Goal: Information Seeking & Learning: Compare options

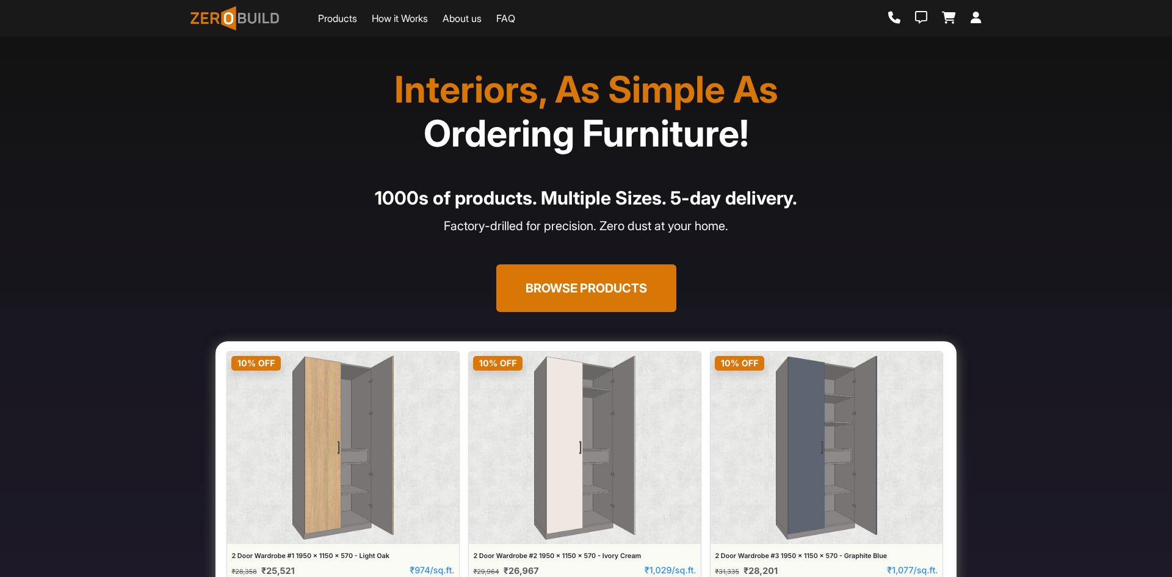
click at [350, 18] on link "Products" at bounding box center [337, 18] width 39 height 15
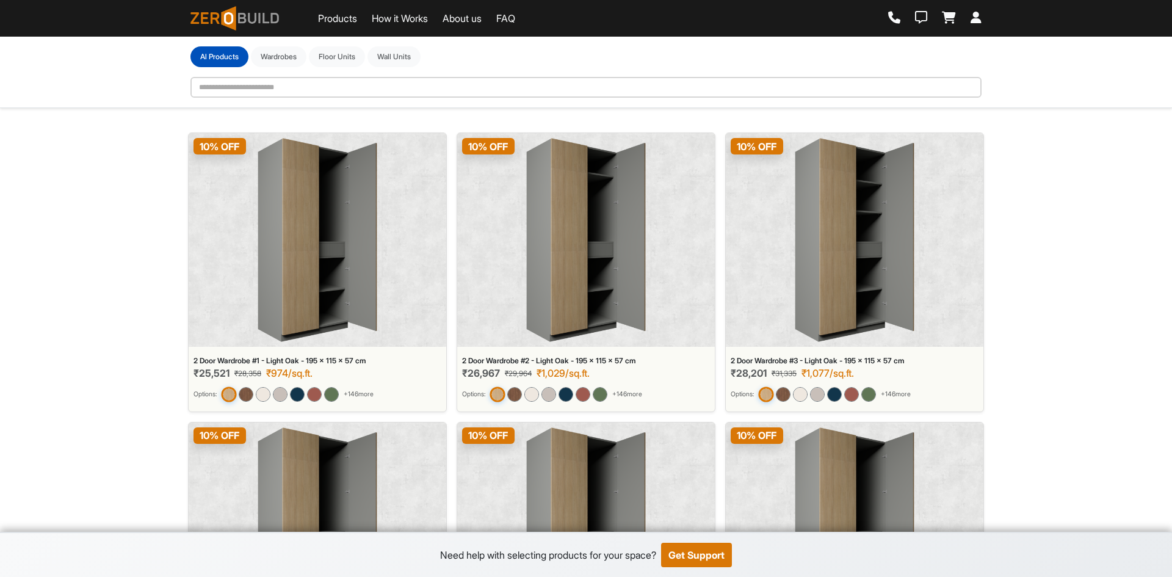
click at [274, 261] on img at bounding box center [318, 240] width 120 height 204
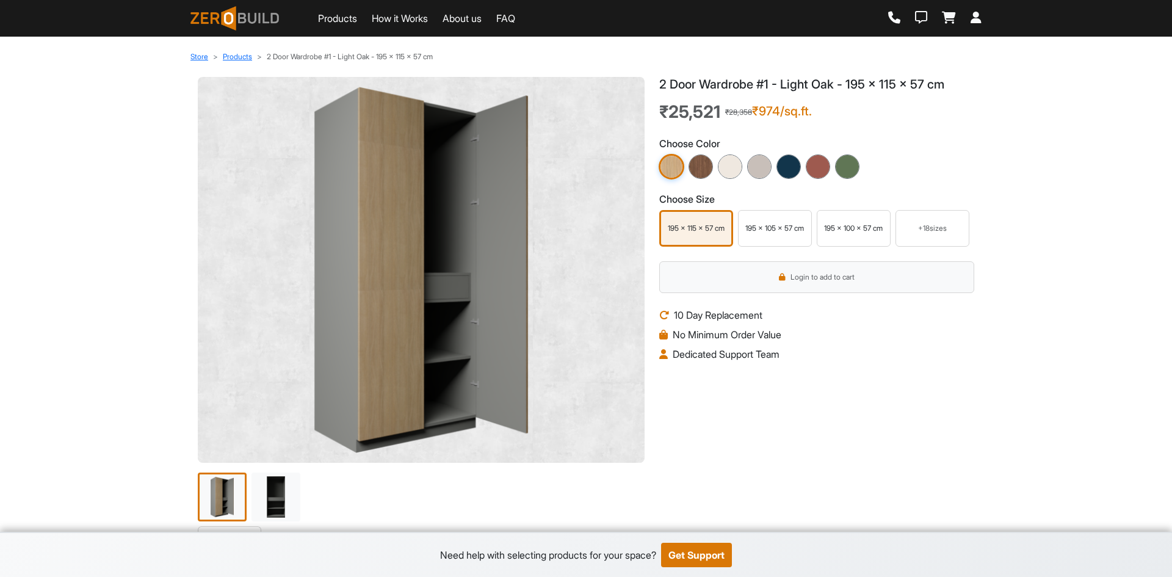
drag, startPoint x: 421, startPoint y: 142, endPoint x: 109, endPoint y: 137, distance: 312.6
click at [672, 167] on img at bounding box center [672, 167] width 26 height 26
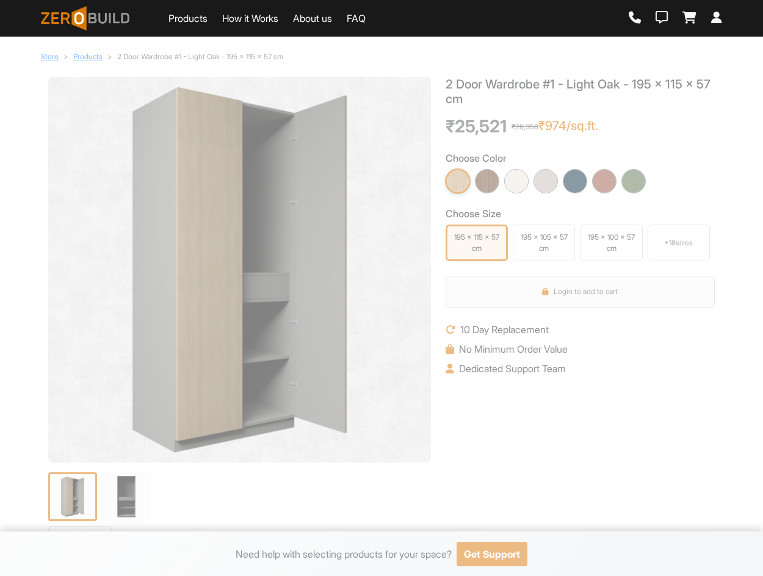
click at [667, 389] on div "2 Door Wardrobe #1 - Light Oak - 195 x 115 x 57 cm ₹25,521 ₹28,358 ₹974/sq.ft. …" at bounding box center [580, 301] width 284 height 449
click at [657, 159] on h3 "Choose Color" at bounding box center [580, 159] width 269 height 12
click at [274, 247] on img at bounding box center [239, 270] width 363 height 366
click at [93, 56] on link "Products" at bounding box center [87, 56] width 29 height 9
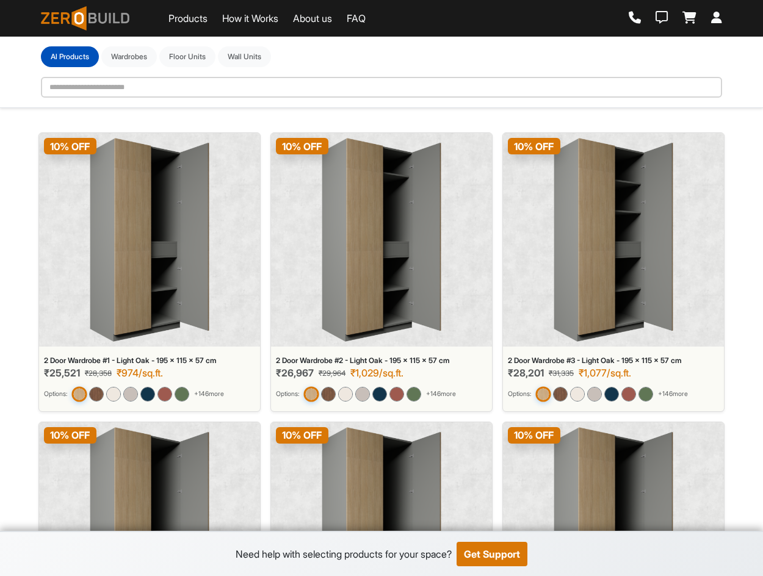
click at [113, 363] on div "2 Door Wardrobe #1 - Light Oak - 195 x 115 x 57 cm" at bounding box center [149, 361] width 211 height 9
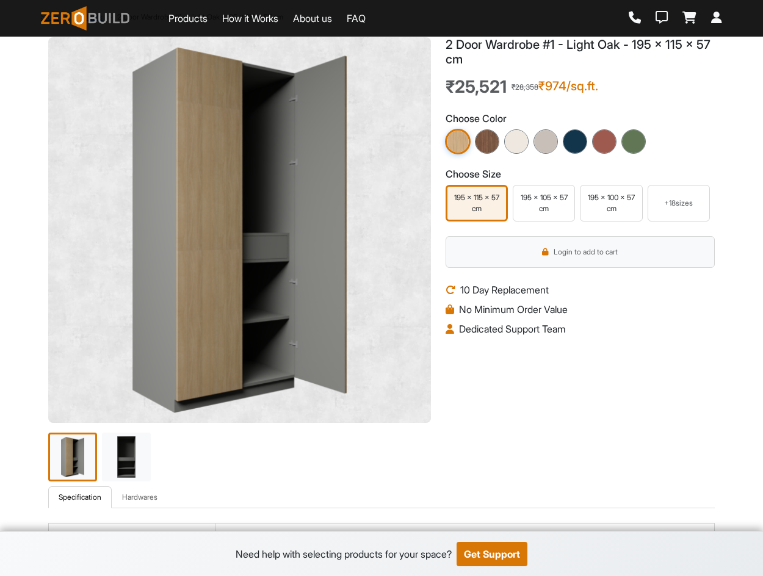
scroll to position [61, 0]
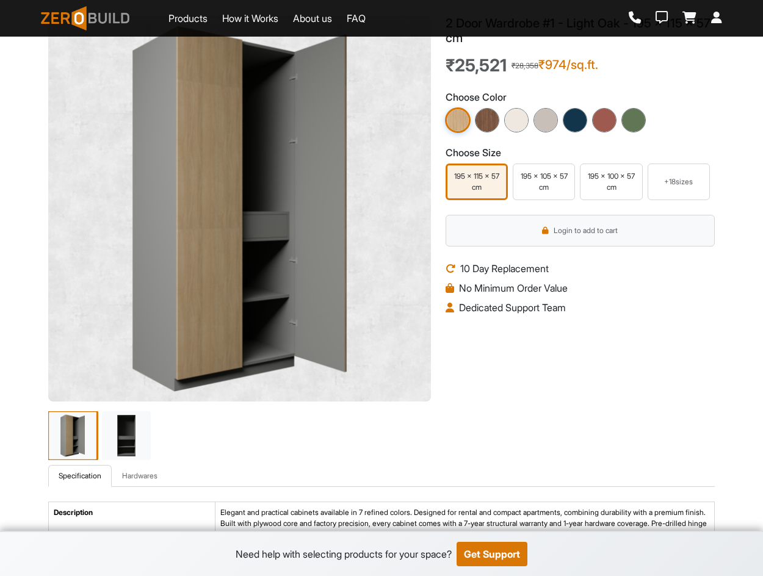
click at [80, 431] on img at bounding box center [72, 435] width 51 height 51
click at [250, 289] on img at bounding box center [239, 209] width 363 height 366
click at [129, 457] on img at bounding box center [126, 435] width 51 height 51
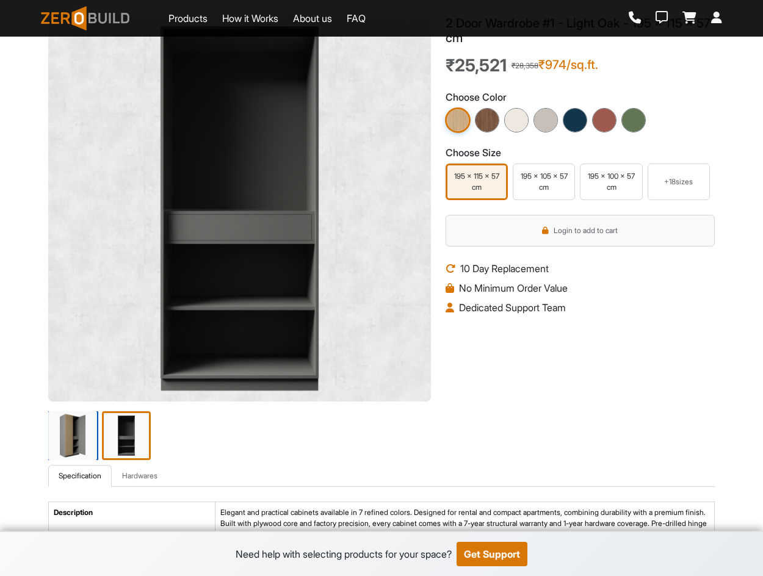
click at [83, 441] on img at bounding box center [72, 435] width 51 height 51
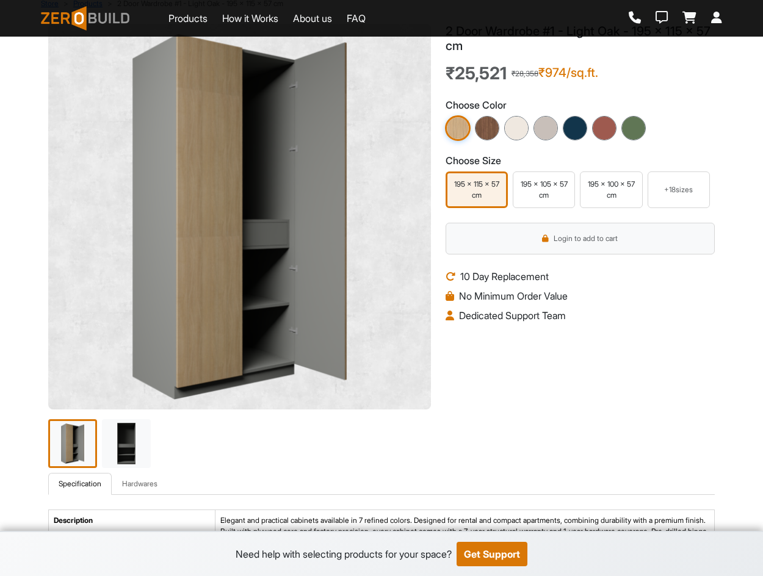
scroll to position [0, 0]
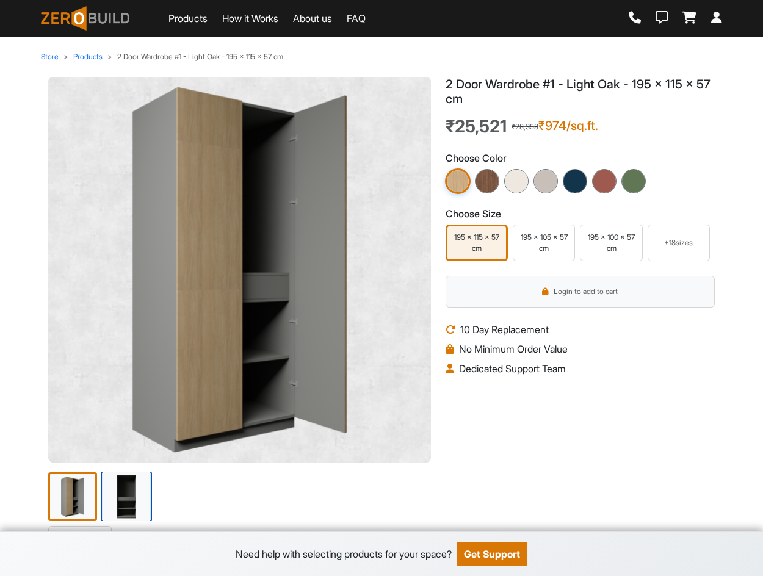
click at [129, 497] on img at bounding box center [126, 496] width 51 height 51
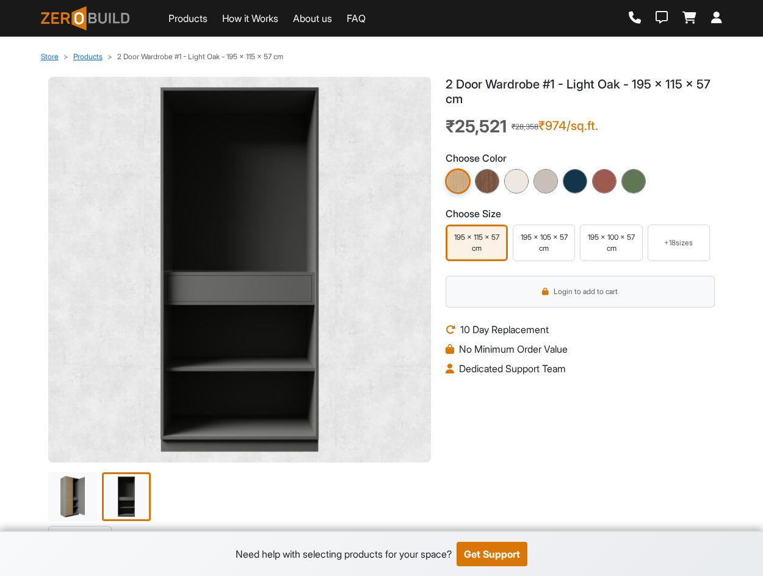
drag, startPoint x: 572, startPoint y: 376, endPoint x: 526, endPoint y: 274, distance: 111.2
click at [572, 375] on li "Dedicated Support Team" at bounding box center [580, 368] width 269 height 15
click at [449, 83] on h1 "2 Door Wardrobe #1 - Light Oak - 195 x 115 x 57 cm" at bounding box center [580, 91] width 269 height 29
click at [552, 245] on div "195 x 105 x 57 cm" at bounding box center [544, 243] width 56 height 22
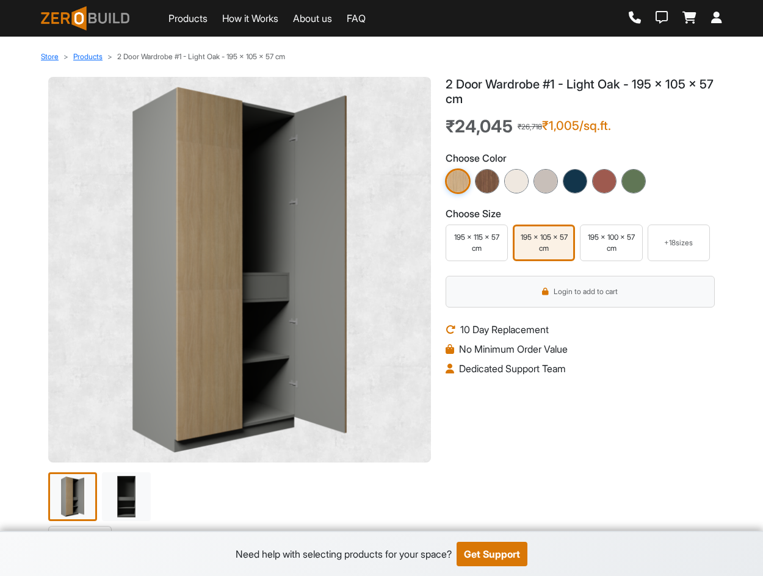
click at [493, 244] on div "195 x 115 x 57 cm" at bounding box center [477, 243] width 56 height 22
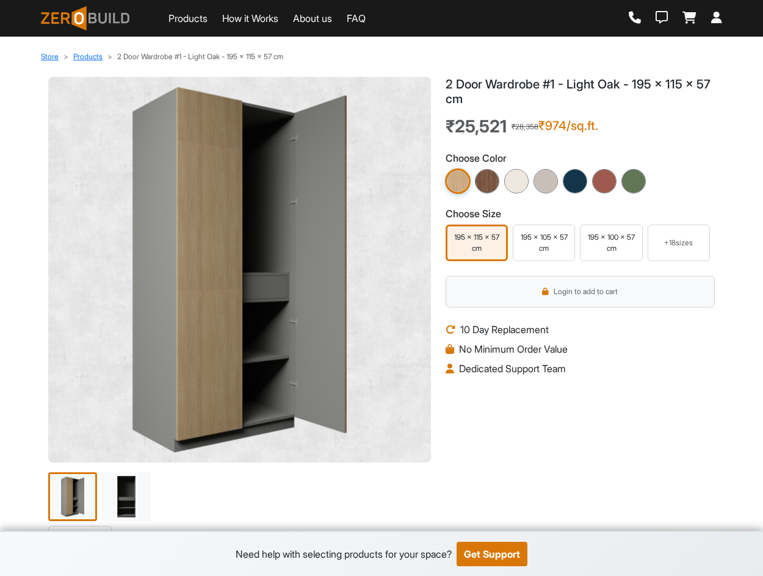
click at [545, 249] on div "195 x 105 x 57 cm" at bounding box center [544, 243] width 56 height 22
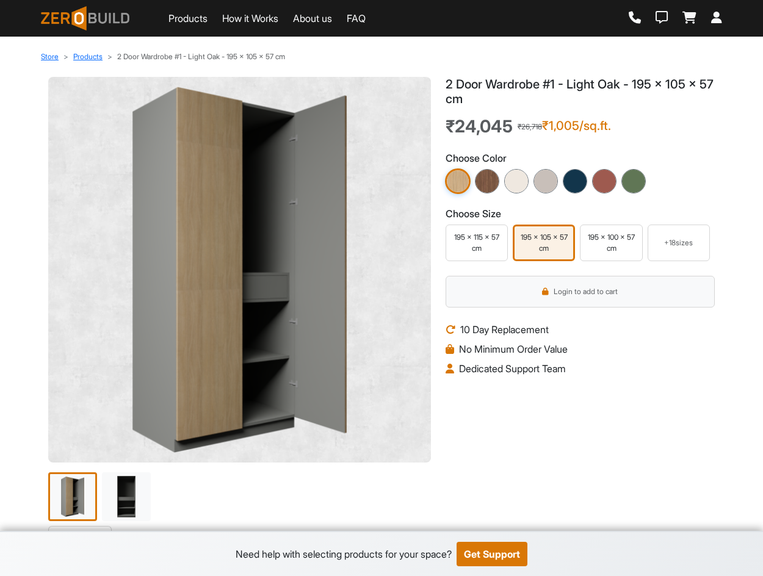
click at [604, 244] on div "195 x 100 x 57 cm" at bounding box center [611, 243] width 56 height 22
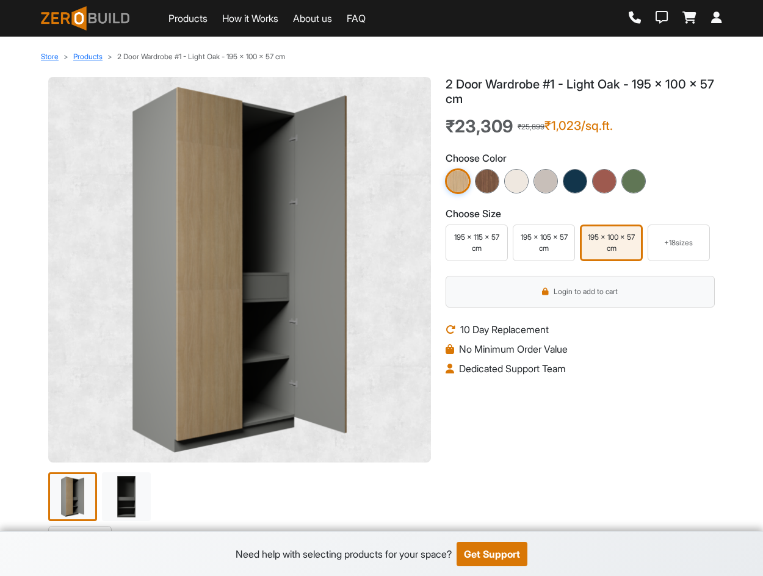
click at [659, 238] on div "+ 18 sizes" at bounding box center [678, 243] width 51 height 11
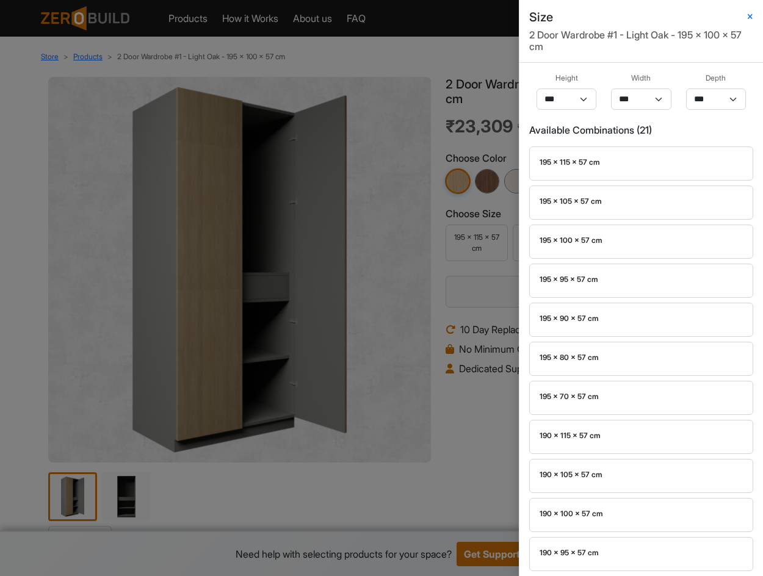
click at [476, 223] on div "Size 2 Door Wardrobe #1 - Light Oak - 195 x 100 x 57 cm Height *** *** ** *** *…" at bounding box center [381, 288] width 763 height 576
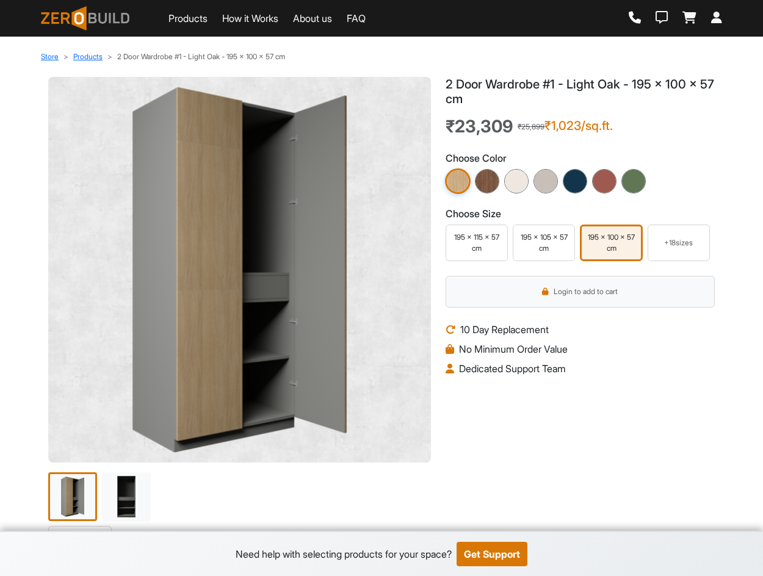
click at [544, 234] on div "195 x 105 x 57 cm" at bounding box center [544, 243] width 56 height 22
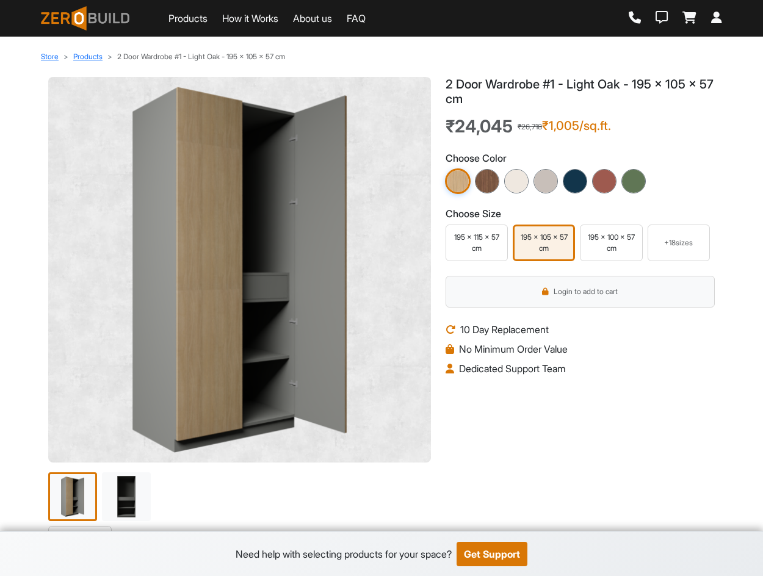
click at [617, 247] on div "195 x 100 x 57 cm" at bounding box center [611, 243] width 56 height 22
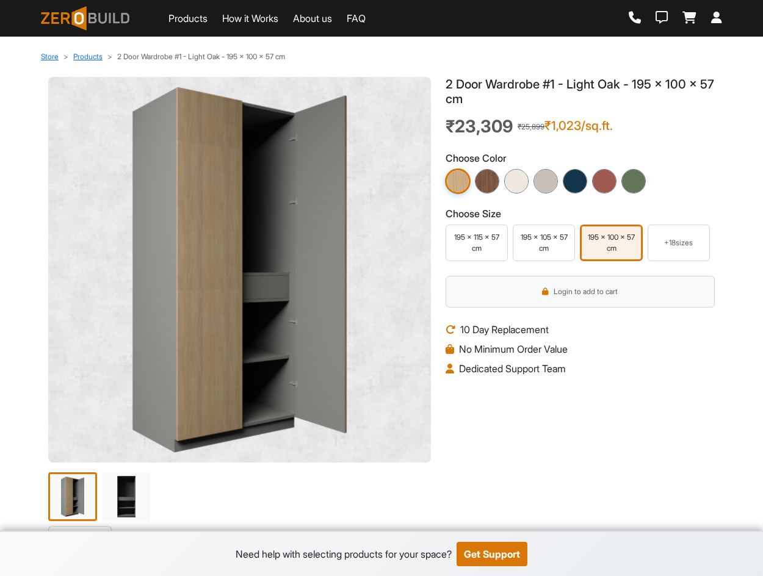
click at [474, 241] on div "195 x 115 x 57 cm" at bounding box center [477, 243] width 56 height 22
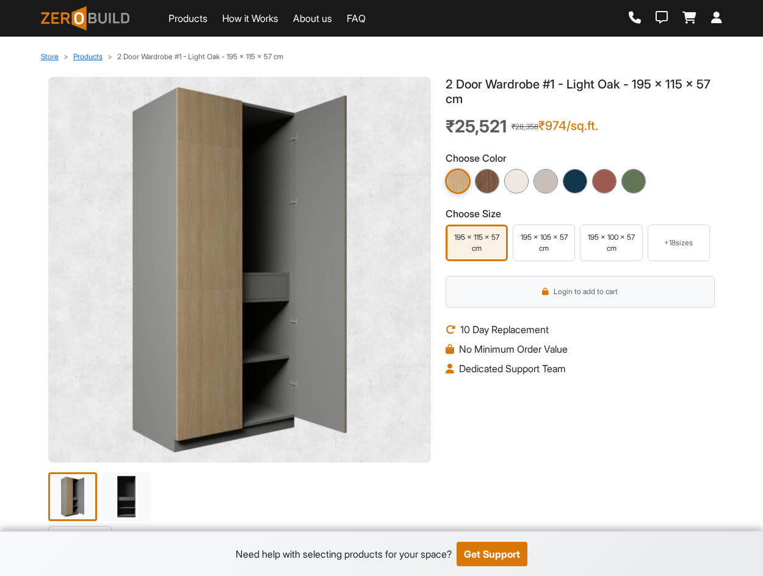
click at [546, 235] on div "195 x 105 x 57 cm" at bounding box center [544, 243] width 56 height 22
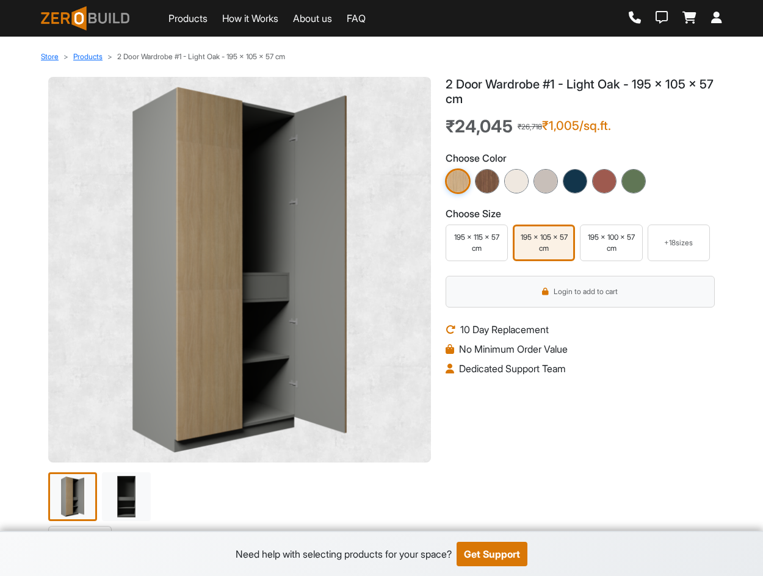
click at [604, 235] on div "195 x 100 x 57 cm" at bounding box center [611, 243] width 56 height 22
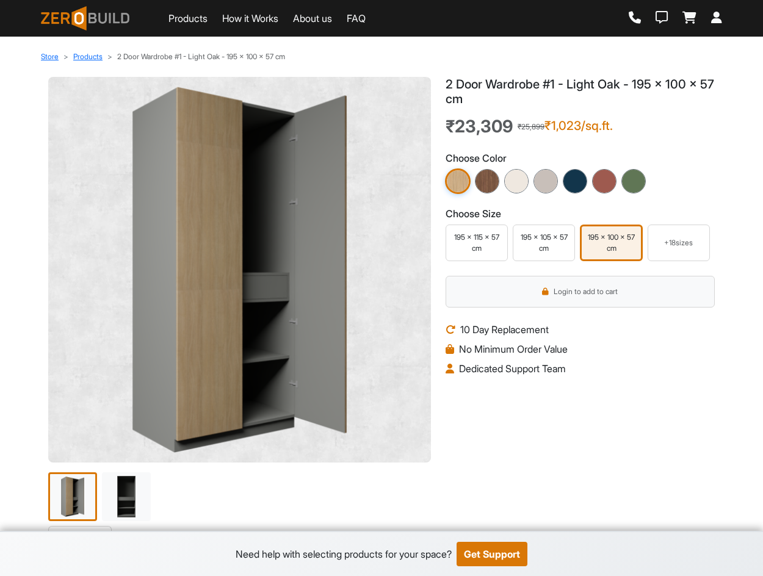
click at [666, 239] on div "+ 18 sizes" at bounding box center [678, 243] width 51 height 11
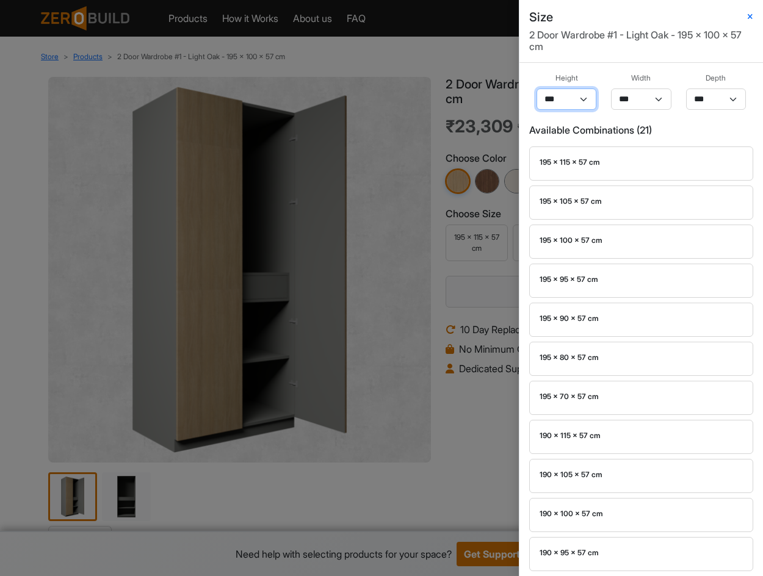
click at [582, 98] on select "*** *** ** *** ** *** **" at bounding box center [567, 99] width 60 height 21
click at [559, 104] on select "*** *** ** *** ** *** **" at bounding box center [567, 99] width 60 height 21
click at [573, 98] on select "*** *** ** *** ** *** **" at bounding box center [567, 99] width 60 height 21
click at [658, 100] on select "*** ** ** ** ** ** ** ** ** *** ** *** ** *** **" at bounding box center [641, 99] width 60 height 21
click at [579, 100] on select "*** *** ** *** ** *** **" at bounding box center [567, 99] width 60 height 21
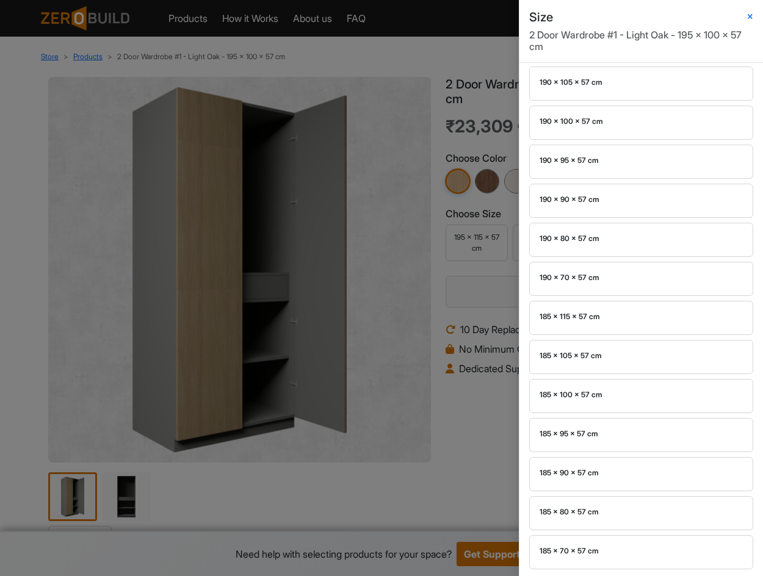
scroll to position [395, 0]
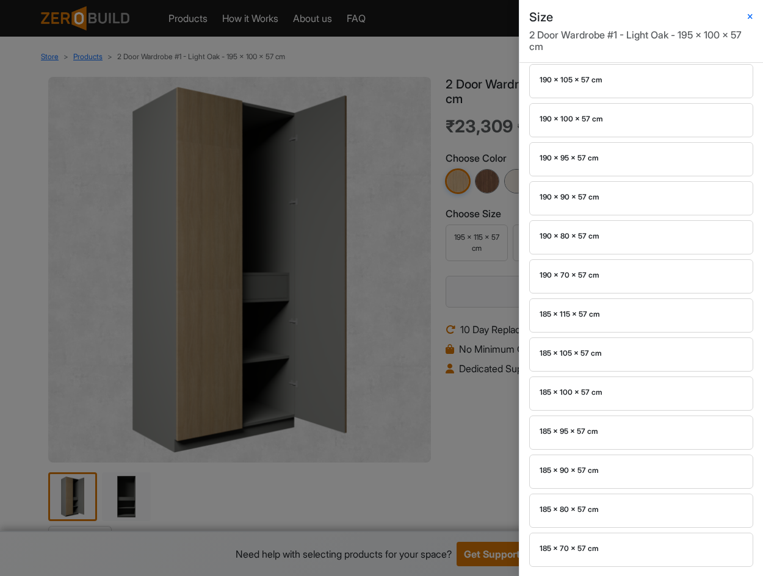
click at [453, 406] on div "Size 2 Door Wardrobe #1 - Light Oak - 195 x 100 x 57 cm Height *** *** ** *** *…" at bounding box center [381, 288] width 763 height 576
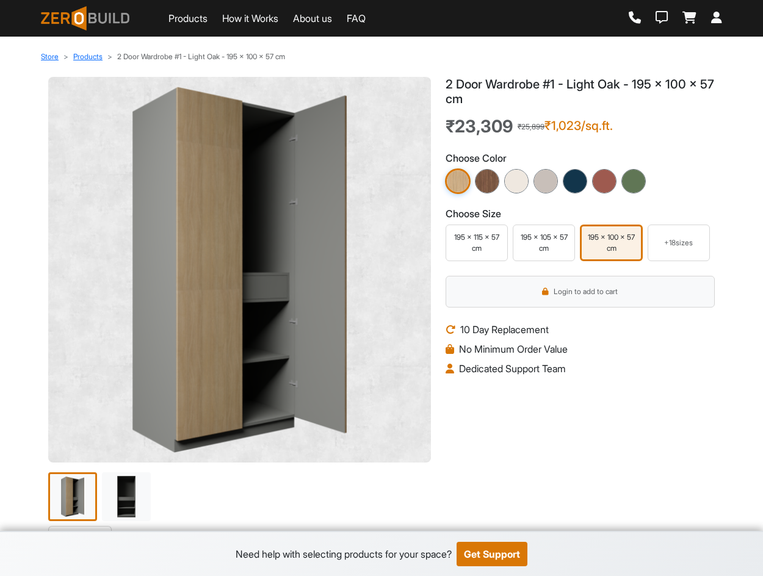
scroll to position [0, 0]
click at [540, 410] on div "2 Door Wardrobe #1 - Light Oak - 195 x 100 x 57 cm ₹23,309 ₹25,899 ₹1,023/sq.ft…" at bounding box center [580, 301] width 284 height 449
drag, startPoint x: 450, startPoint y: 125, endPoint x: 545, endPoint y: 125, distance: 95.3
click at [545, 125] on div "₹23,309 ₹25,899 ₹1,023/sq.ft." at bounding box center [580, 127] width 269 height 22
click at [653, 134] on div "₹23,309 ₹25,899 ₹1,023/sq.ft." at bounding box center [580, 127] width 269 height 22
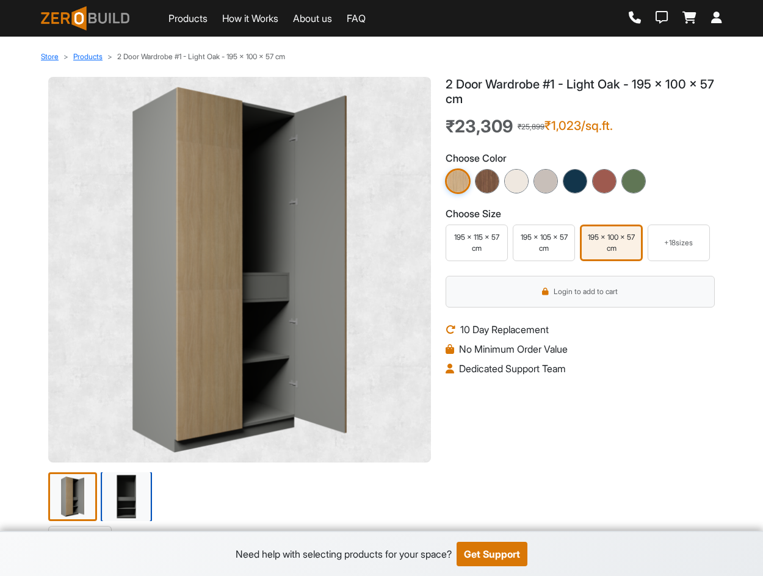
click at [125, 513] on img at bounding box center [126, 496] width 51 height 51
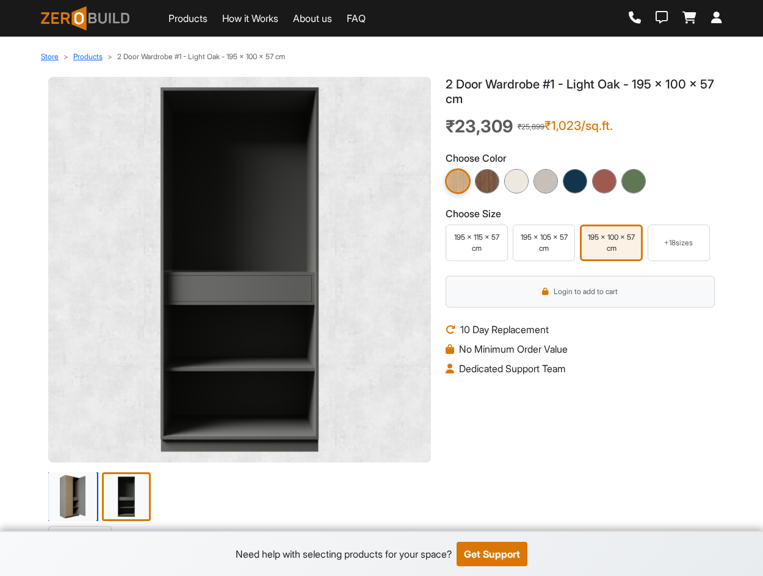
click at [79, 498] on img at bounding box center [72, 496] width 51 height 51
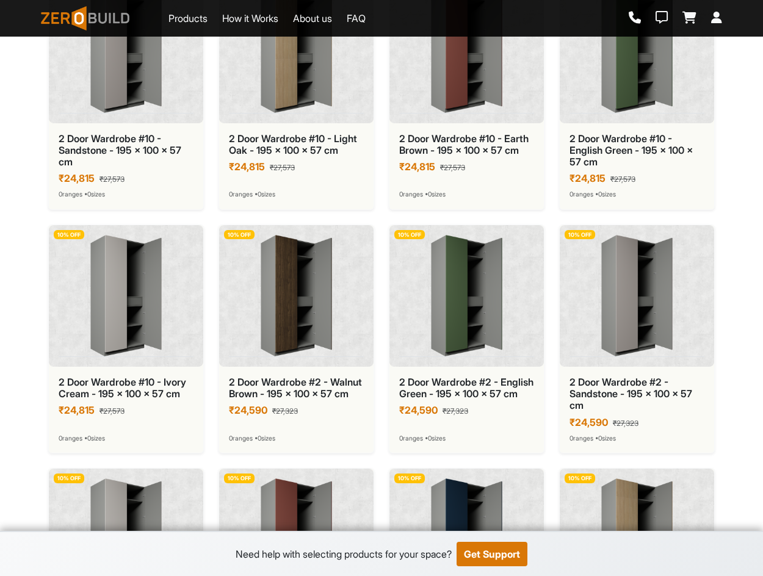
scroll to position [1343, 0]
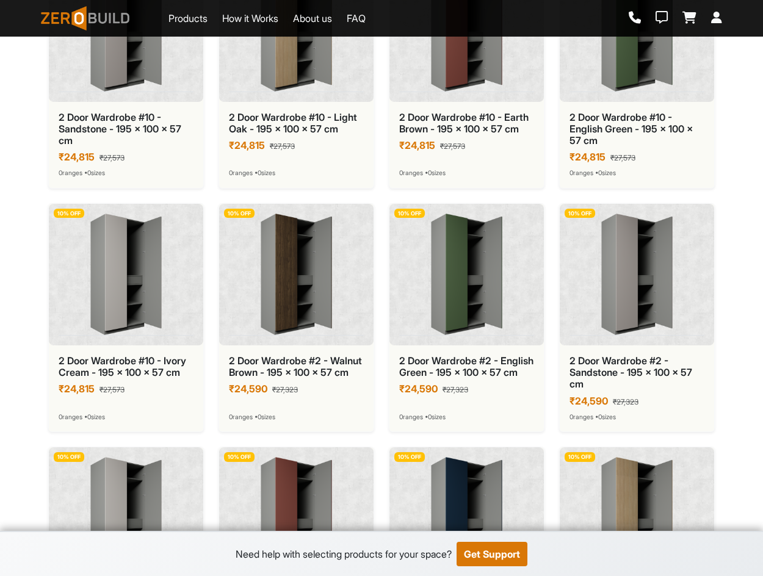
click at [278, 308] on img at bounding box center [296, 275] width 135 height 122
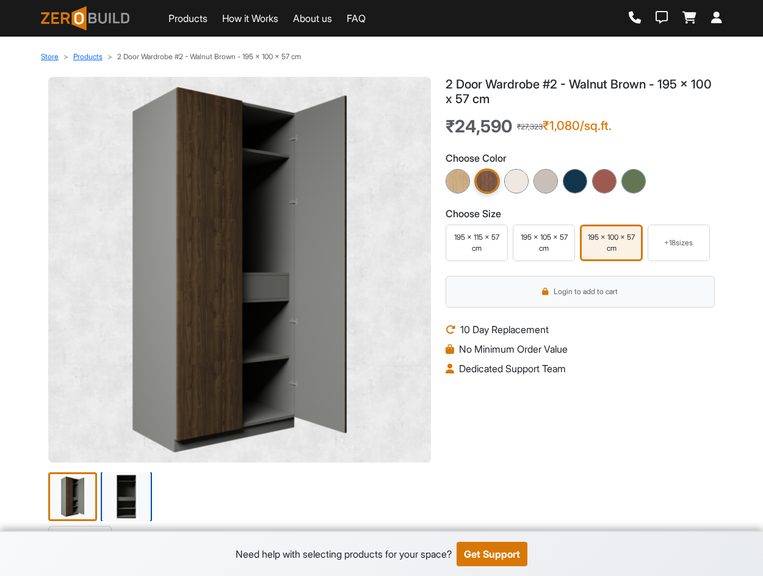
click at [130, 500] on img at bounding box center [126, 496] width 51 height 51
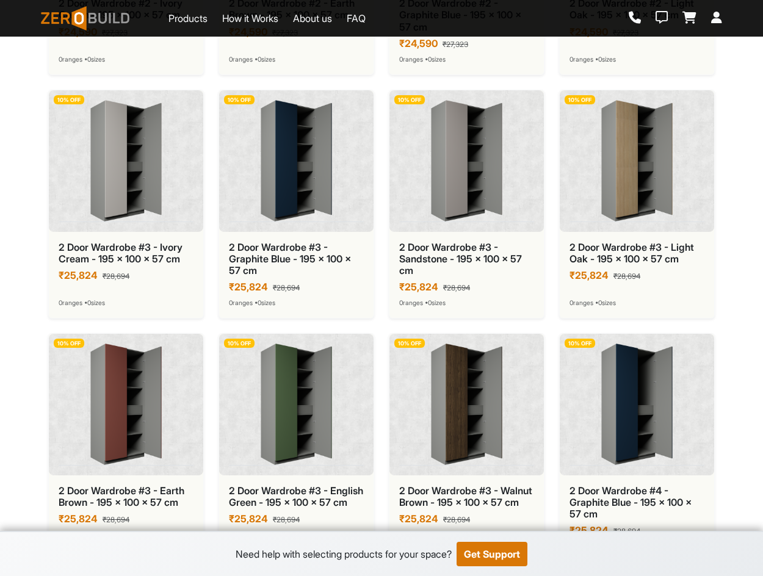
scroll to position [1954, 0]
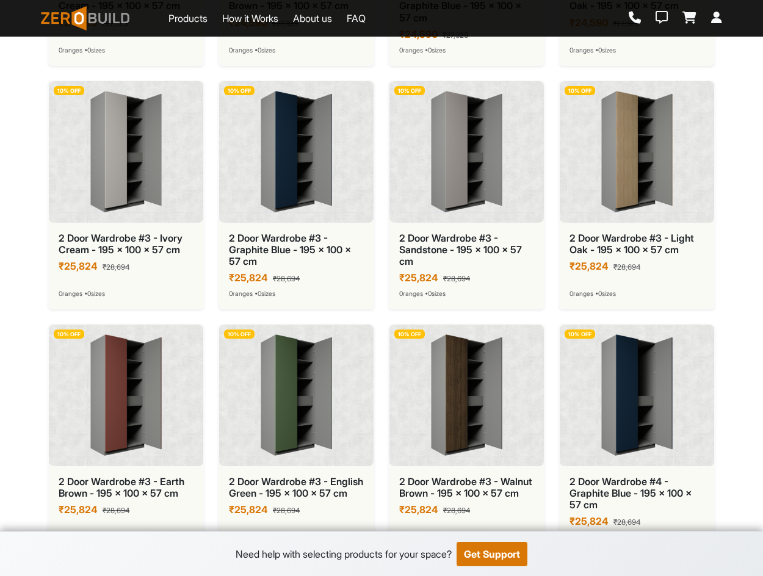
click at [170, 180] on img at bounding box center [126, 152] width 135 height 122
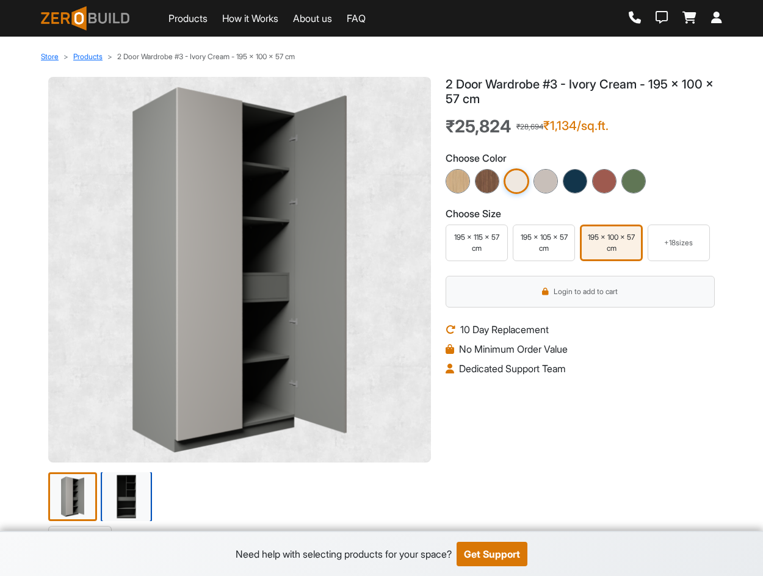
click at [114, 499] on img at bounding box center [126, 496] width 51 height 51
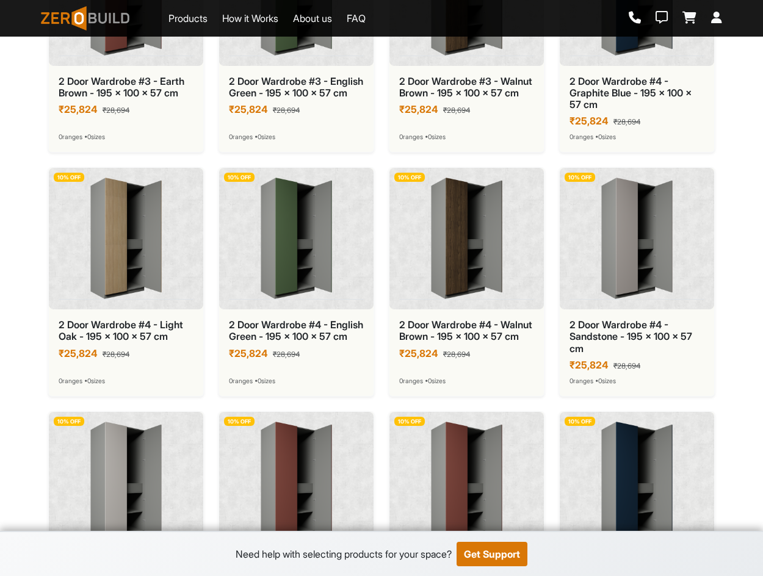
scroll to position [2381, 0]
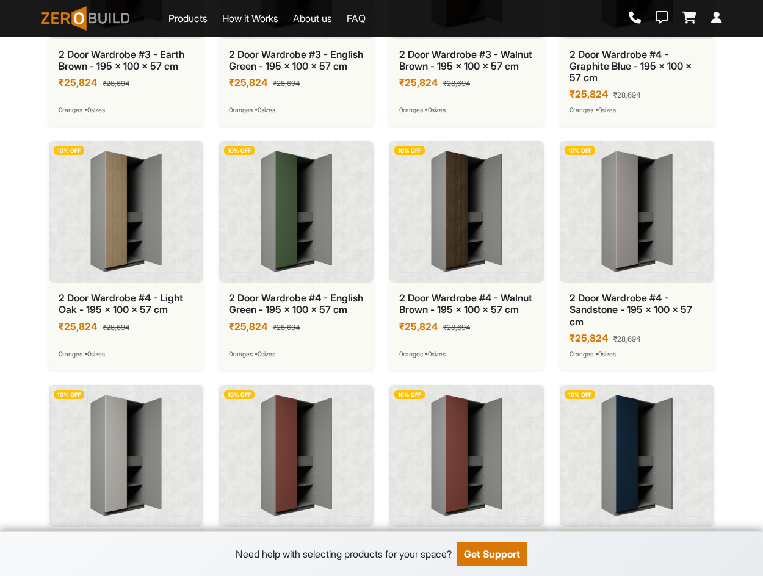
click at [470, 267] on img at bounding box center [466, 212] width 135 height 122
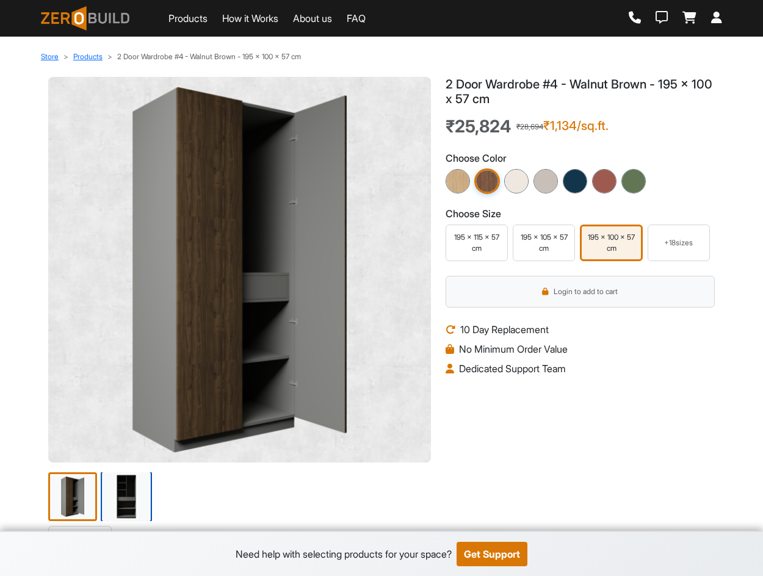
click at [113, 486] on img at bounding box center [126, 496] width 51 height 51
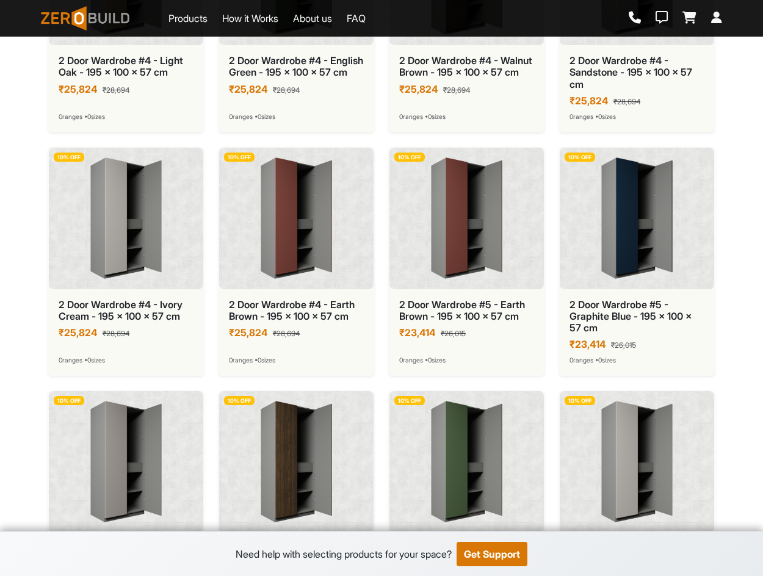
scroll to position [2626, 0]
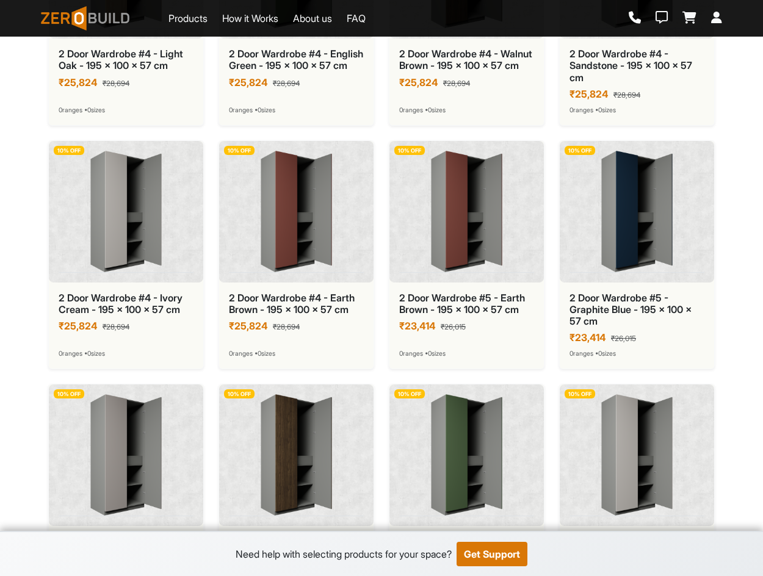
click at [650, 237] on img at bounding box center [637, 212] width 135 height 122
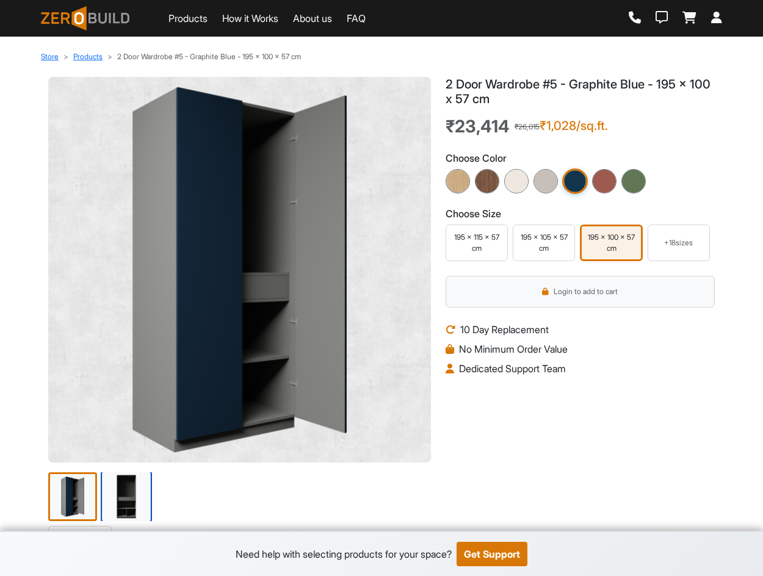
click at [125, 501] on img at bounding box center [126, 496] width 51 height 51
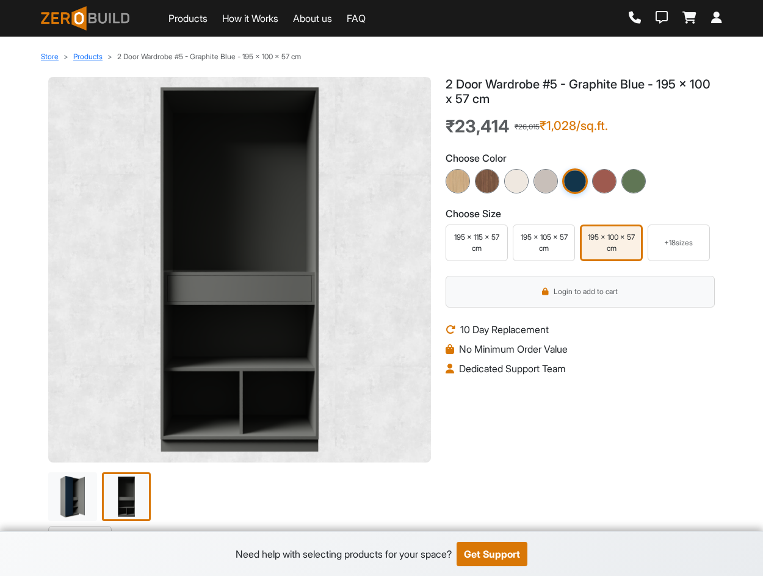
click at [476, 244] on div "195 x 115 x 57 cm" at bounding box center [477, 243] width 56 height 22
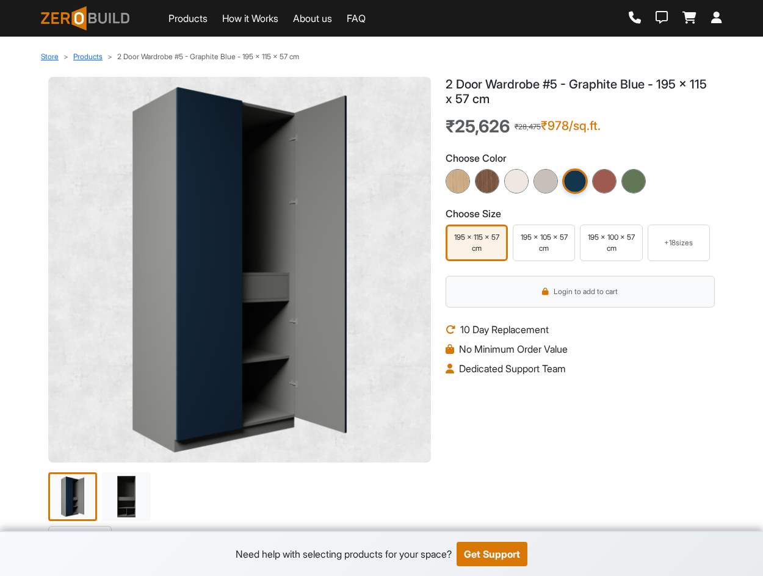
click at [527, 245] on div "195 x 105 x 57 cm" at bounding box center [544, 243] width 56 height 22
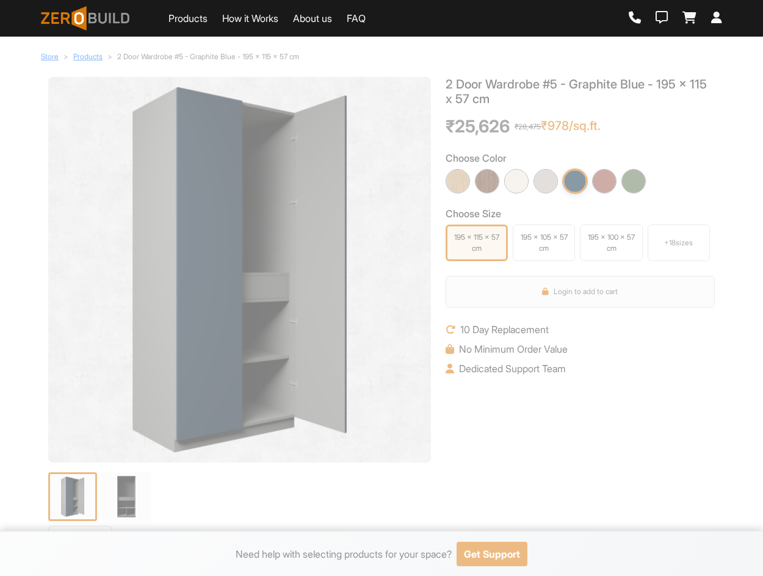
click at [677, 250] on div "+ 18 sizes" at bounding box center [679, 243] width 62 height 37
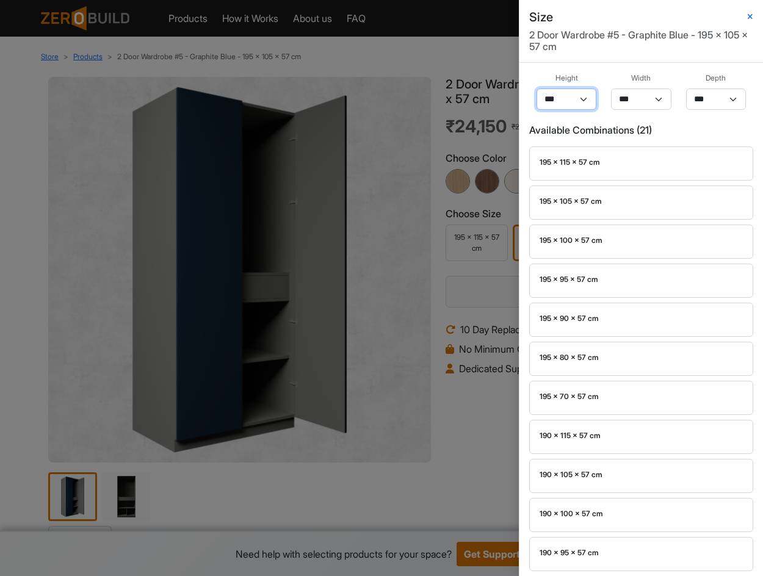
click at [582, 107] on select "*** *** ** *** ** *** **" at bounding box center [567, 99] width 60 height 21
click at [636, 100] on select "*** ** ** ** ** ** ** ** ** *** ** *** ** *** **" at bounding box center [641, 99] width 60 height 21
click at [611, 89] on select "*** ** ** ** ** ** ** ** ** *** ** *** ** *** **" at bounding box center [641, 99] width 60 height 21
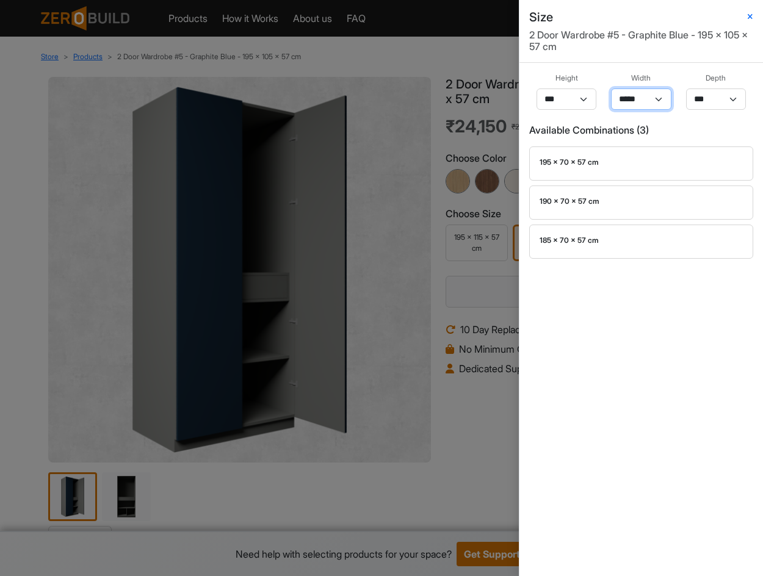
click at [655, 95] on select "*** ** ** ** ** ** ** ** ** *** ** *** ** *** **" at bounding box center [641, 99] width 60 height 21
select select "**"
click at [611, 89] on select "*** ** ** ** ** ** ** ** ** *** ** *** ** *** **" at bounding box center [641, 99] width 60 height 21
click at [630, 102] on select "*** ** ** ** ** ** ** ** ** *** ** *** ** *** **" at bounding box center [641, 99] width 60 height 21
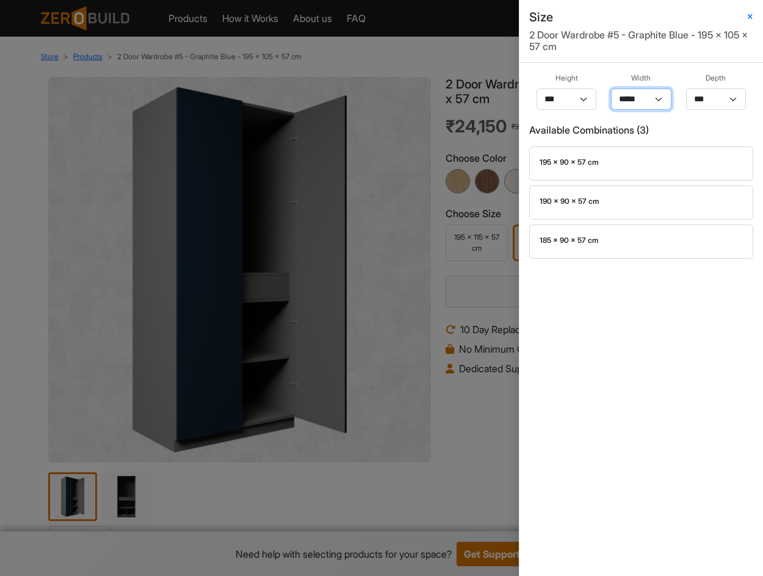
click at [642, 100] on select "*** ** ** ** ** ** ** ** ** *** ** *** ** *** **" at bounding box center [641, 99] width 60 height 21
click at [611, 89] on select "*** ** ** ** ** ** ** ** ** *** ** *** ** *** **" at bounding box center [641, 99] width 60 height 21
click at [634, 103] on select "*** ** ** ** ** ** ** ** ** *** ** *** ** *** **" at bounding box center [641, 99] width 60 height 21
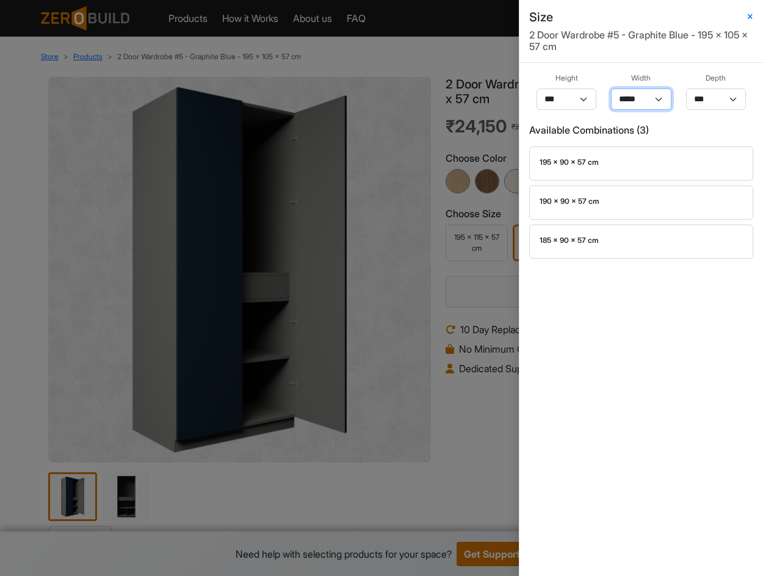
click at [634, 103] on select "*** ** ** ** ** ** ** ** ** *** ** *** ** *** **" at bounding box center [641, 99] width 60 height 21
click at [577, 101] on select "*** *** ** *** ** *** **" at bounding box center [567, 99] width 60 height 21
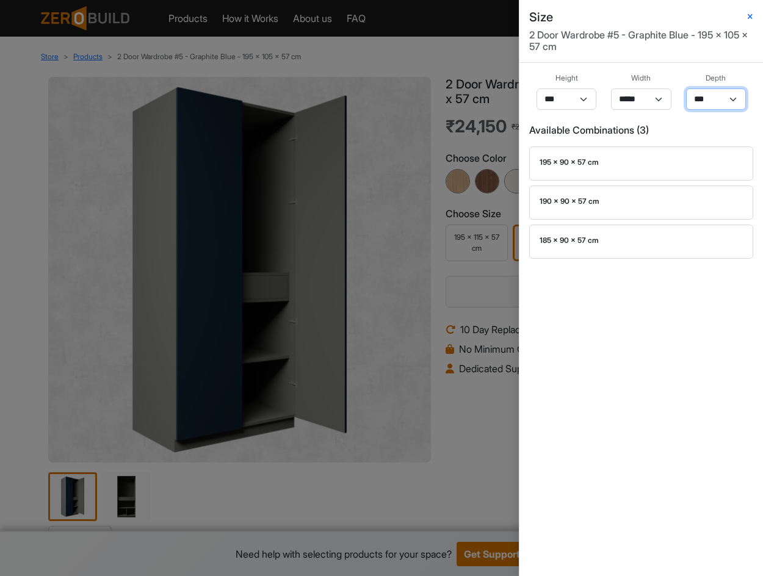
click at [722, 96] on select "*** ** **" at bounding box center [716, 99] width 60 height 21
click at [546, 102] on select "*** *** ** *** ** *** **" at bounding box center [567, 99] width 60 height 21
click at [433, 139] on div "Size 2 Door Wardrobe #5 - Graphite Blue - 195 x 105 x 57 cm Height *** *** ** *…" at bounding box center [381, 288] width 763 height 576
select select
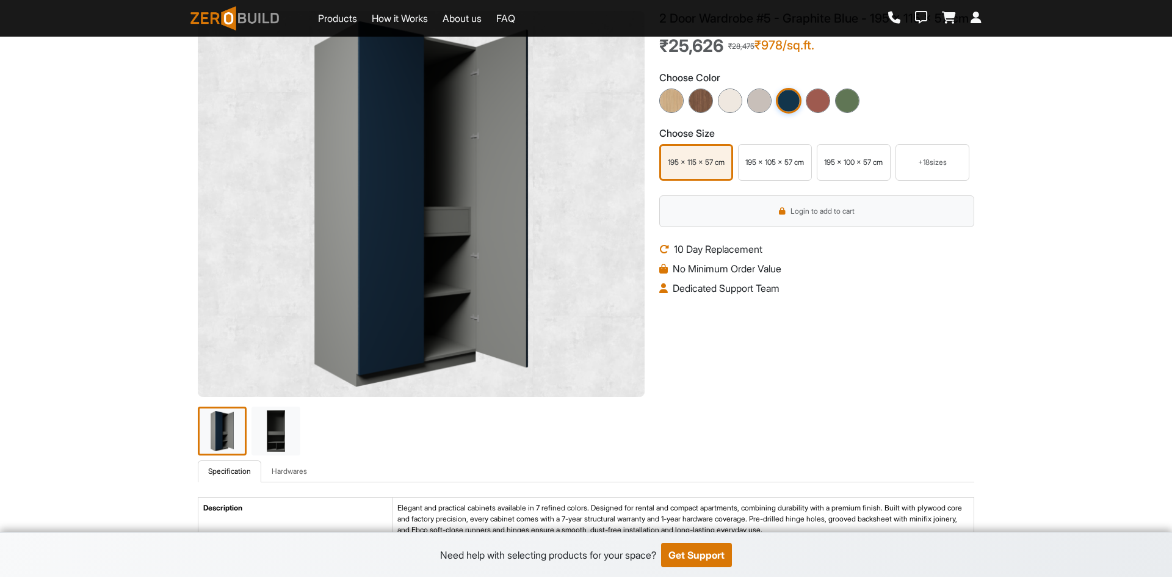
scroll to position [61, 0]
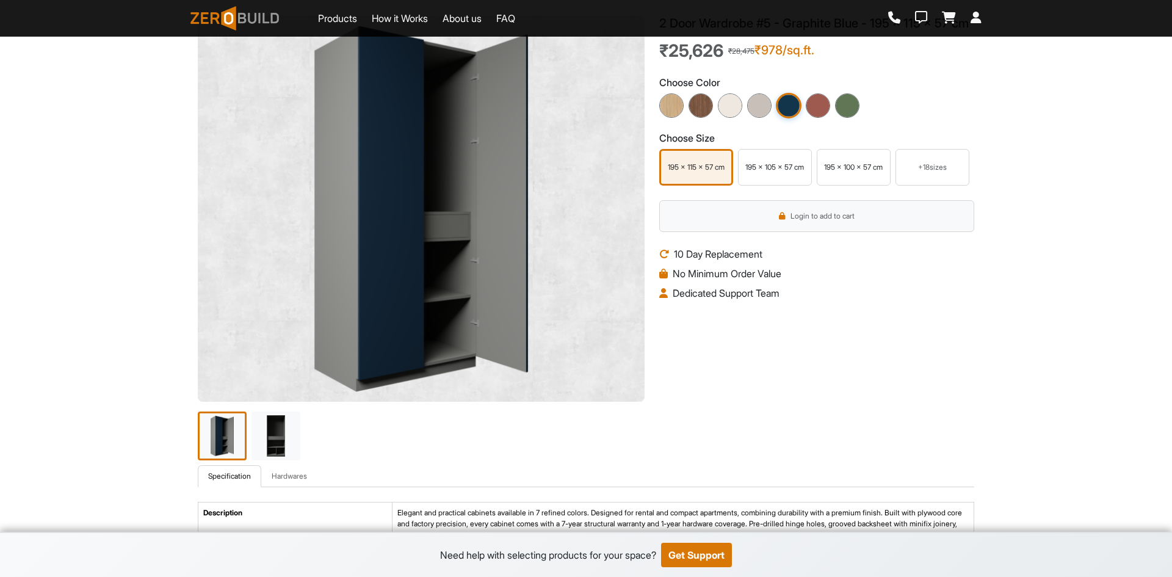
click at [794, 222] on span "Login to add to cart" at bounding box center [823, 216] width 64 height 11
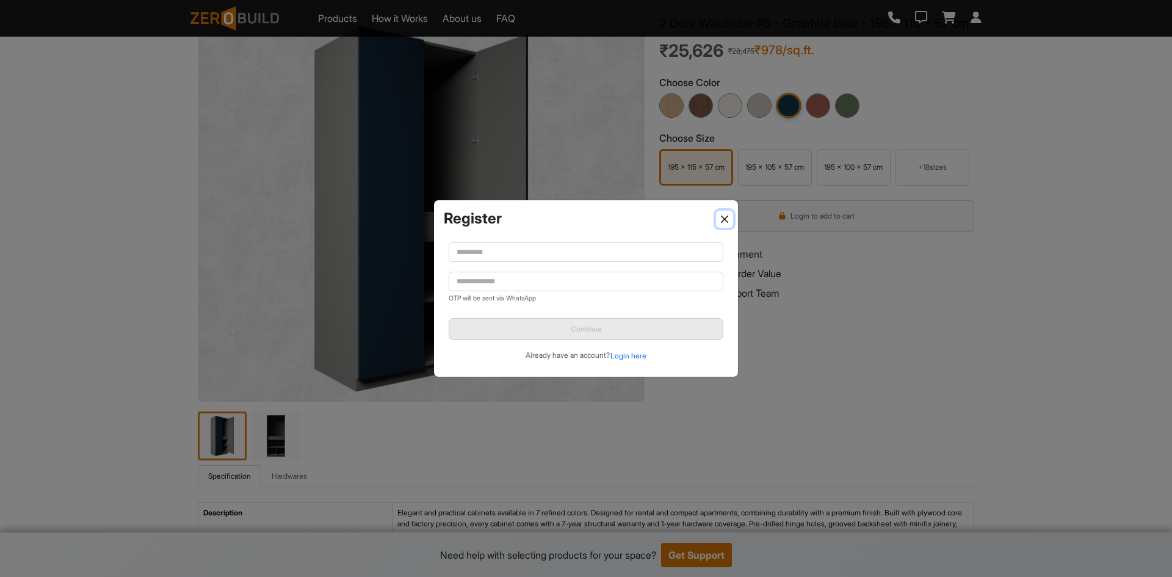
click at [729, 216] on button "Close" at bounding box center [724, 219] width 17 height 17
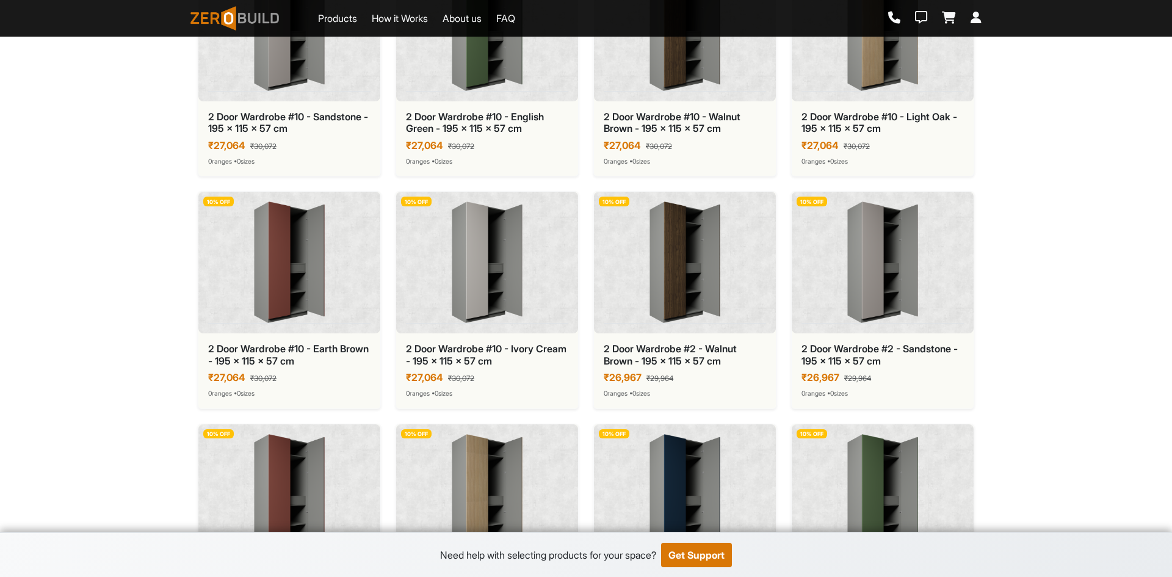
scroll to position [1710, 0]
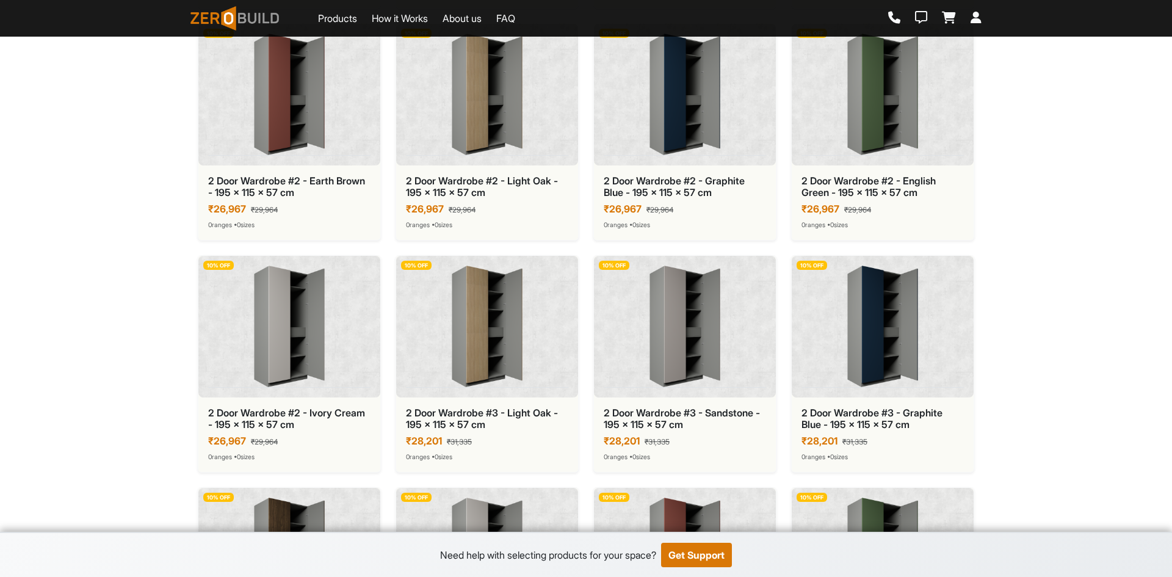
click at [293, 405] on div "2 Door Wardrobe #2 - Ivory Cream - 195 x 115 x 57 cm ₹26,967 ₹29,964 0 ranges •…" at bounding box center [289, 434] width 182 height 74
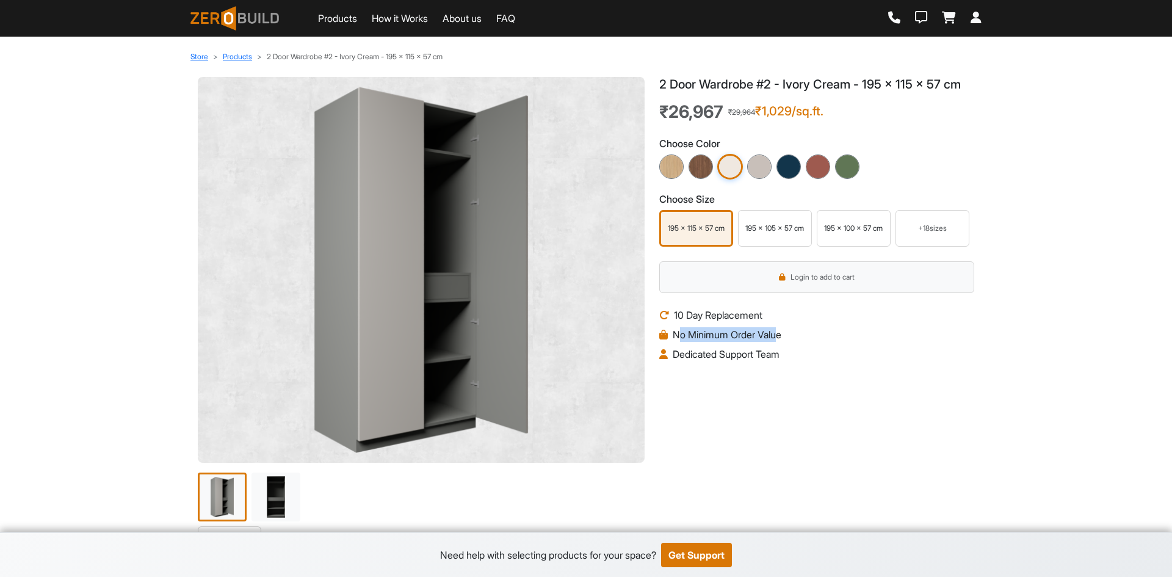
drag, startPoint x: 681, startPoint y: 338, endPoint x: 775, endPoint y: 343, distance: 94.2
click at [783, 340] on li "No Minimum Order Value" at bounding box center [816, 334] width 315 height 15
drag, startPoint x: 677, startPoint y: 358, endPoint x: 694, endPoint y: 358, distance: 17.1
click at [694, 358] on li "Dedicated Support Team" at bounding box center [816, 354] width 315 height 15
click at [691, 366] on div "2 Door Wardrobe #2 - Ivory Cream - 195 x 115 x 57 cm ₹26,967 ₹29,964 ₹1,029/sq.…" at bounding box center [817, 301] width 330 height 449
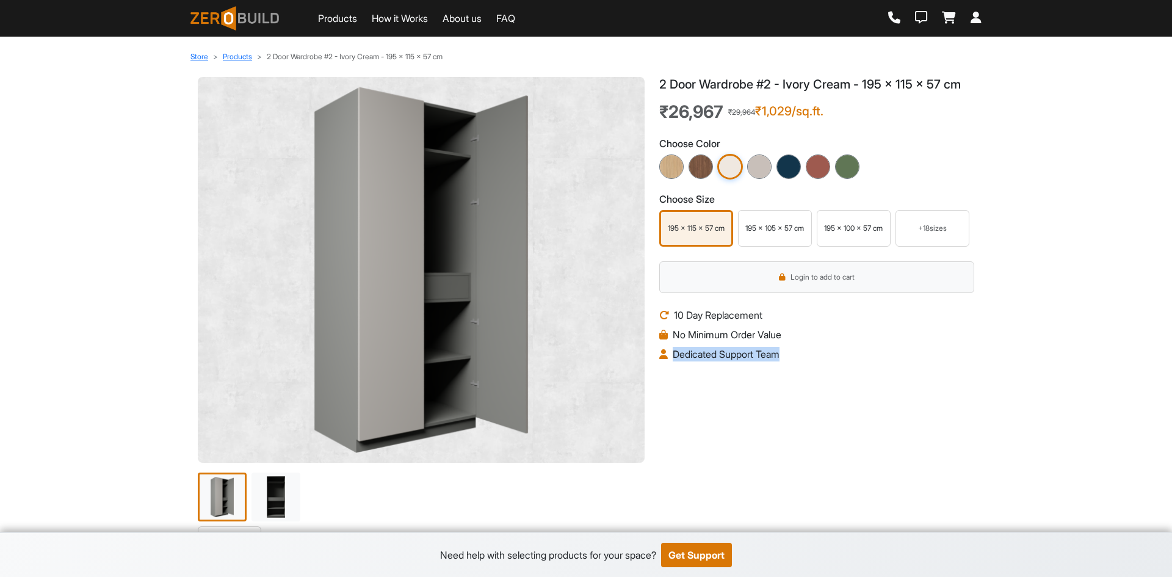
drag, startPoint x: 675, startPoint y: 355, endPoint x: 801, endPoint y: 405, distance: 135.4
click at [795, 358] on li "Dedicated Support Team" at bounding box center [816, 354] width 315 height 15
click at [785, 454] on div "2 Door Wardrobe #2 - Ivory Cream - 195 x 115 x 57 cm ₹26,967 ₹29,964 ₹1,029/sq.…" at bounding box center [817, 301] width 330 height 449
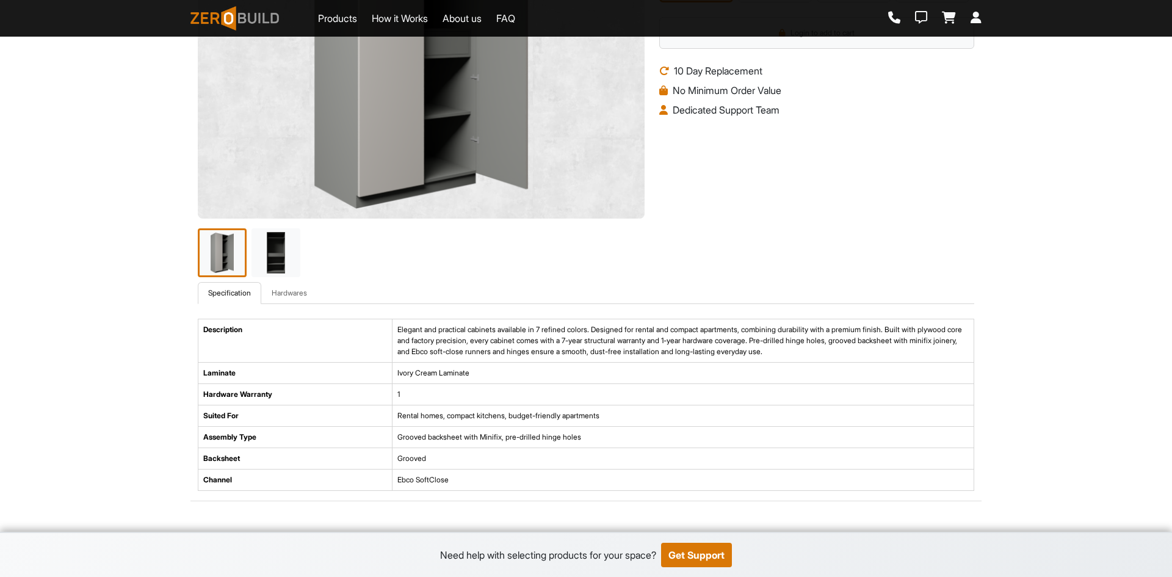
scroll to position [305, 0]
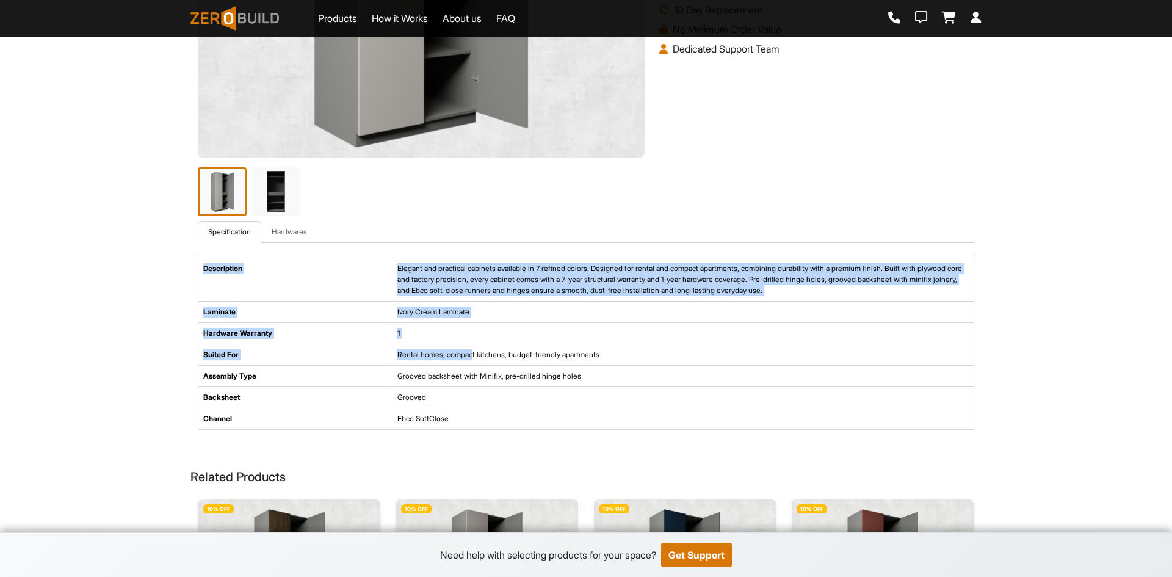
drag, startPoint x: 211, startPoint y: 269, endPoint x: 504, endPoint y: 386, distance: 315.9
click at [476, 361] on tbody "Description Elegant and practical cabinets available in 7 refined colors. Desig…" at bounding box center [586, 344] width 776 height 172
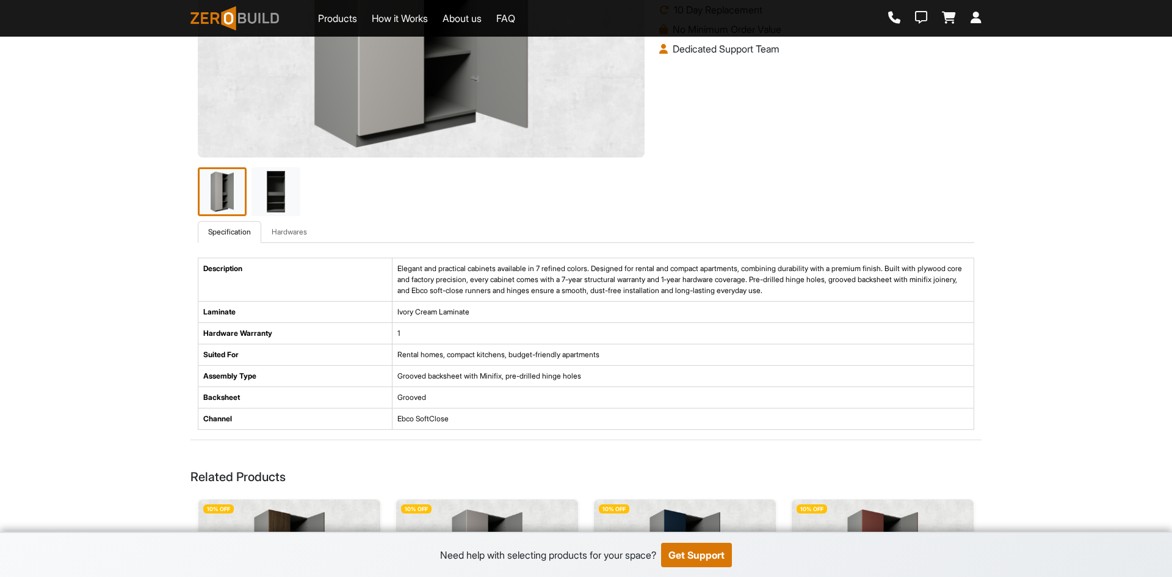
click at [613, 413] on td "Ebco SoftClose" at bounding box center [683, 418] width 582 height 21
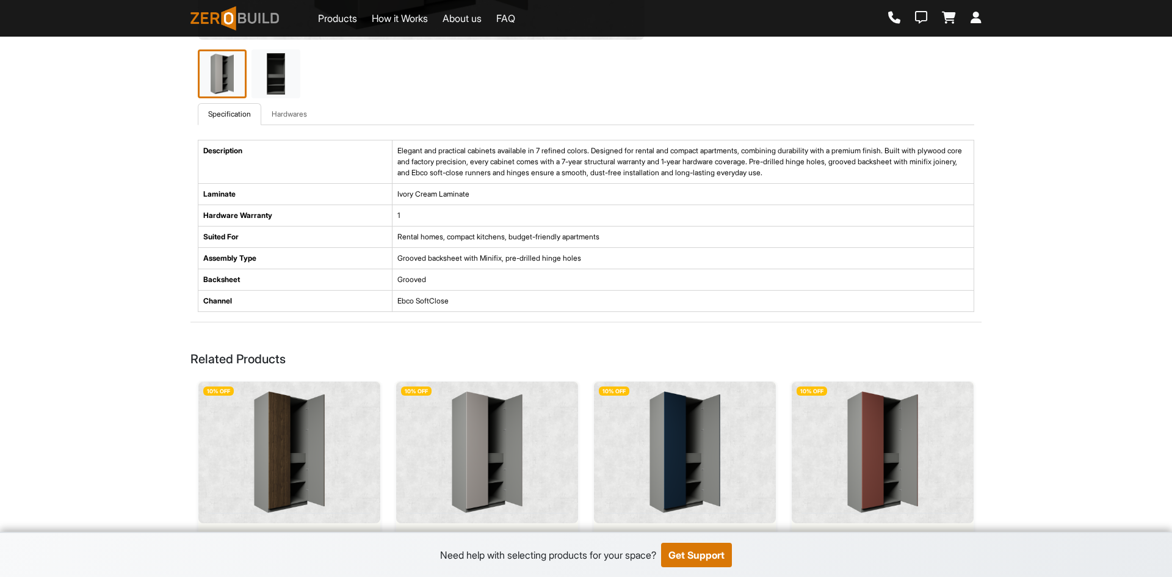
scroll to position [427, 0]
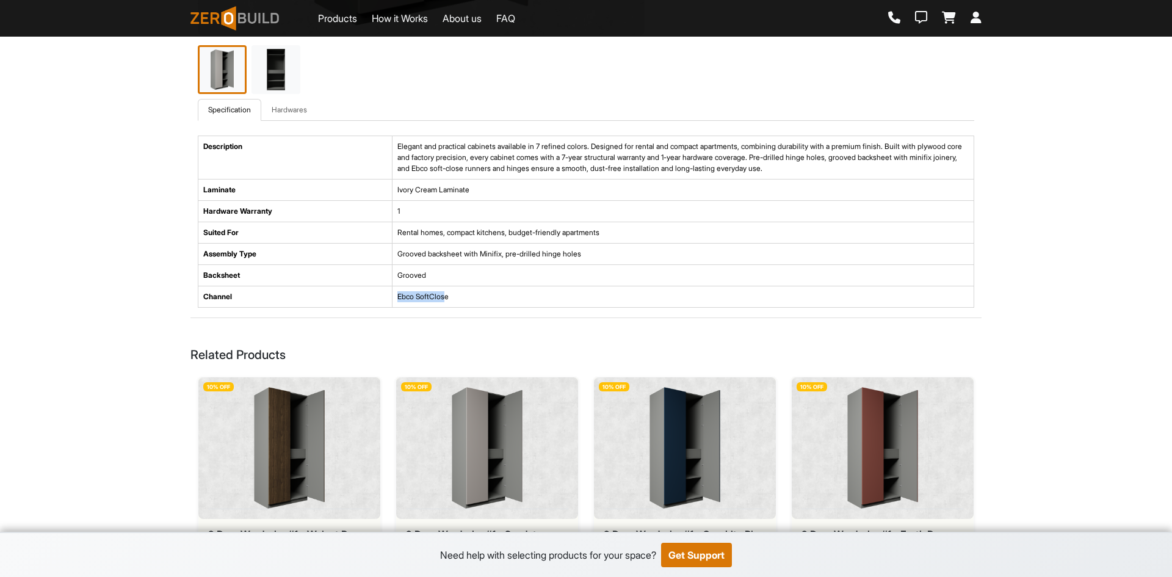
drag, startPoint x: 396, startPoint y: 297, endPoint x: 446, endPoint y: 299, distance: 49.5
click at [446, 299] on td "Ebco SoftClose" at bounding box center [683, 296] width 582 height 21
click at [477, 314] on div "Description Elegant and practical cabinets available in 7 refined colors. Desig…" at bounding box center [586, 227] width 777 height 182
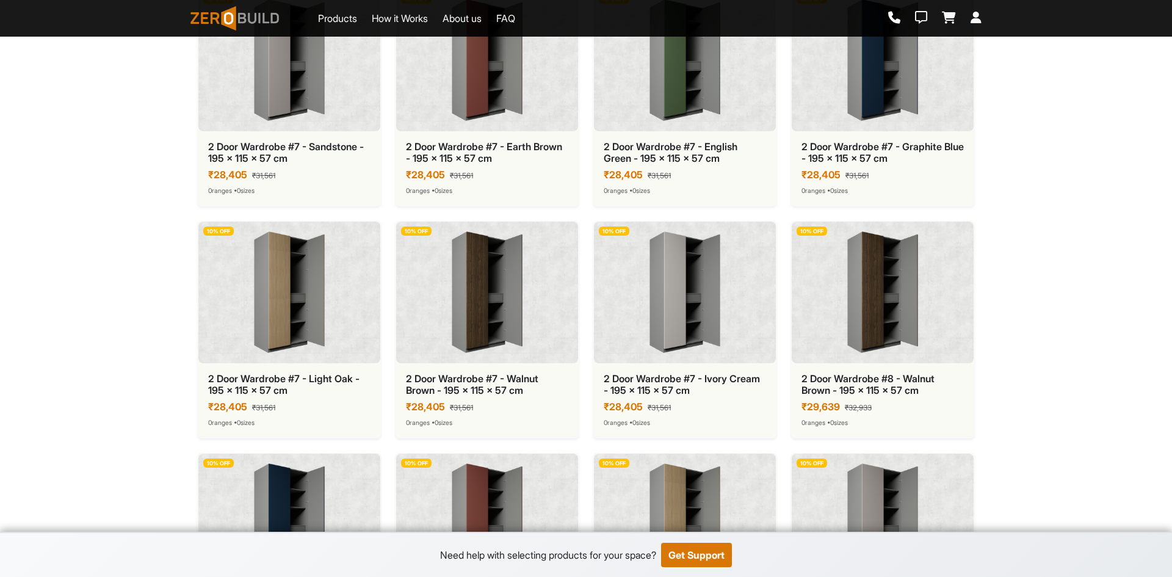
scroll to position [3847, 0]
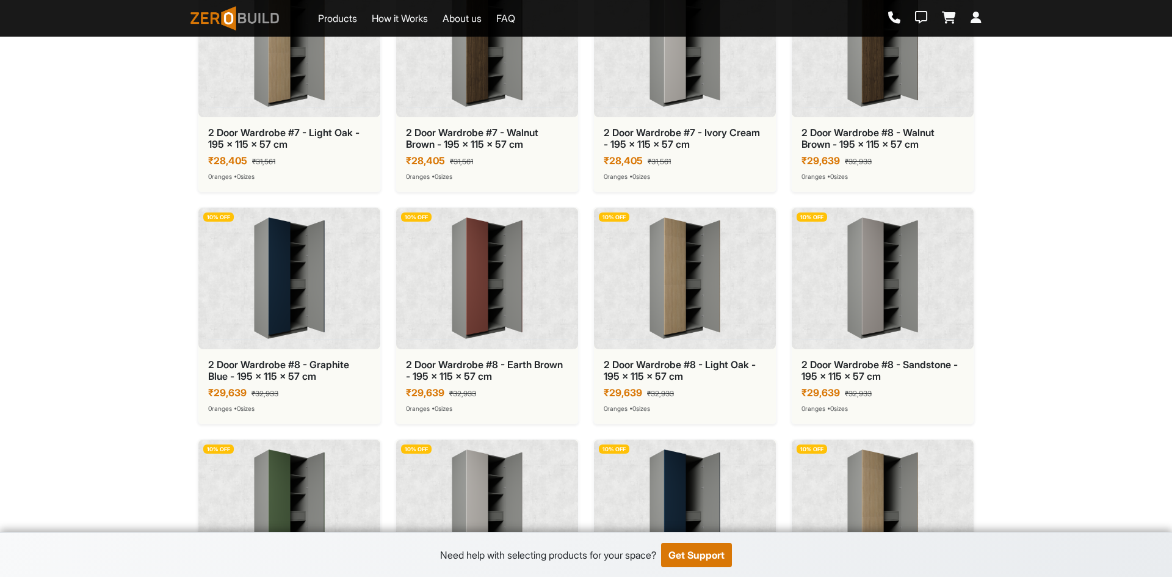
click at [296, 316] on img at bounding box center [289, 278] width 162 height 122
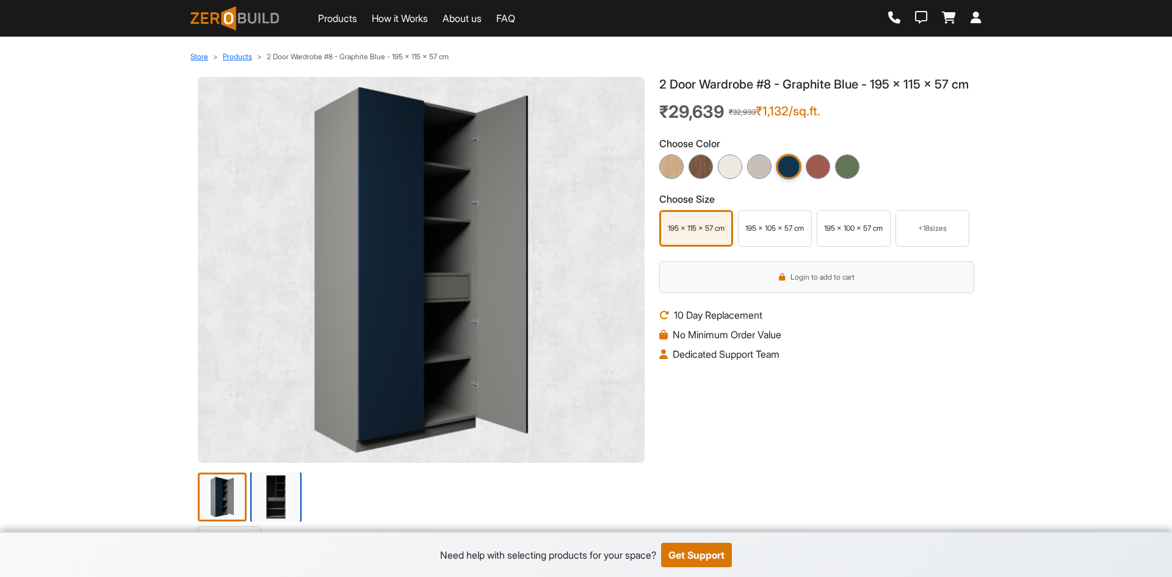
click at [272, 493] on img at bounding box center [275, 496] width 51 height 51
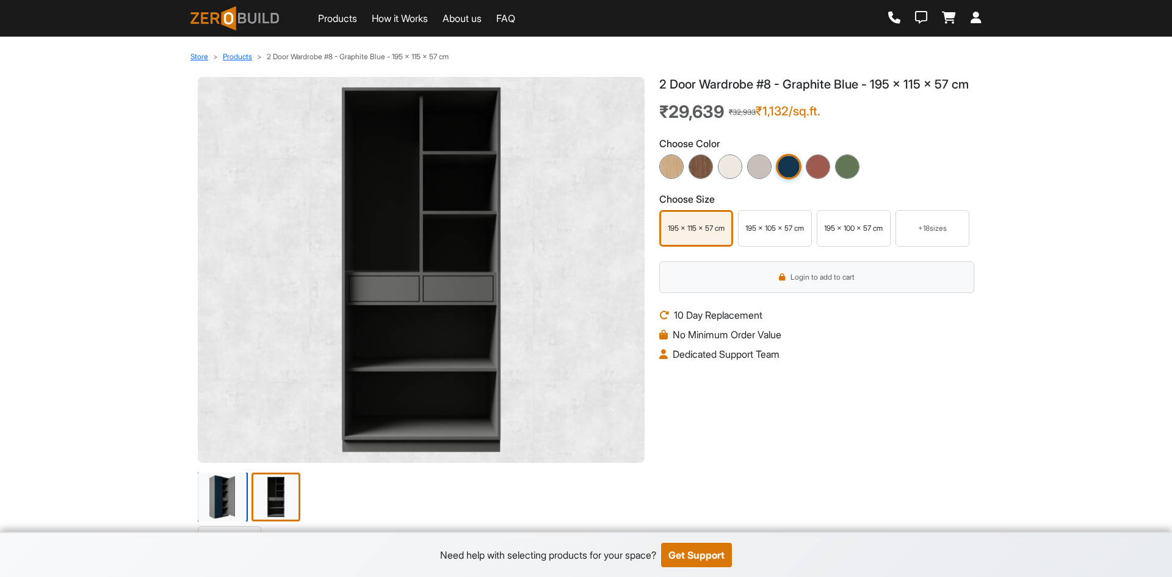
click at [225, 489] on img at bounding box center [222, 496] width 51 height 51
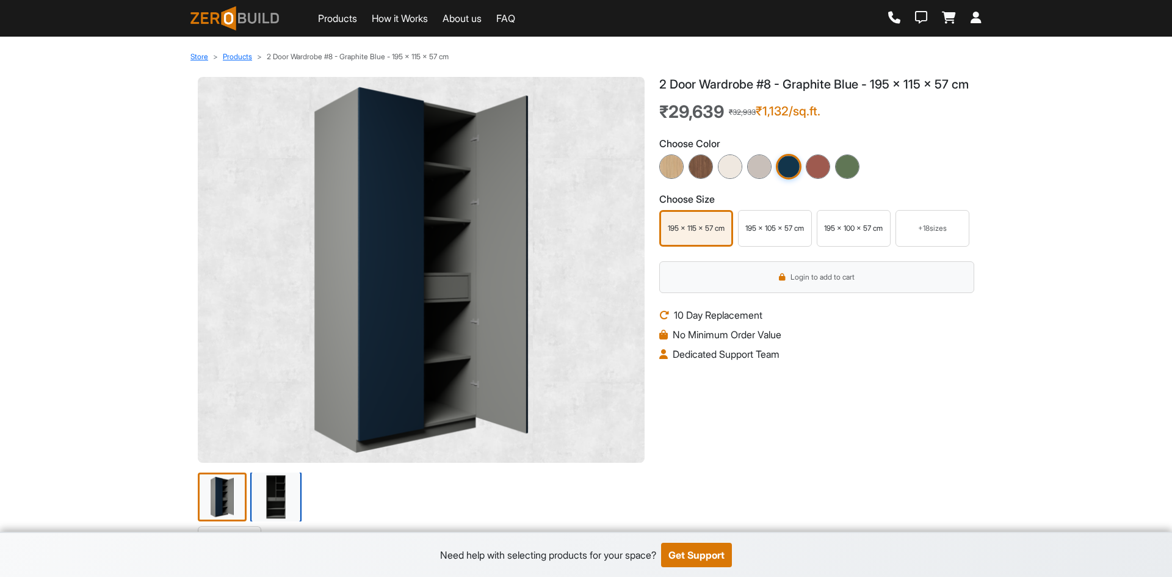
click at [297, 489] on img at bounding box center [275, 496] width 51 height 51
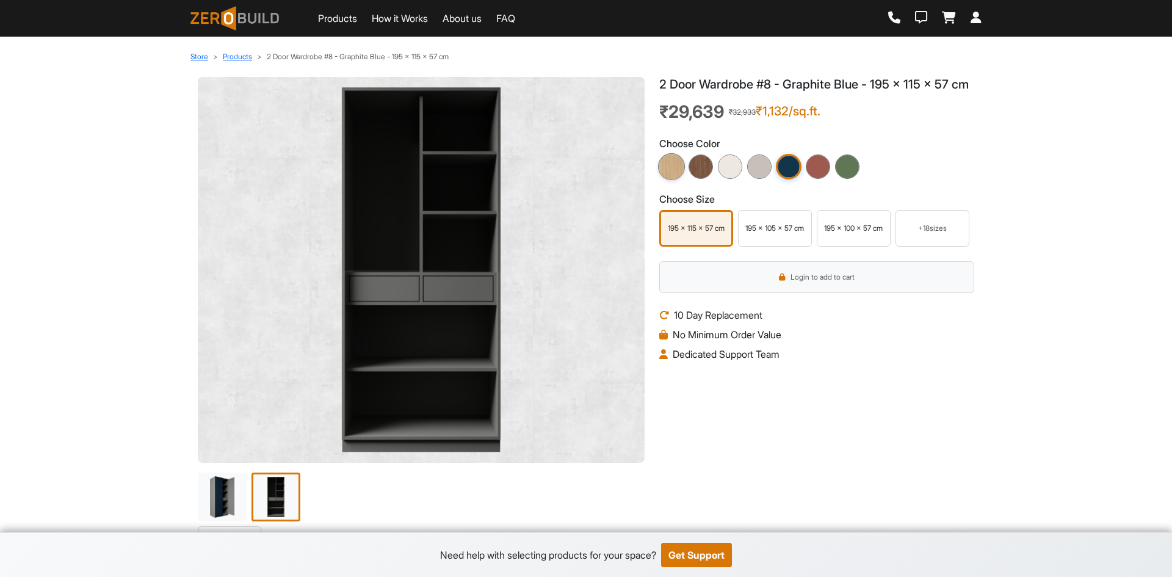
click at [668, 180] on img at bounding box center [671, 166] width 27 height 27
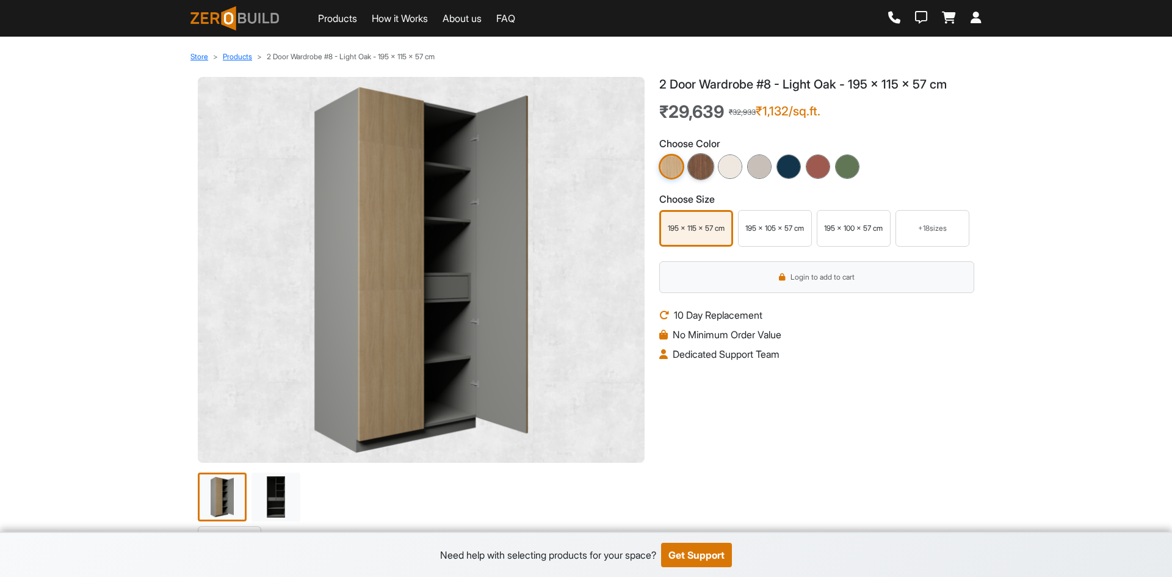
click at [706, 172] on img at bounding box center [701, 166] width 27 height 27
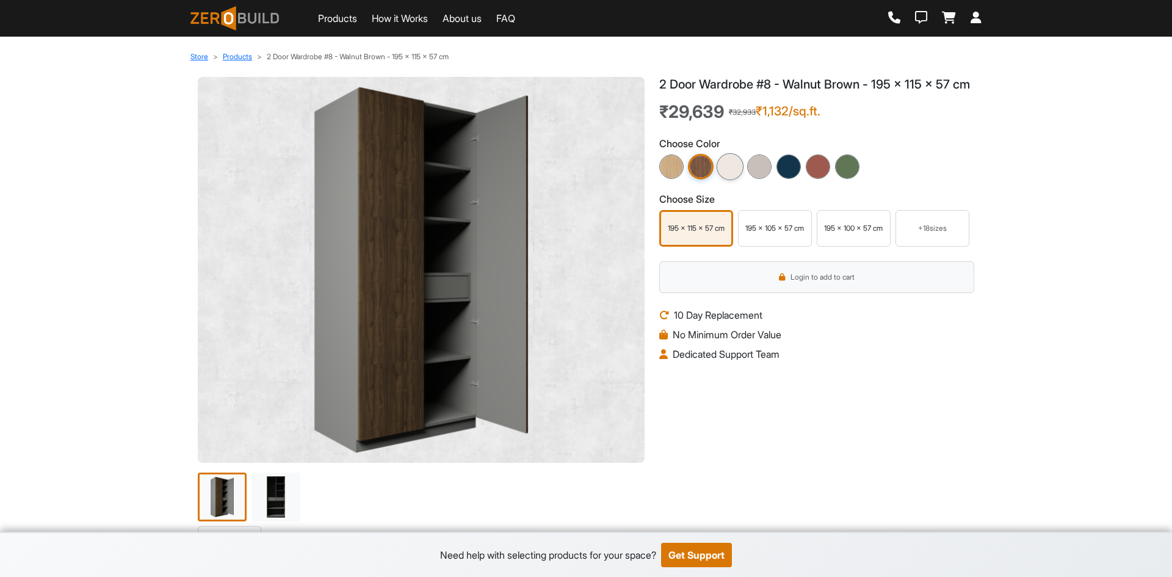
click at [735, 180] on img at bounding box center [730, 166] width 27 height 27
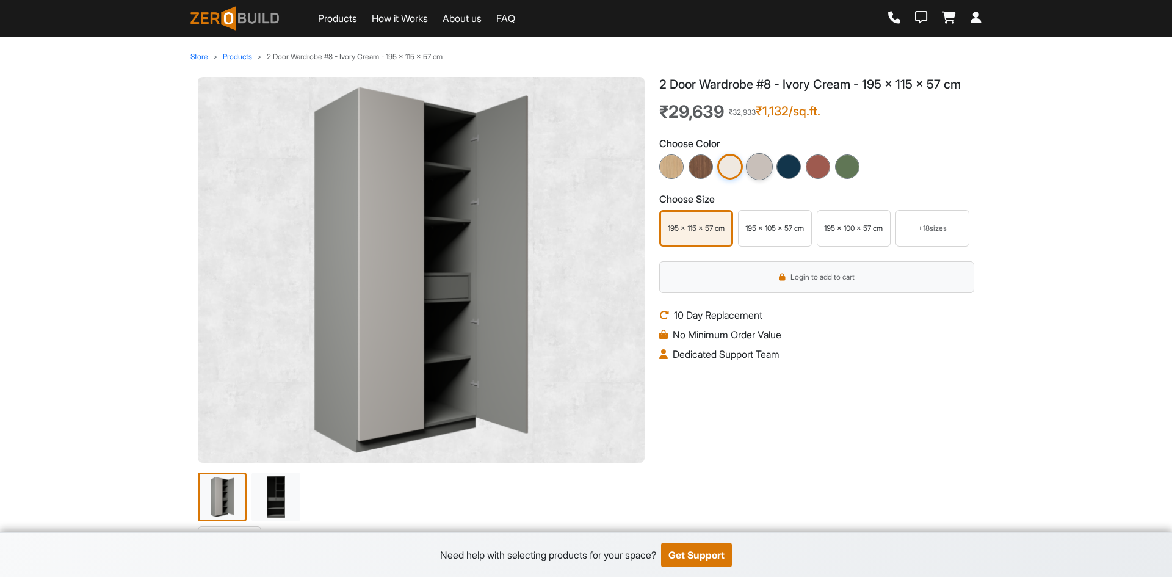
click at [757, 175] on img at bounding box center [759, 166] width 27 height 27
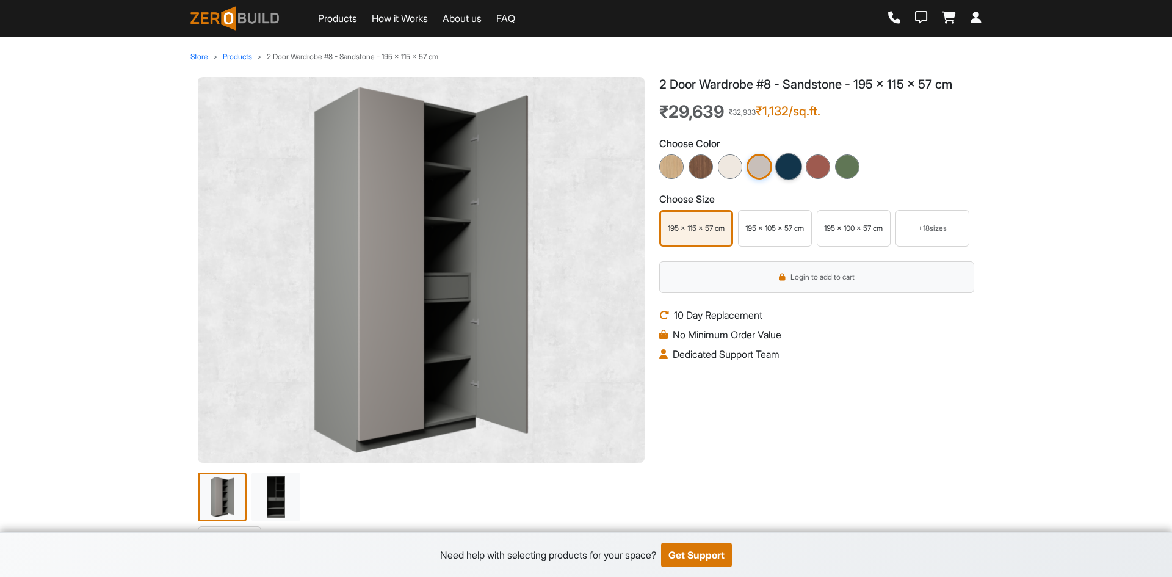
click at [785, 175] on img at bounding box center [788, 166] width 27 height 27
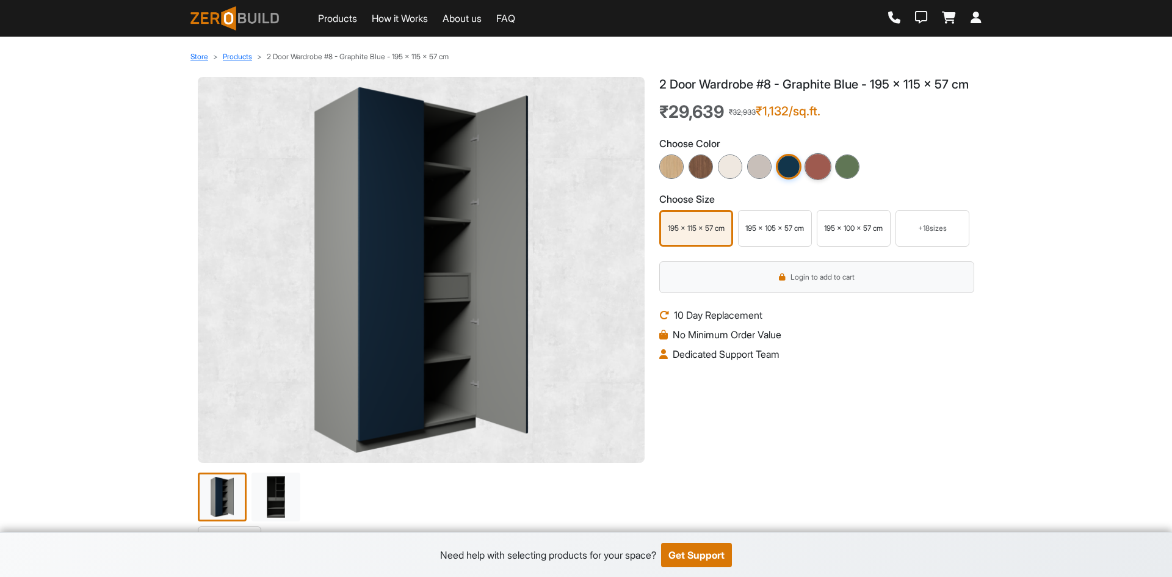
click at [813, 180] on img at bounding box center [818, 166] width 27 height 27
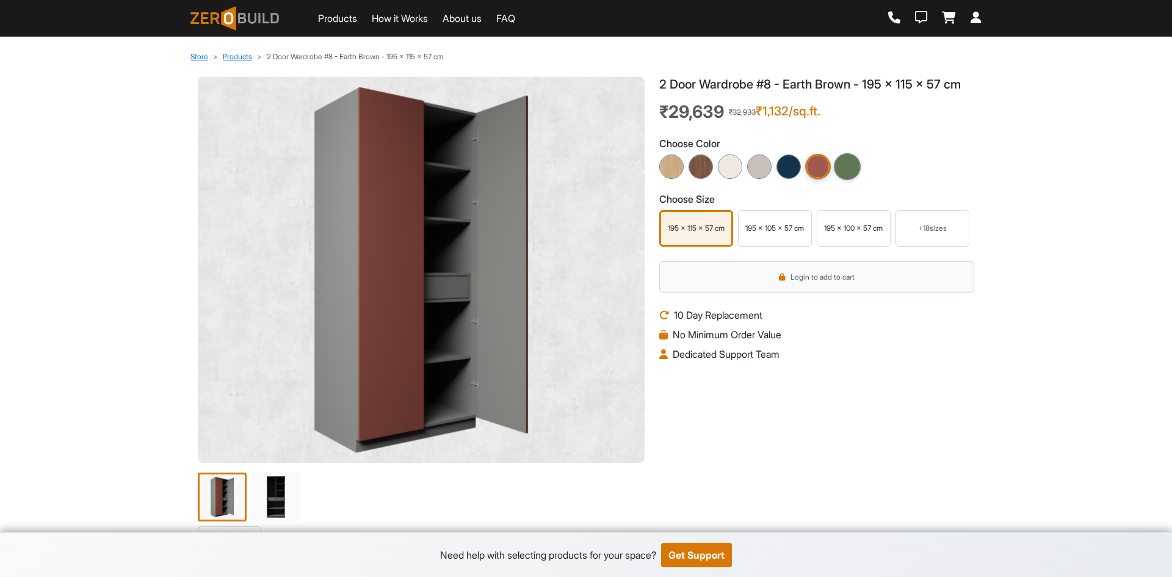
click at [847, 175] on img at bounding box center [847, 166] width 27 height 27
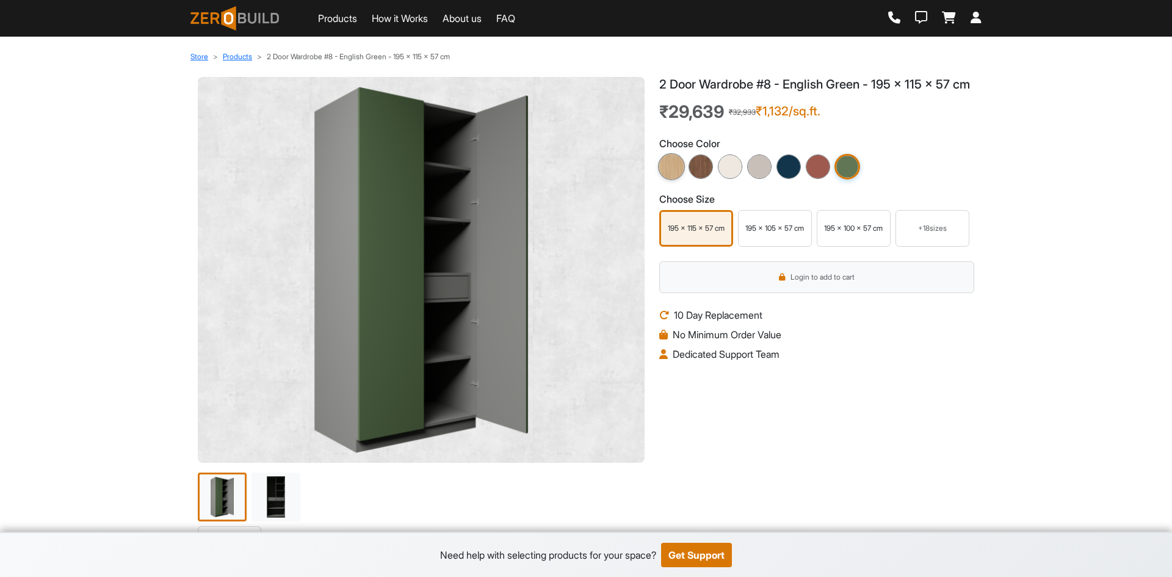
click at [673, 180] on img at bounding box center [671, 166] width 27 height 27
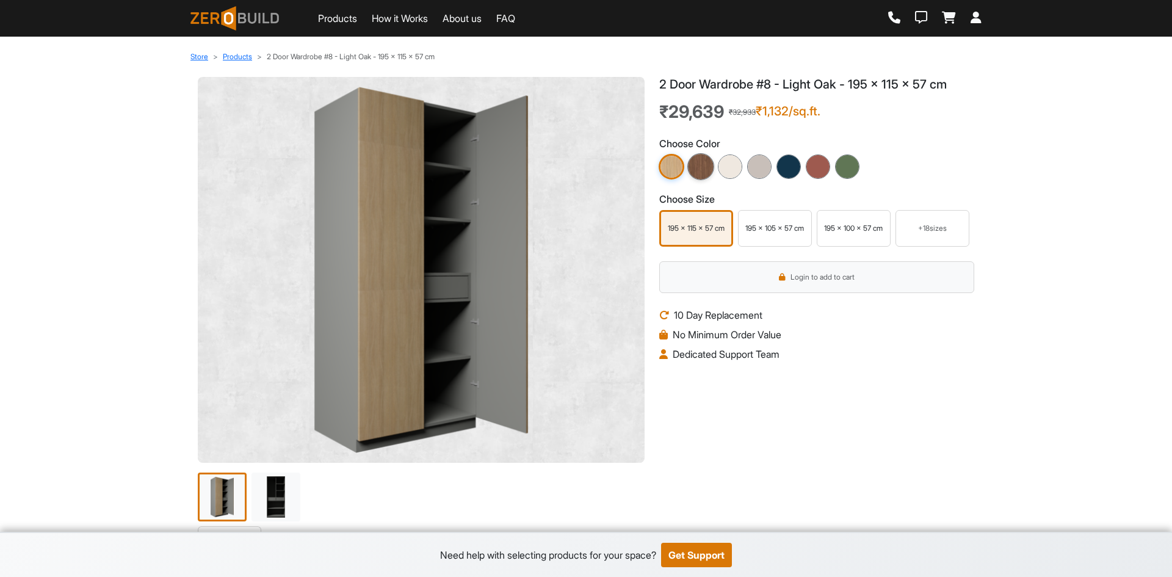
click at [700, 172] on img at bounding box center [701, 166] width 27 height 27
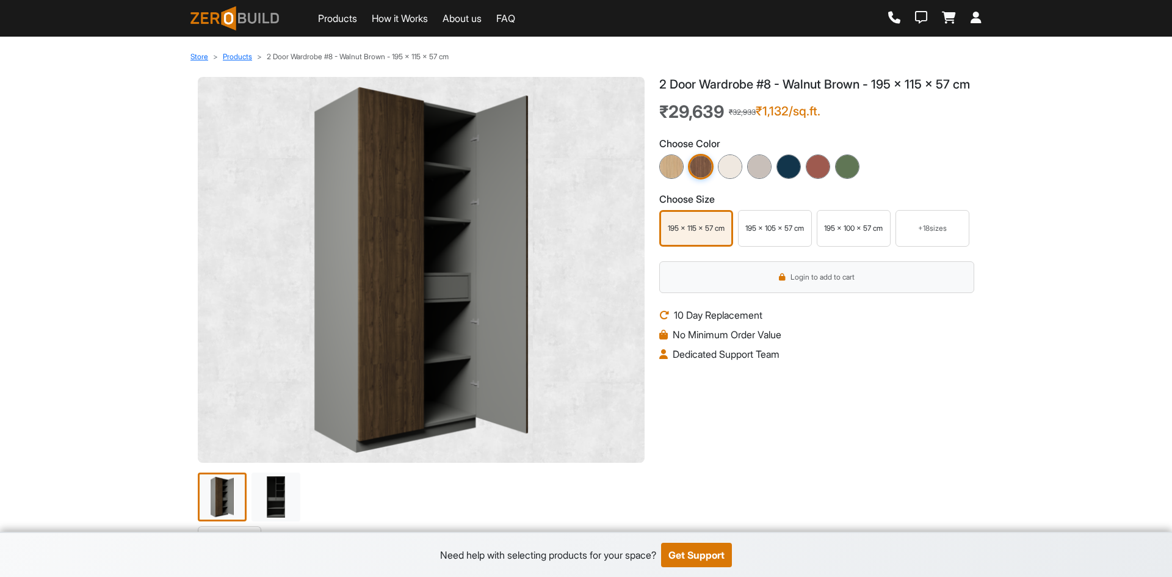
click at [717, 179] on div at bounding box center [816, 166] width 315 height 24
click at [720, 180] on img at bounding box center [730, 166] width 27 height 27
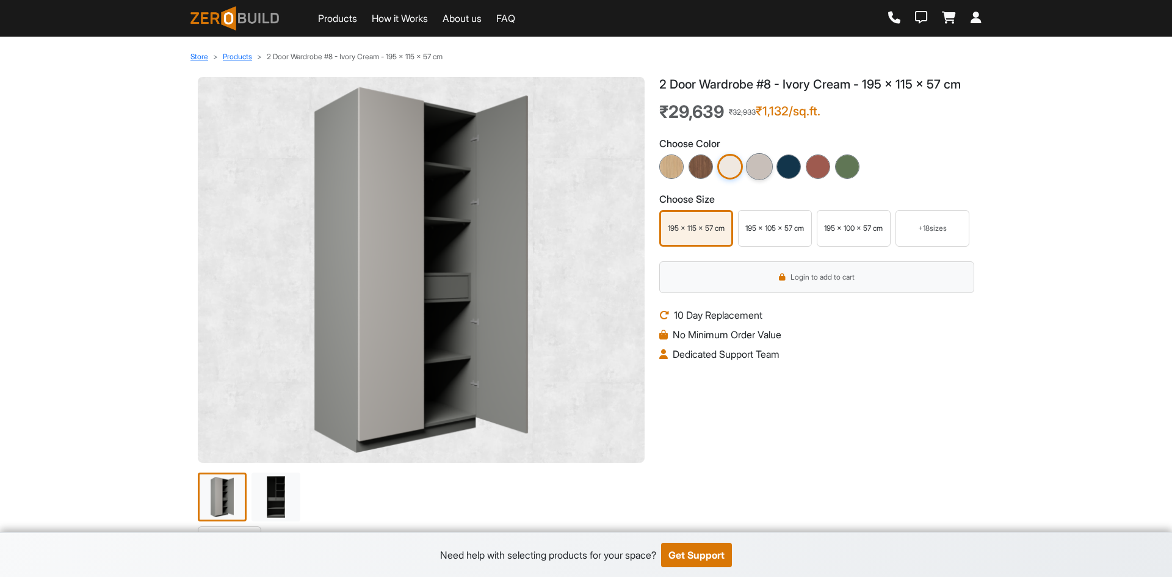
click at [755, 178] on img at bounding box center [759, 166] width 27 height 27
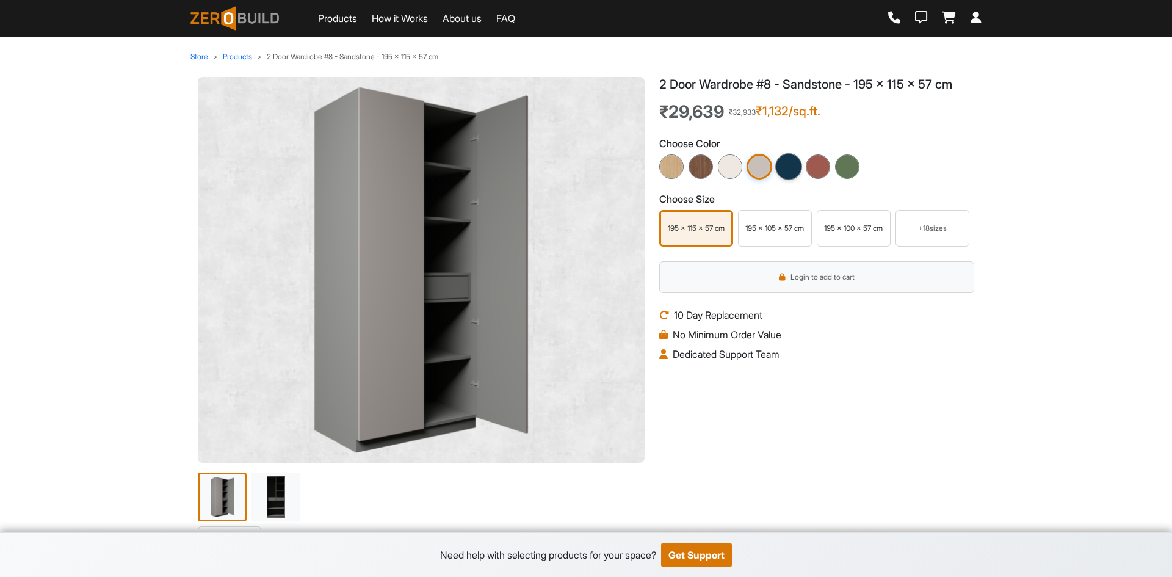
click at [794, 173] on img at bounding box center [788, 166] width 27 height 27
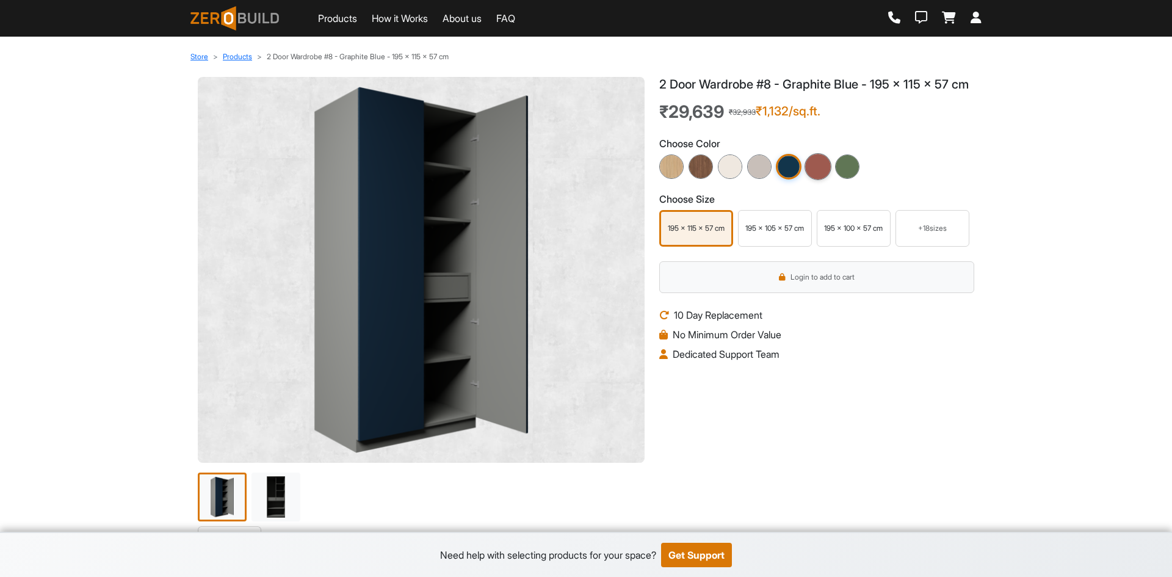
click at [815, 180] on img at bounding box center [818, 166] width 27 height 27
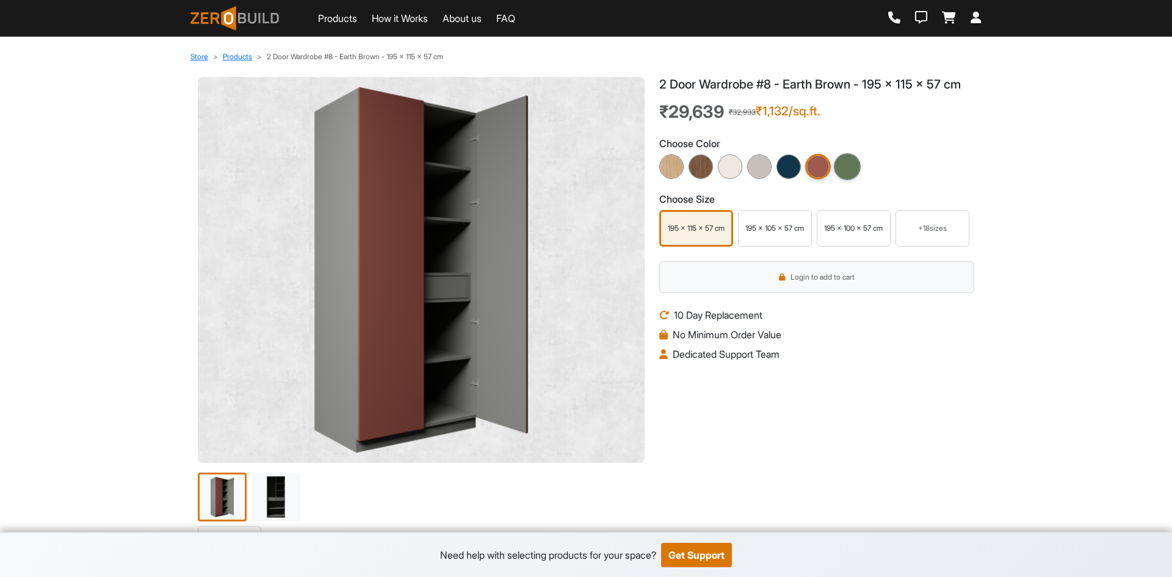
click at [841, 173] on img at bounding box center [847, 166] width 27 height 27
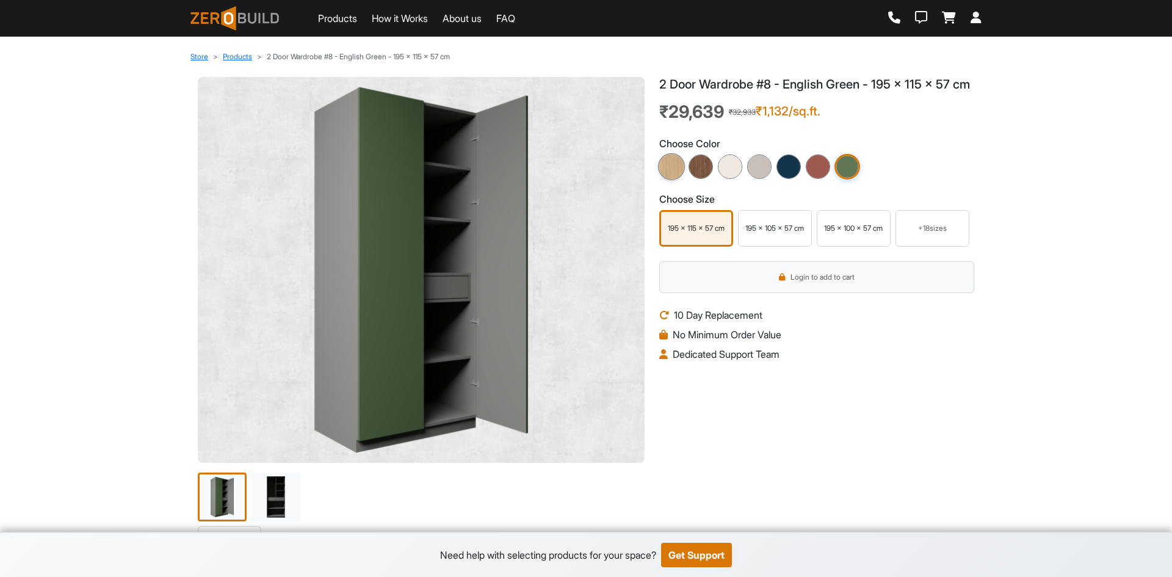
click at [672, 179] on img at bounding box center [671, 166] width 27 height 27
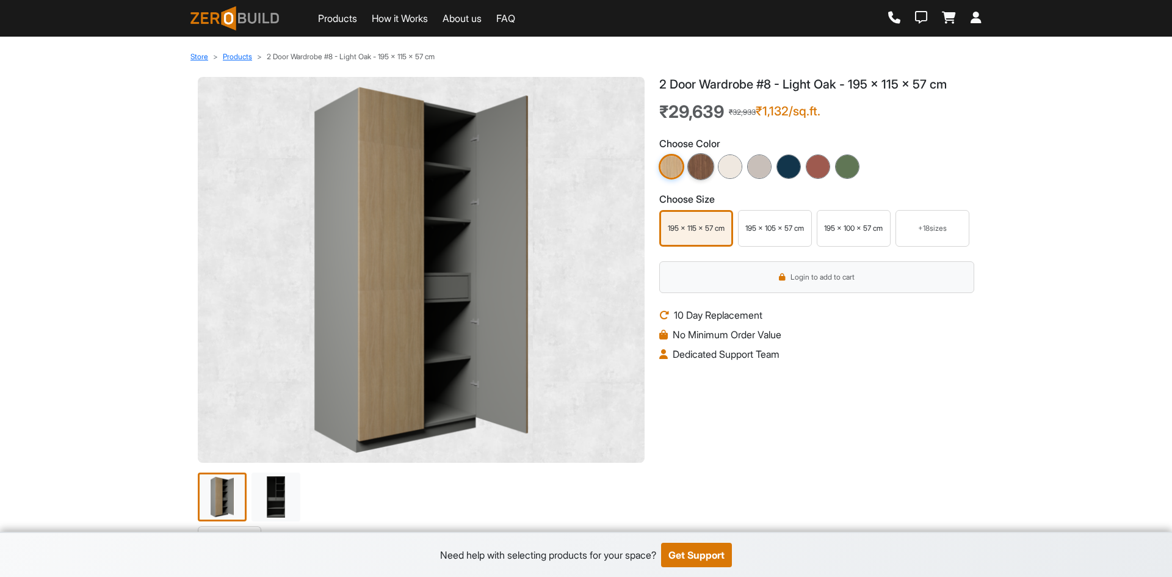
click at [695, 178] on img at bounding box center [701, 166] width 27 height 27
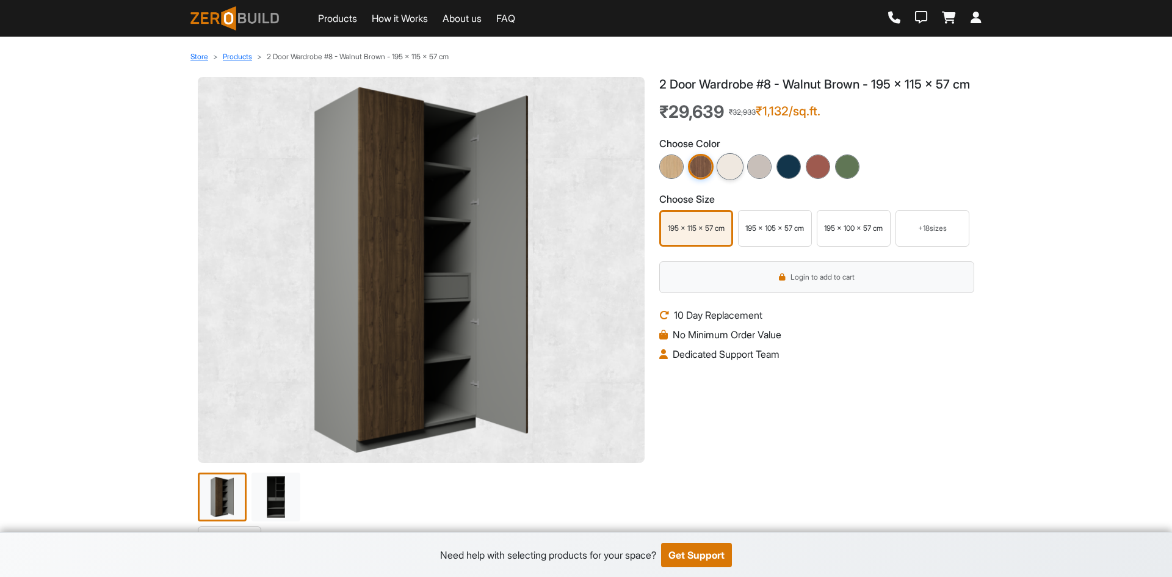
click at [731, 180] on img at bounding box center [730, 166] width 27 height 27
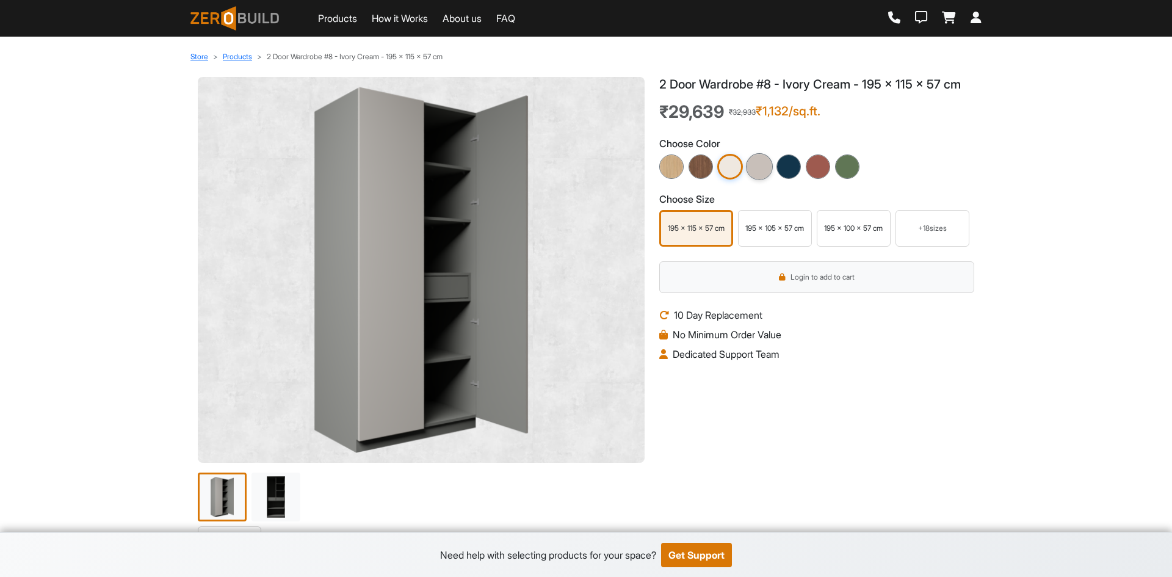
click at [760, 165] on img at bounding box center [759, 166] width 27 height 27
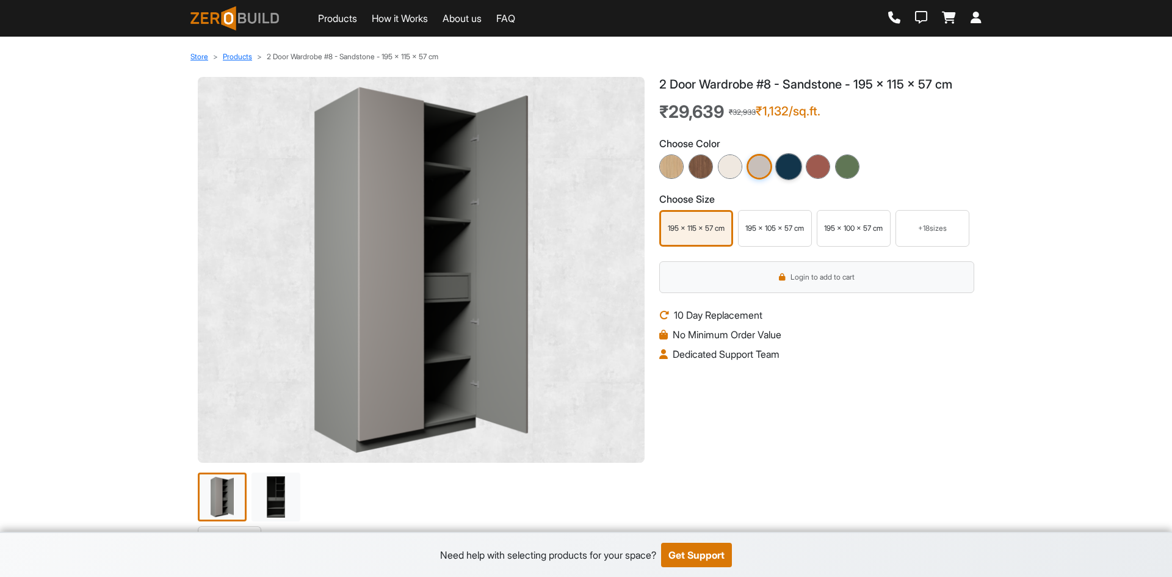
click at [784, 167] on img at bounding box center [788, 166] width 27 height 27
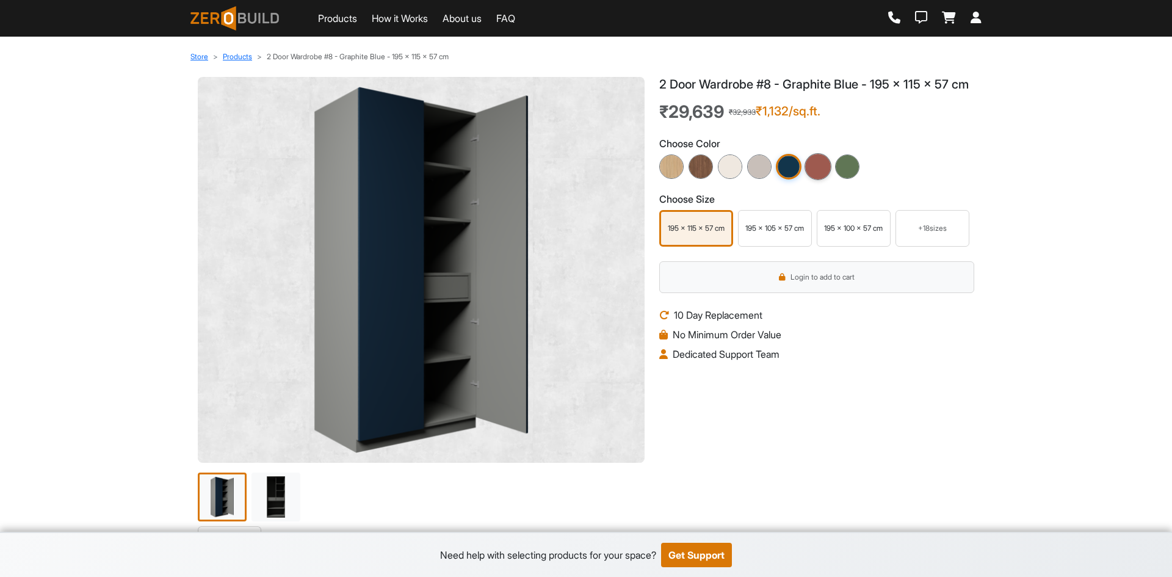
click at [813, 171] on img at bounding box center [818, 166] width 27 height 27
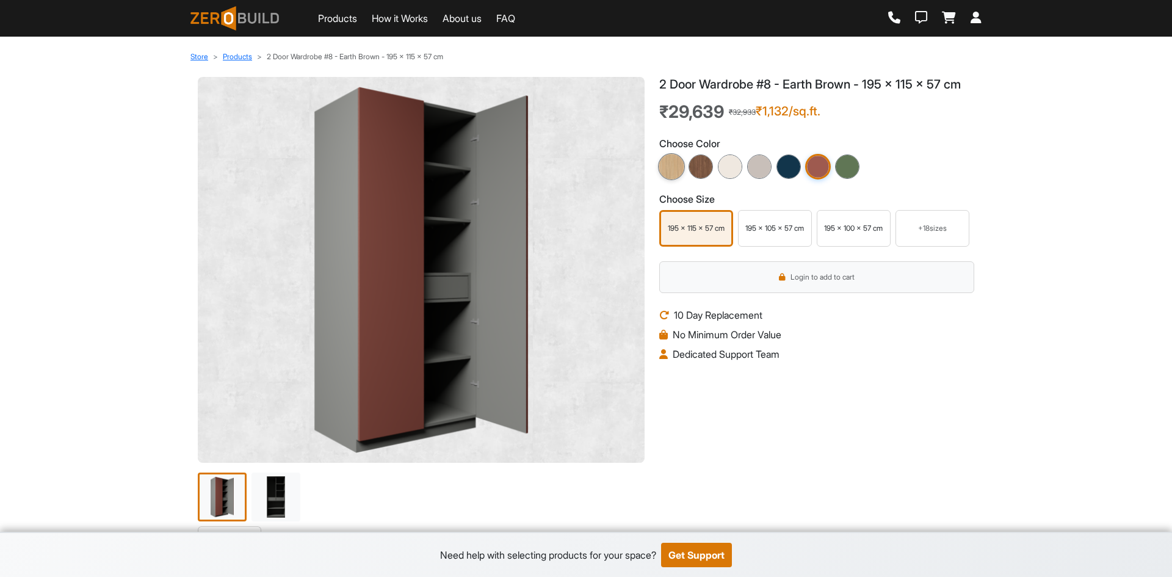
click at [674, 174] on img at bounding box center [671, 166] width 27 height 27
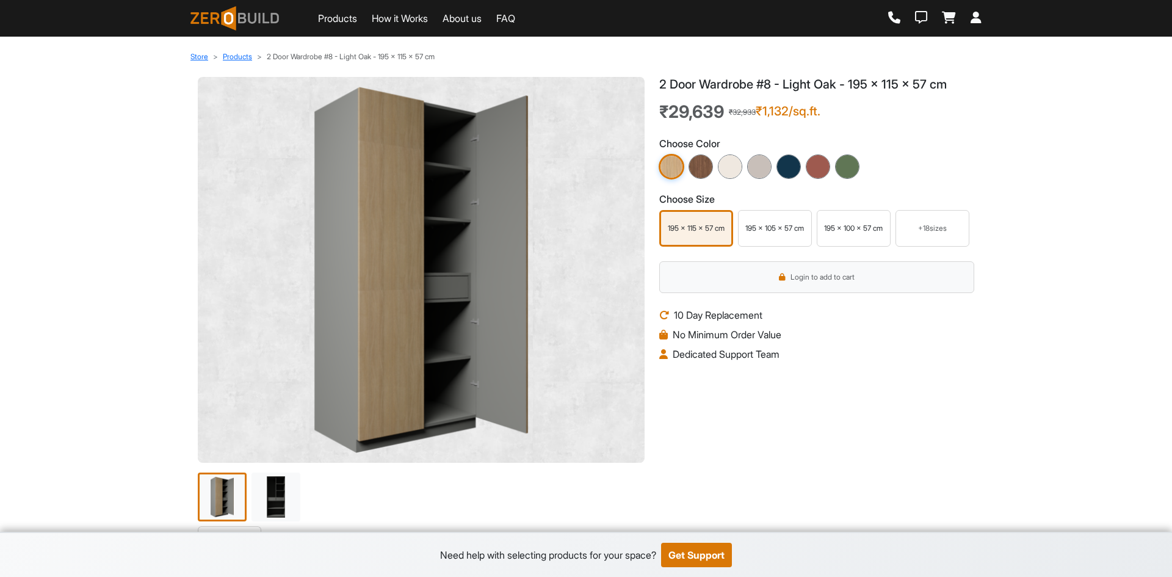
click at [414, 355] on img at bounding box center [421, 270] width 427 height 366
click at [288, 490] on img at bounding box center [275, 496] width 51 height 51
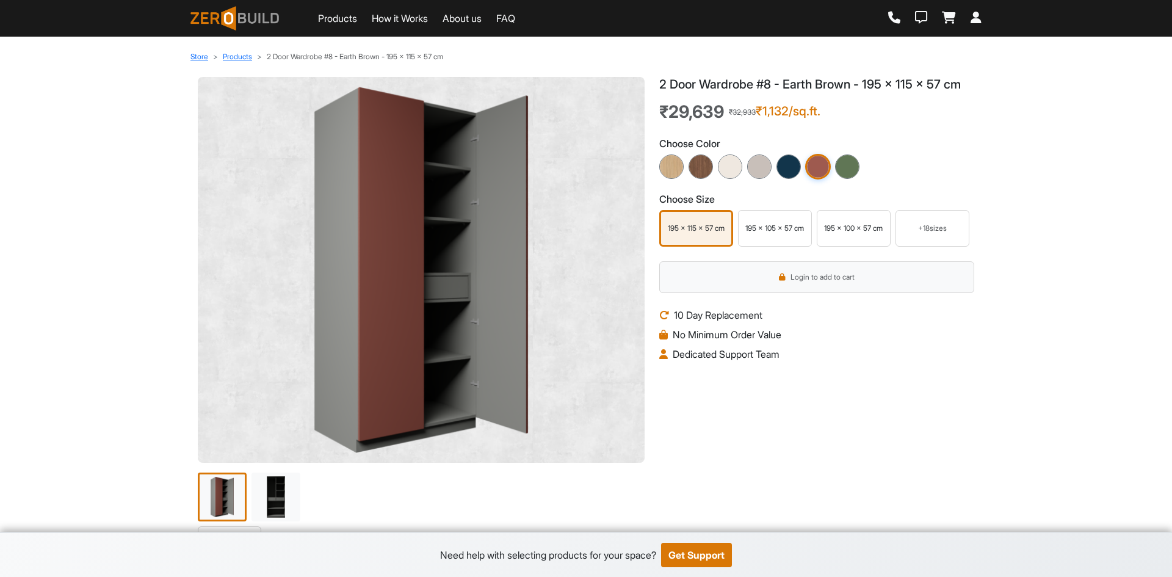
click at [346, 18] on link "Products" at bounding box center [337, 18] width 39 height 15
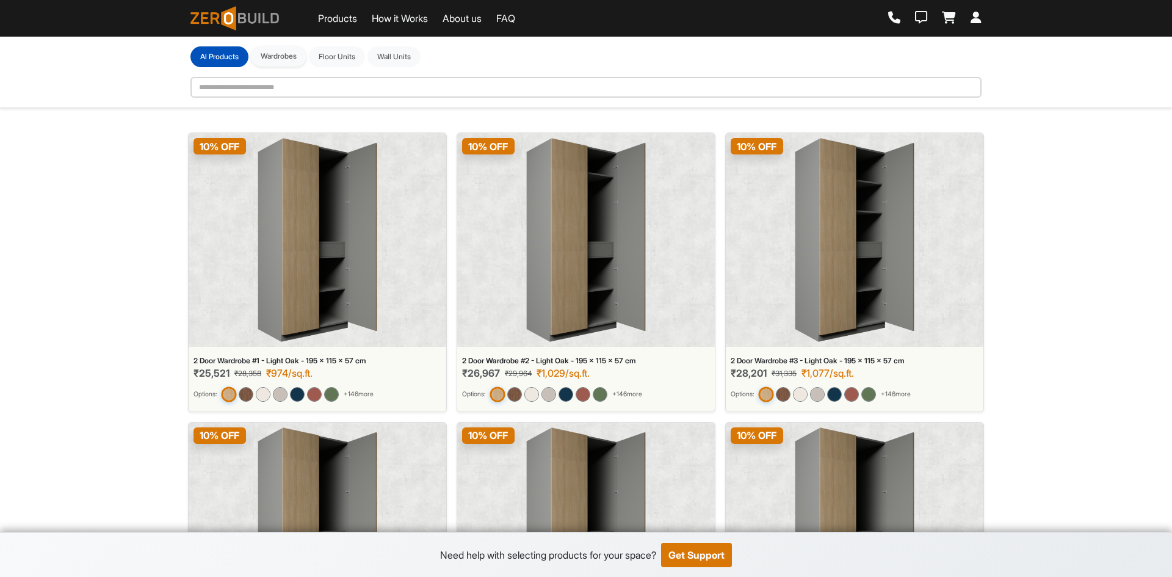
click at [288, 55] on button "Wardrobes" at bounding box center [279, 56] width 56 height 21
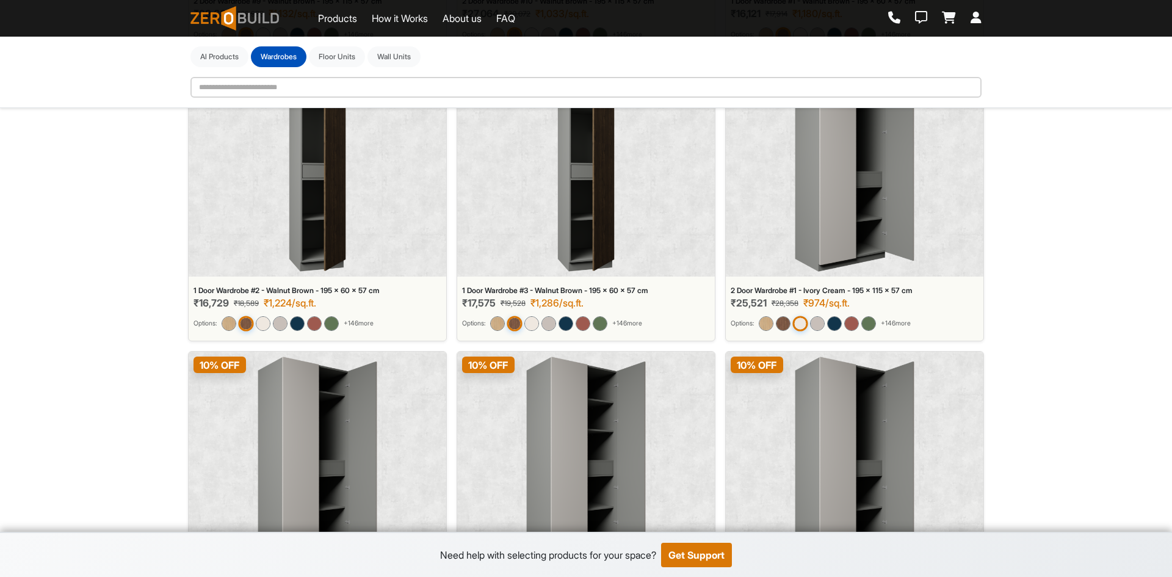
scroll to position [2433, 0]
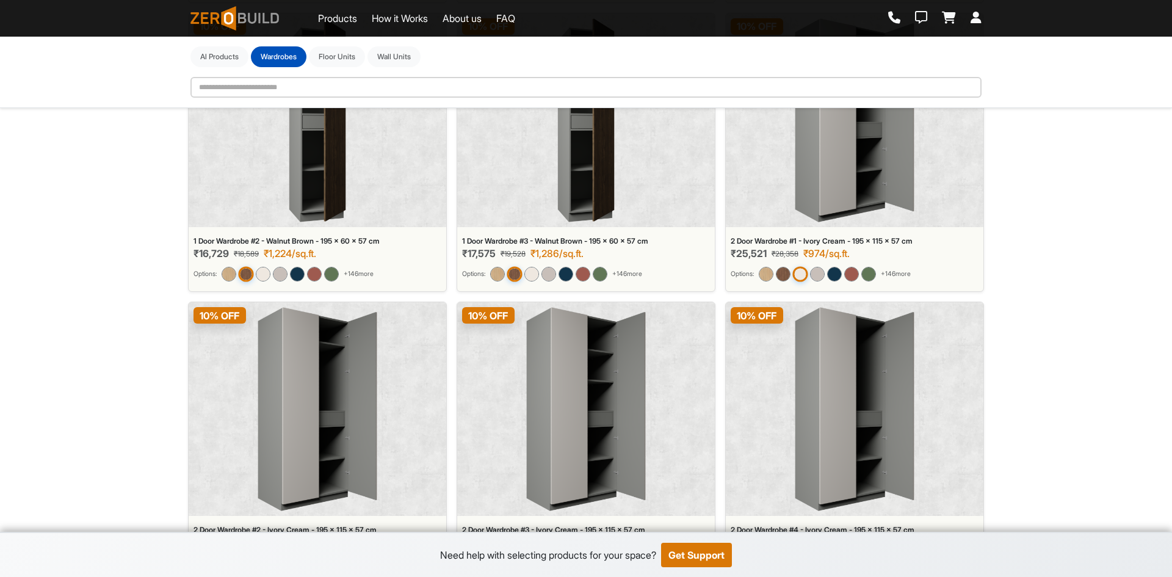
click at [256, 239] on div "1 Door Wardrobe #2 - Walnut Brown - 195 x 60 x 57 cm" at bounding box center [318, 241] width 248 height 9
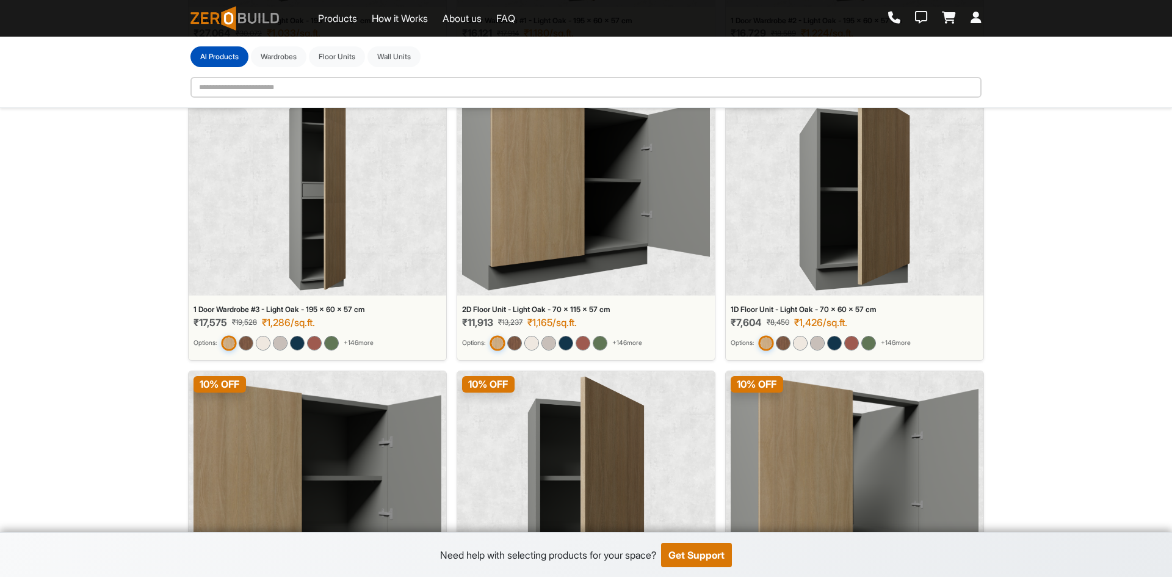
scroll to position [1154, 0]
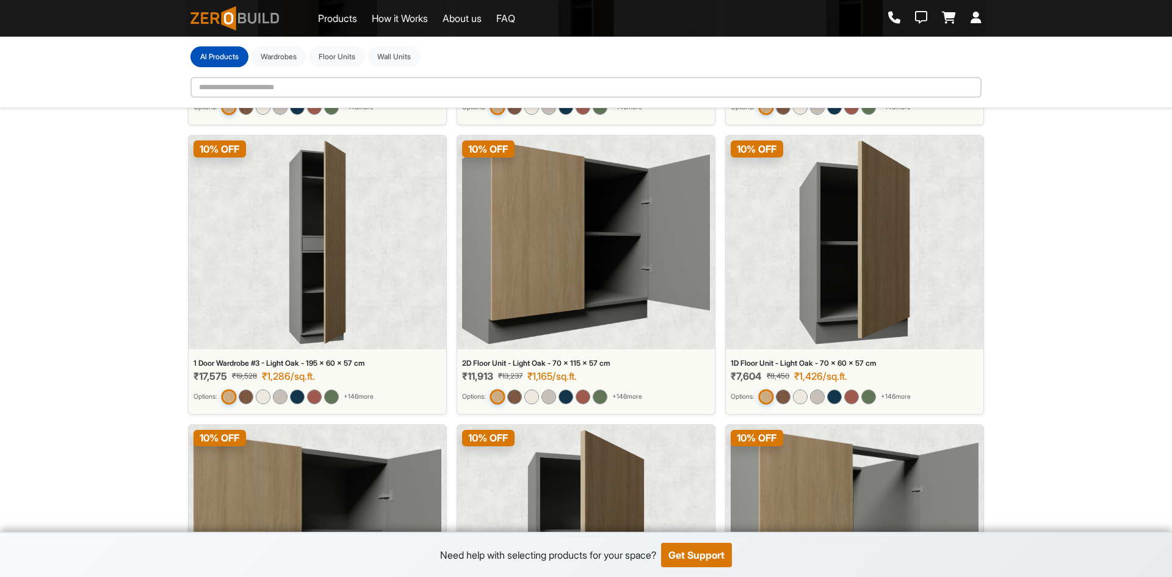
click at [543, 269] on img at bounding box center [586, 242] width 248 height 204
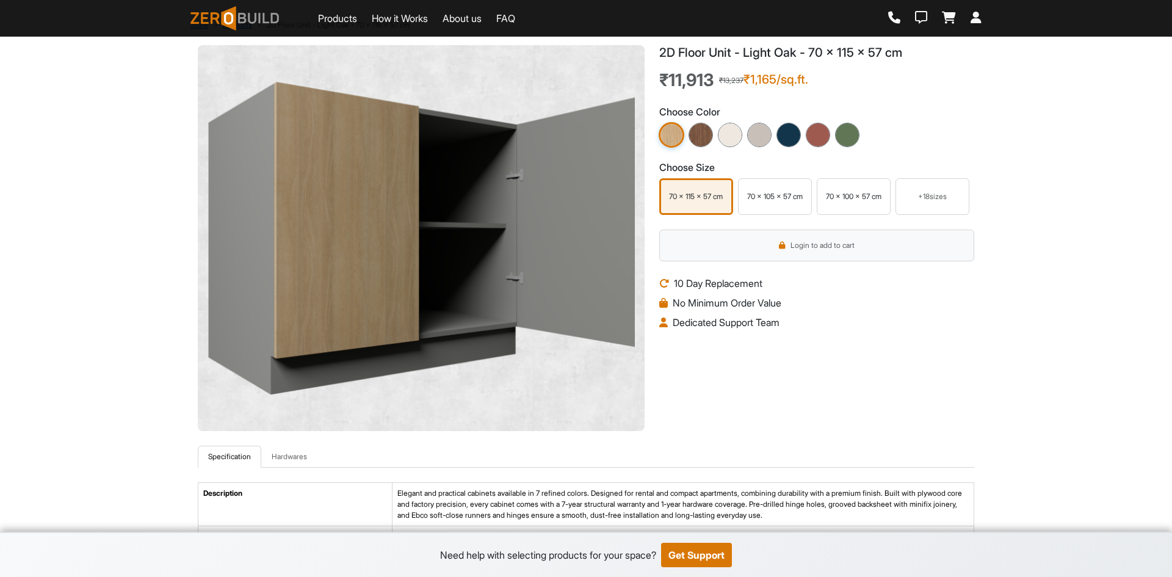
scroll to position [122, 0]
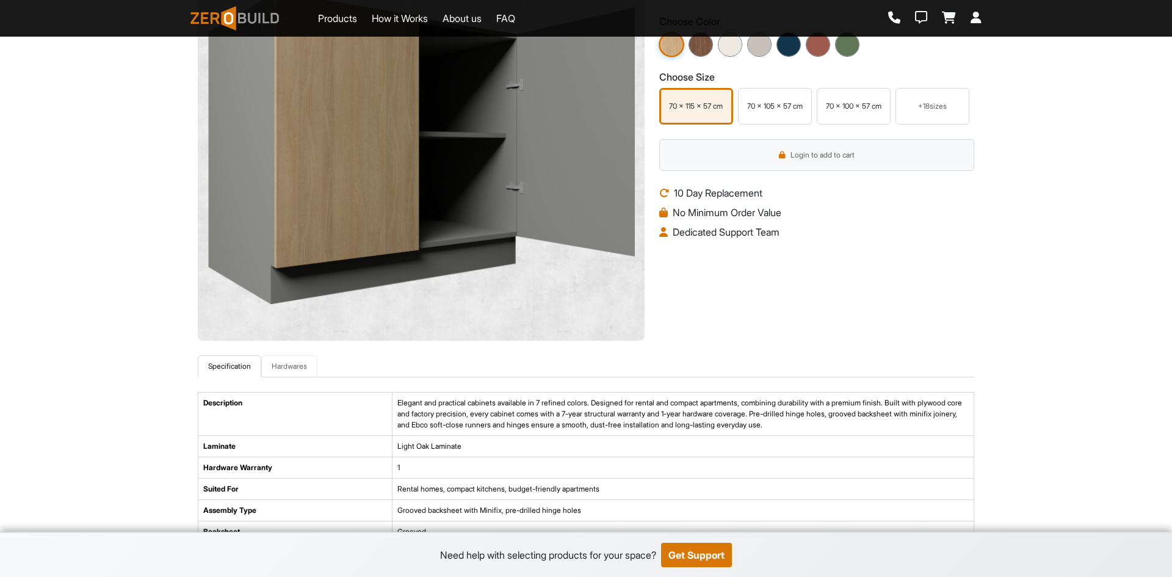
click at [300, 363] on link "Hardwares" at bounding box center [289, 366] width 56 height 22
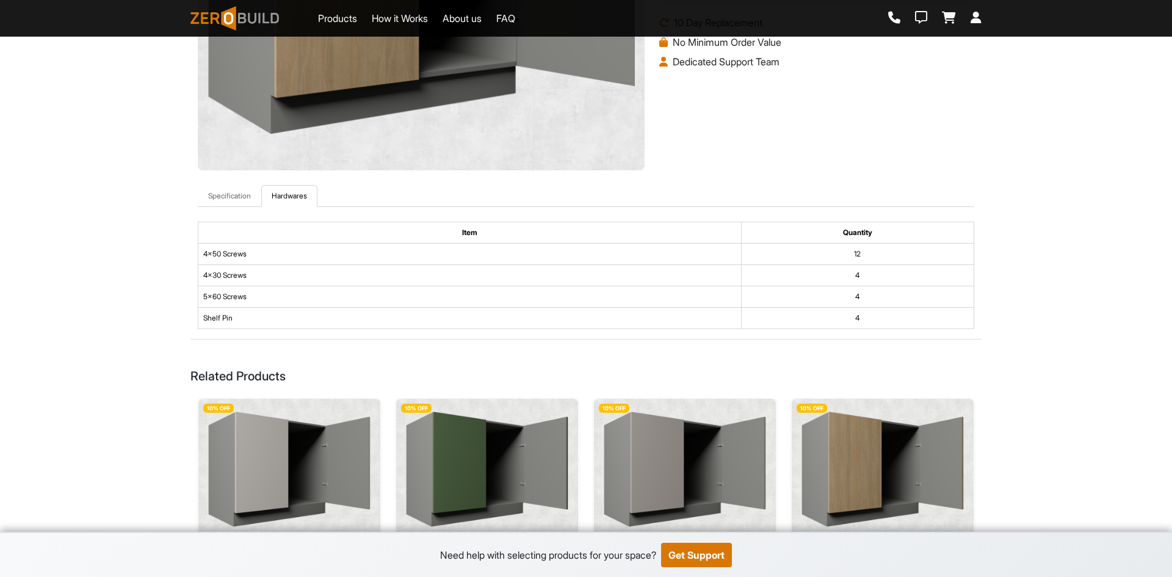
scroll to position [305, 0]
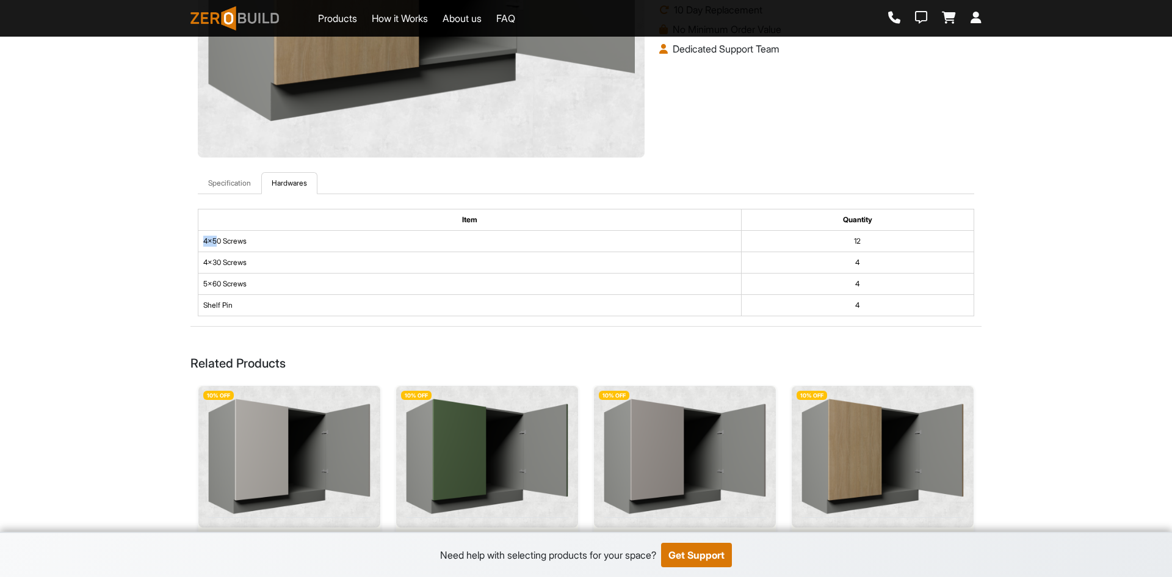
drag, startPoint x: 205, startPoint y: 249, endPoint x: 217, endPoint y: 247, distance: 13.0
click at [217, 247] on td "4x50 Screws" at bounding box center [469, 241] width 543 height 21
drag, startPoint x: 851, startPoint y: 238, endPoint x: 869, endPoint y: 239, distance: 18.3
click at [869, 239] on td "12" at bounding box center [857, 241] width 233 height 21
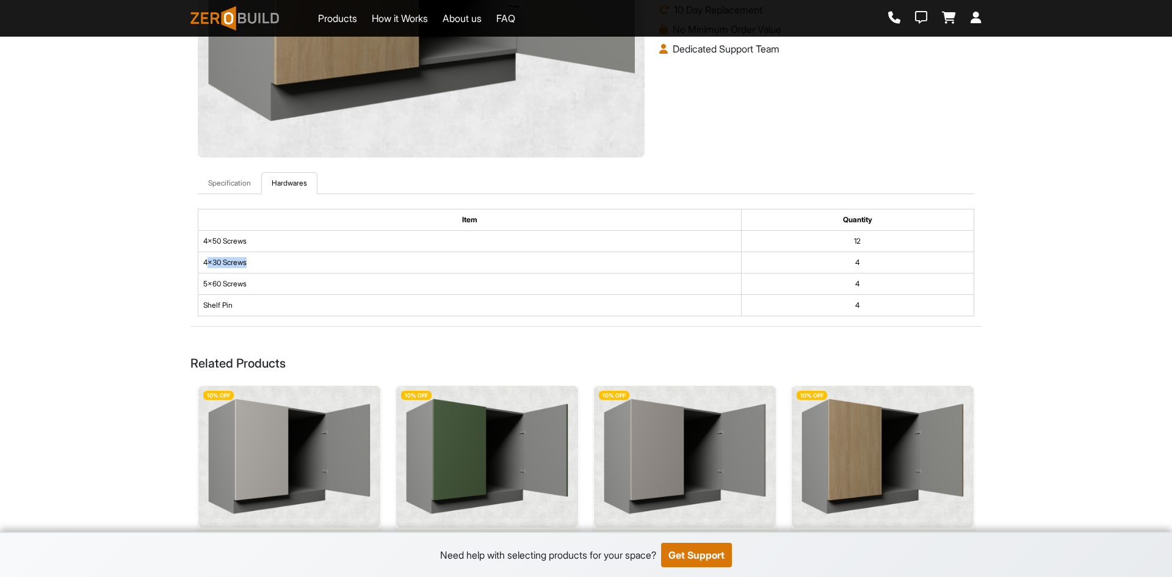
drag, startPoint x: 209, startPoint y: 269, endPoint x: 277, endPoint y: 270, distance: 67.2
click at [277, 270] on td "4x30 Screws" at bounding box center [469, 262] width 543 height 21
drag, startPoint x: 869, startPoint y: 303, endPoint x: 405, endPoint y: 225, distance: 470.5
click at [405, 225] on table "Item Quantity 4x50 Screws 12 4x30 Screws 4 5x60 Screws 4 Shelf Pin 4" at bounding box center [586, 262] width 777 height 107
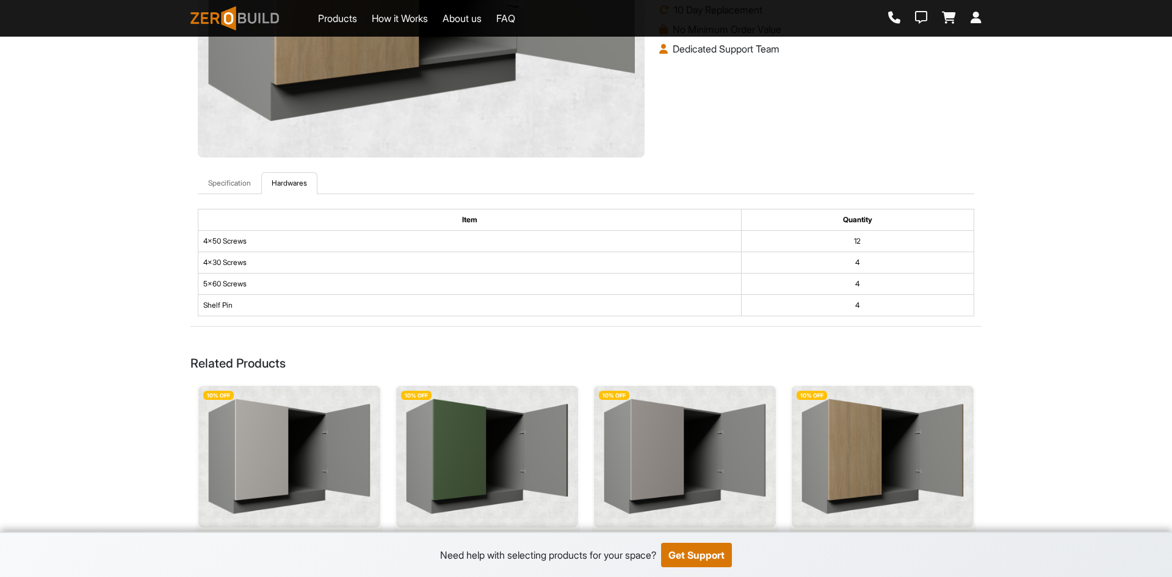
click at [194, 173] on div "Specification Hardwares Description Elegant and practical cabinets available in…" at bounding box center [586, 249] width 791 height 154
drag, startPoint x: 194, startPoint y: 172, endPoint x: 916, endPoint y: 306, distance: 734.0
click at [916, 306] on div "Specification Hardwares Description Elegant and practical cabinets available in…" at bounding box center [586, 249] width 791 height 154
click at [904, 307] on td "4" at bounding box center [857, 305] width 233 height 21
drag, startPoint x: 869, startPoint y: 311, endPoint x: 114, endPoint y: 174, distance: 768.2
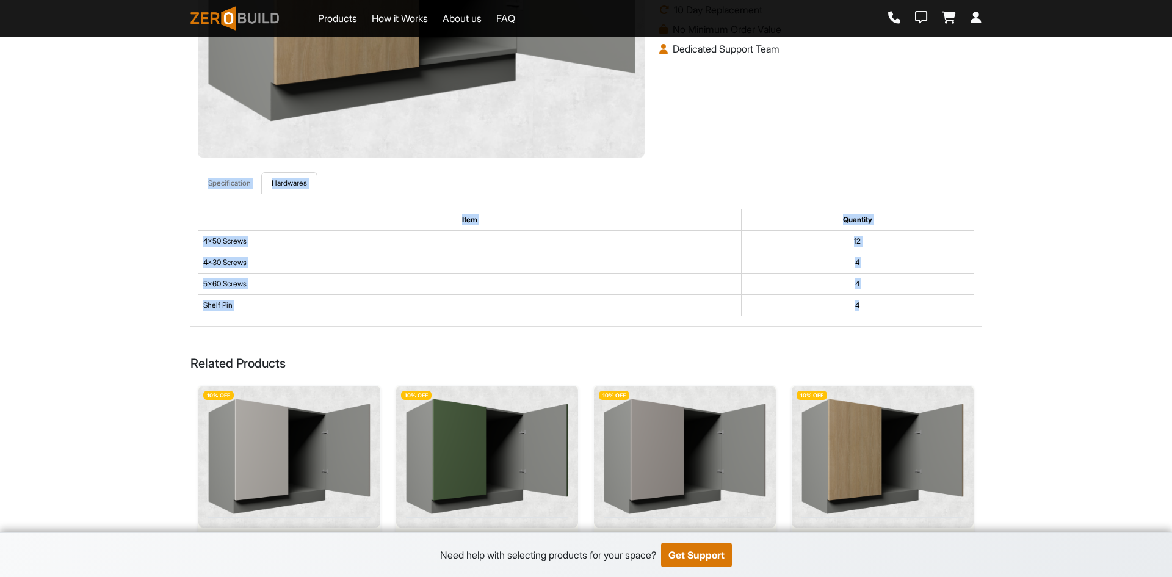
drag, startPoint x: 194, startPoint y: 178, endPoint x: 873, endPoint y: 301, distance: 689.4
click at [873, 301] on div "Specification Hardwares Description Elegant and practical cabinets available in…" at bounding box center [586, 249] width 791 height 154
click at [872, 304] on td "4" at bounding box center [857, 305] width 233 height 21
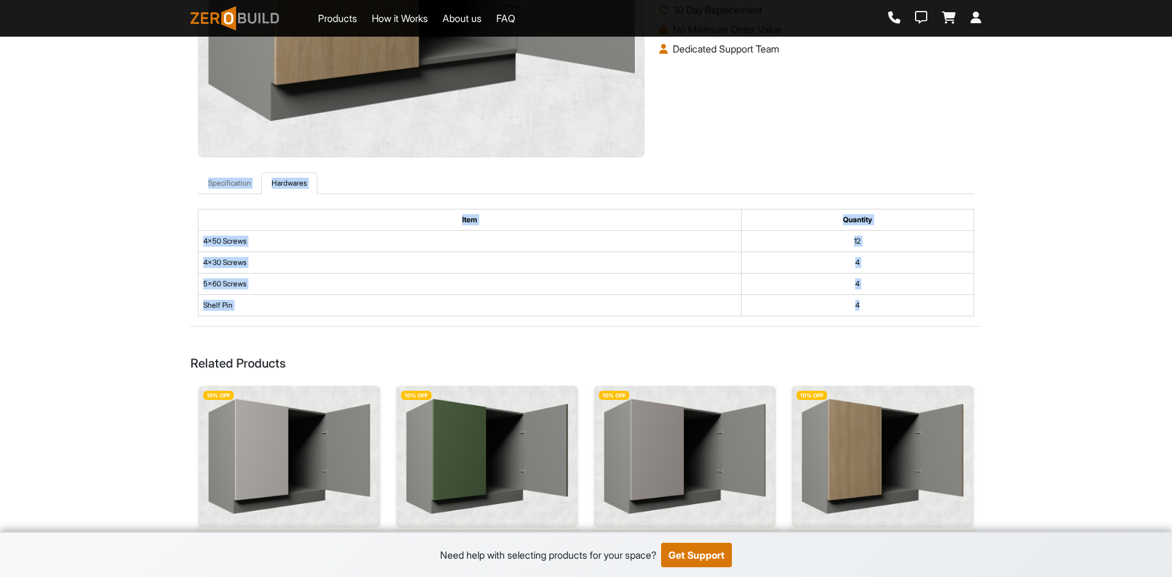
click at [877, 308] on td "4" at bounding box center [857, 305] width 233 height 21
drag, startPoint x: 890, startPoint y: 303, endPoint x: 175, endPoint y: 174, distance: 726.5
drag, startPoint x: 178, startPoint y: 181, endPoint x: 891, endPoint y: 305, distance: 723.4
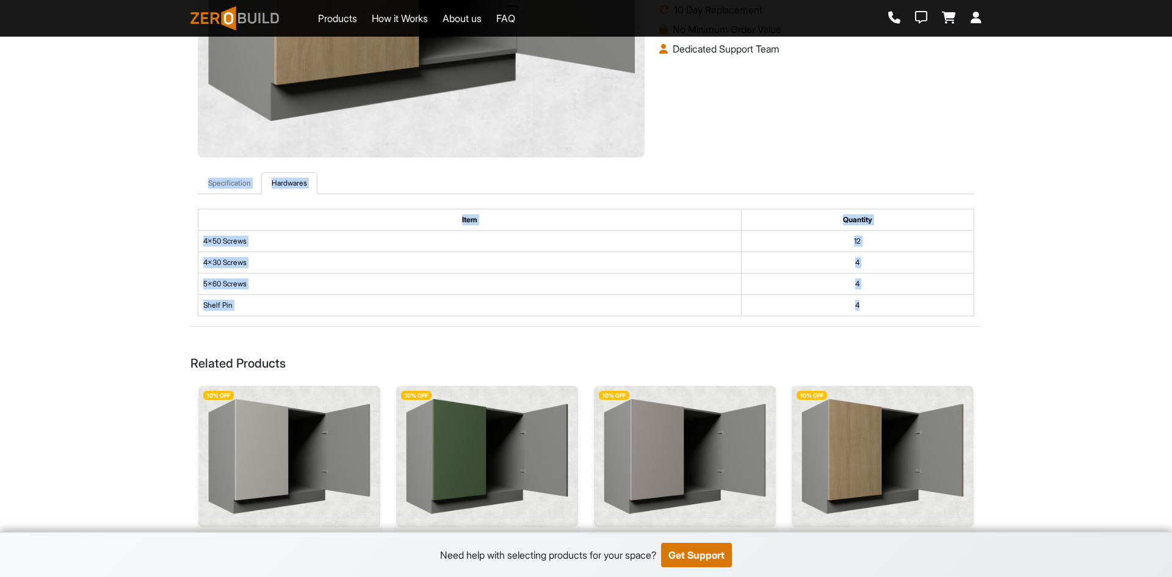
click at [891, 305] on td "4" at bounding box center [857, 305] width 233 height 21
drag, startPoint x: 879, startPoint y: 308, endPoint x: 197, endPoint y: 180, distance: 694.6
click at [197, 180] on div "Specification Hardwares Description Elegant and practical cabinets available in…" at bounding box center [586, 249] width 791 height 154
click at [195, 178] on div "Specification Hardwares Description Elegant and practical cabinets available in…" at bounding box center [586, 249] width 791 height 154
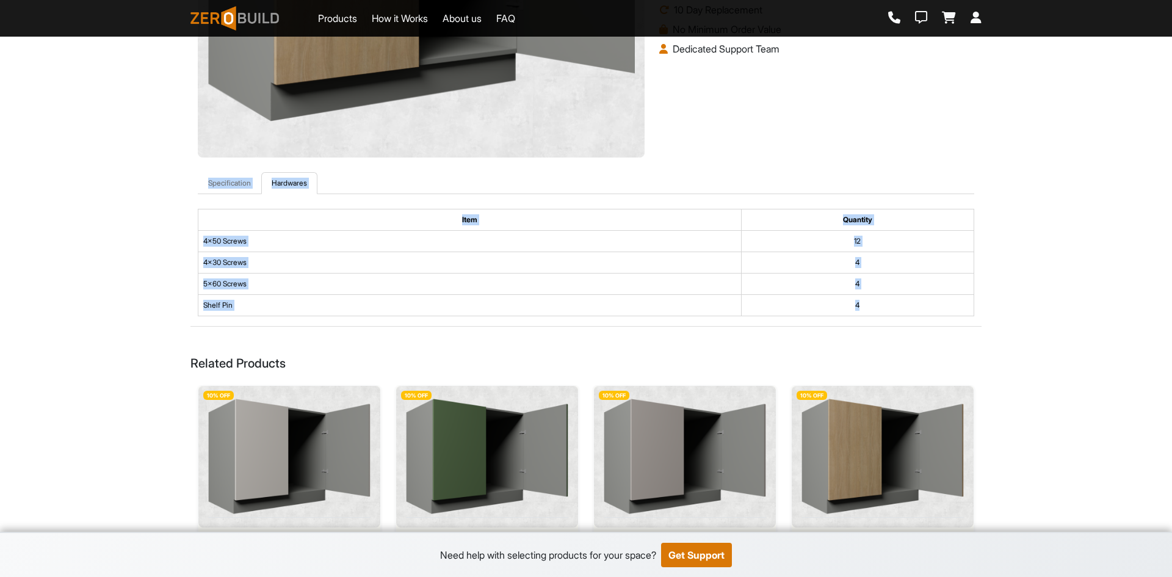
drag, startPoint x: 195, startPoint y: 178, endPoint x: 869, endPoint y: 308, distance: 686.5
click at [869, 308] on div "Specification Hardwares Description Elegant and practical cabinets available in…" at bounding box center [586, 249] width 791 height 154
click at [869, 308] on td "4" at bounding box center [857, 305] width 233 height 21
drag, startPoint x: 870, startPoint y: 308, endPoint x: 160, endPoint y: 177, distance: 722.0
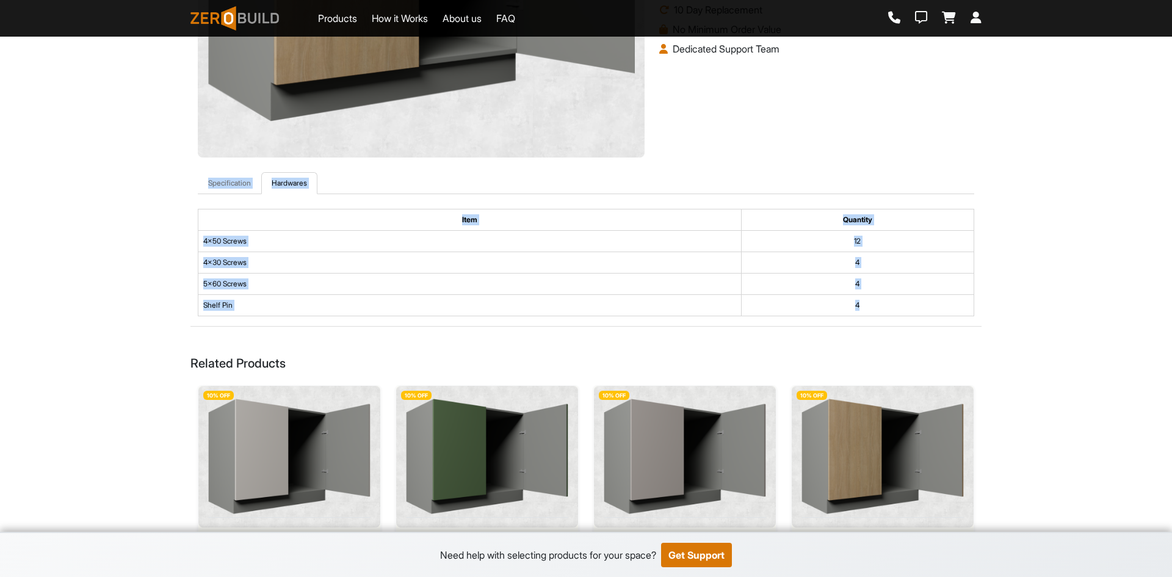
drag, startPoint x: 167, startPoint y: 177, endPoint x: 868, endPoint y: 311, distance: 713.0
click at [868, 310] on td "4" at bounding box center [857, 305] width 233 height 21
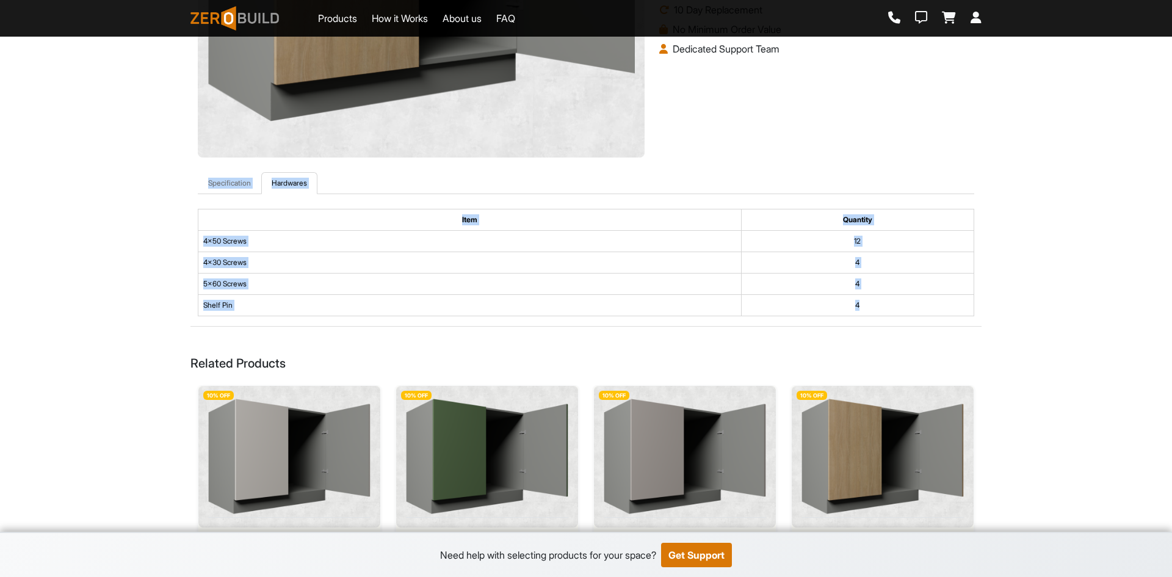
drag, startPoint x: 868, startPoint y: 310, endPoint x: 179, endPoint y: 172, distance: 702.9
drag, startPoint x: 189, startPoint y: 182, endPoint x: 892, endPoint y: 317, distance: 715.6
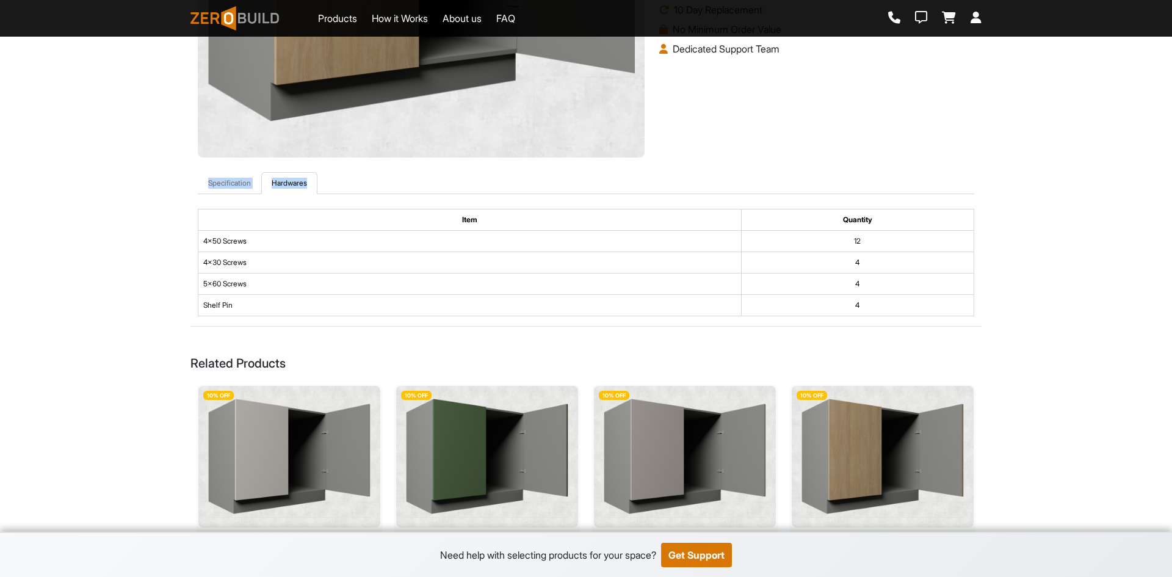
click at [879, 314] on td "4" at bounding box center [857, 305] width 233 height 21
drag, startPoint x: 875, startPoint y: 311, endPoint x: 162, endPoint y: 186, distance: 724.1
drag, startPoint x: 175, startPoint y: 184, endPoint x: 882, endPoint y: 310, distance: 718.2
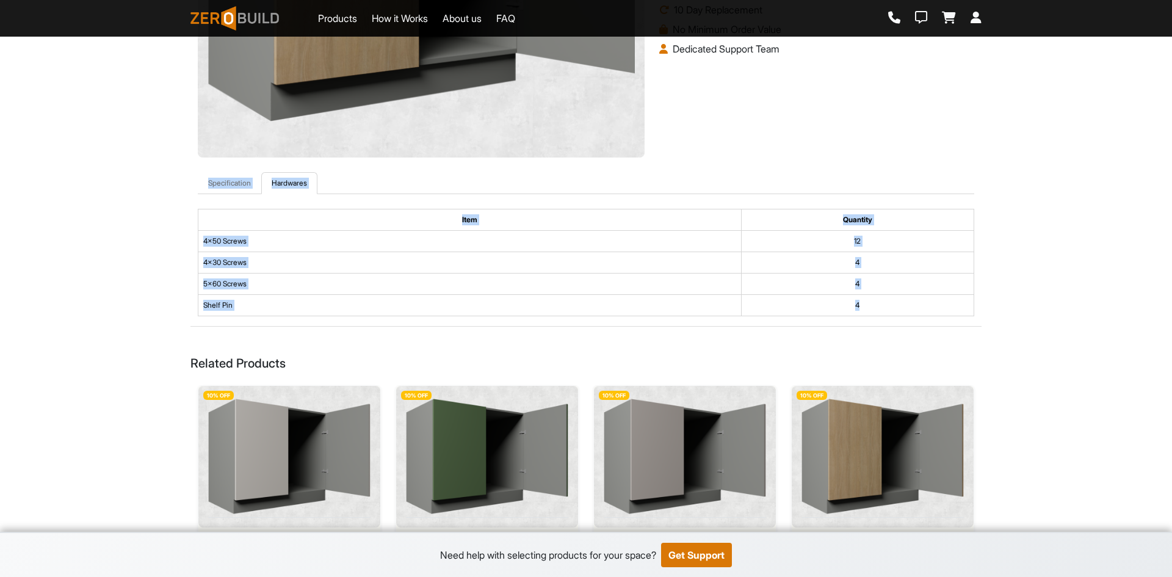
click at [877, 310] on td "4" at bounding box center [857, 305] width 233 height 21
click at [871, 308] on td "4" at bounding box center [857, 305] width 233 height 21
click at [916, 306] on td "4" at bounding box center [857, 305] width 233 height 21
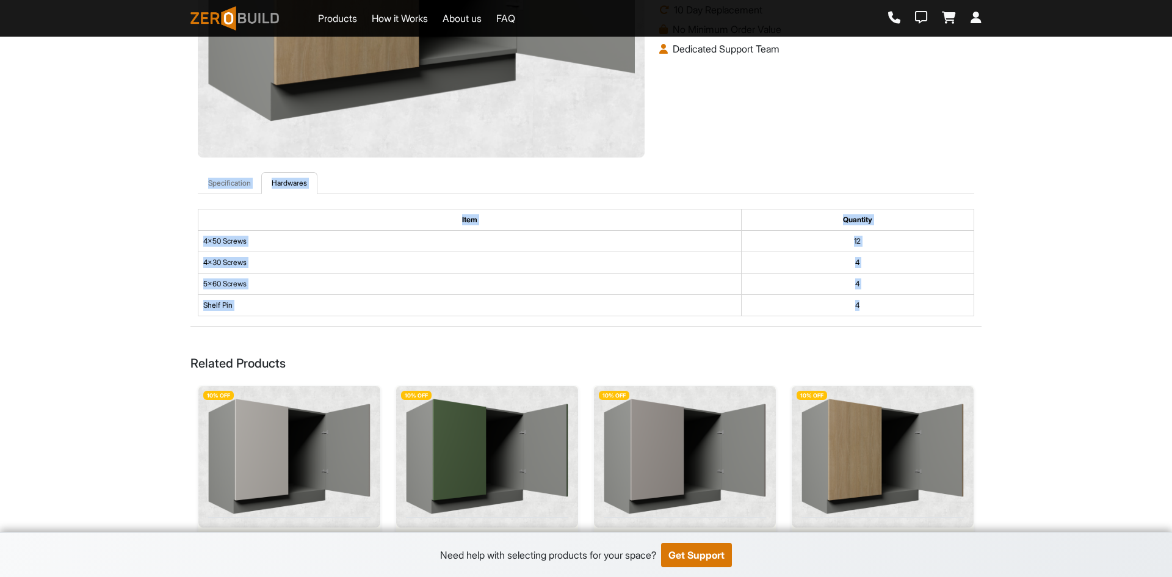
click at [914, 306] on td "4" at bounding box center [857, 305] width 233 height 21
click at [500, 229] on th "Item" at bounding box center [469, 219] width 543 height 21
click at [201, 210] on th "Item" at bounding box center [469, 219] width 543 height 21
drag, startPoint x: 187, startPoint y: 183, endPoint x: 871, endPoint y: 314, distance: 696.3
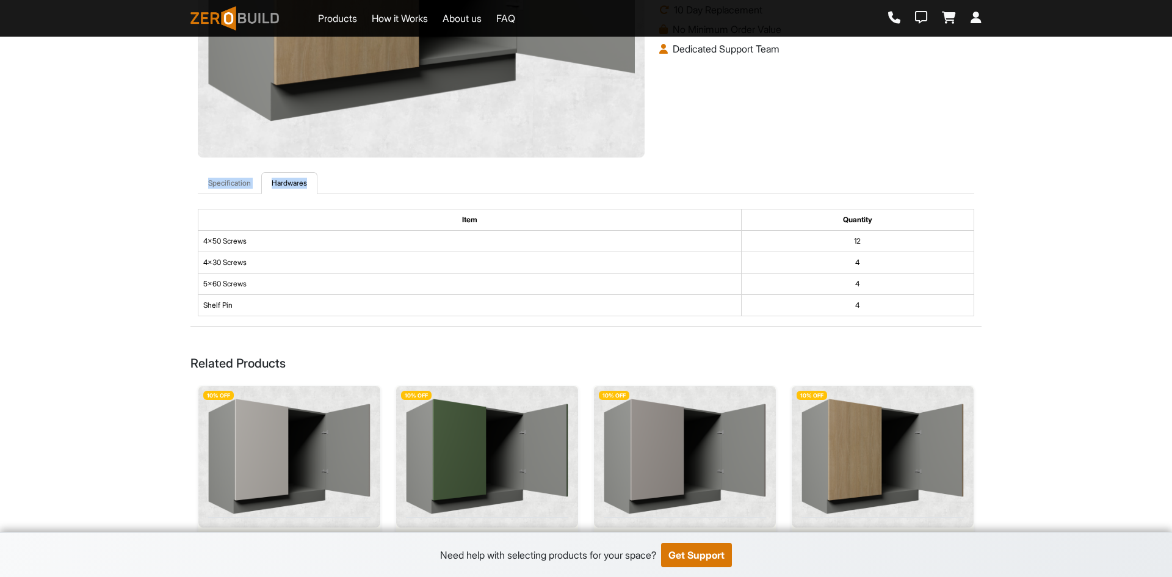
click at [874, 313] on td "4" at bounding box center [857, 305] width 233 height 21
drag, startPoint x: 874, startPoint y: 313, endPoint x: 173, endPoint y: 183, distance: 712.8
click at [465, 180] on ul "Specification Hardwares" at bounding box center [586, 183] width 777 height 22
click at [238, 178] on link "Specification" at bounding box center [230, 183] width 64 height 22
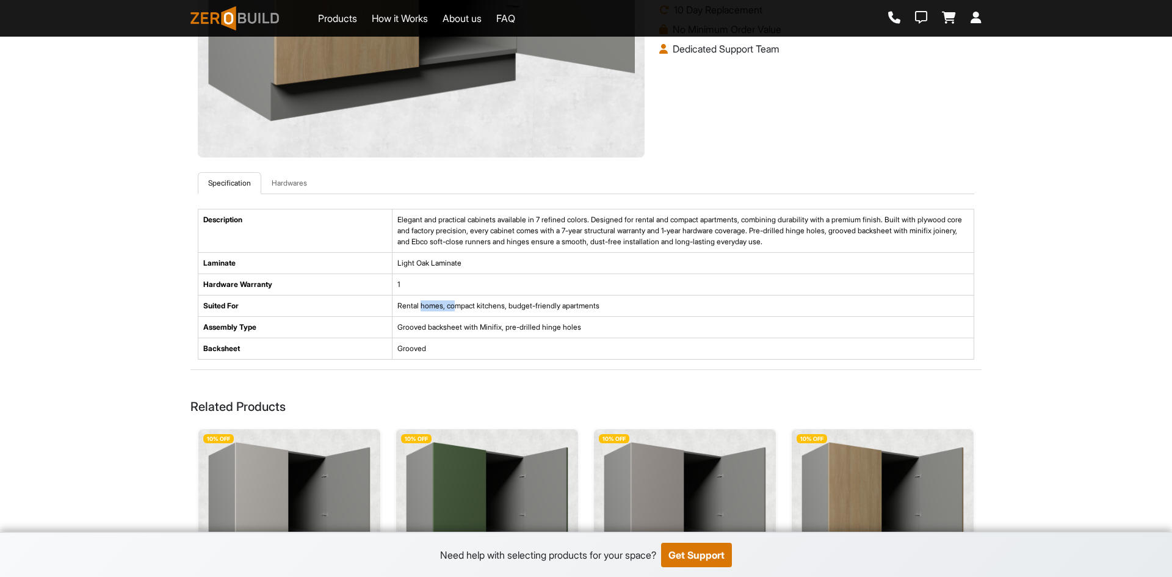
drag, startPoint x: 421, startPoint y: 305, endPoint x: 457, endPoint y: 305, distance: 36.6
click at [457, 305] on td "Rental homes, compact kitchens, budget-friendly apartments" at bounding box center [683, 306] width 582 height 21
click at [467, 307] on td "Rental homes, compact kitchens, budget-friendly apartments" at bounding box center [683, 306] width 582 height 21
click at [490, 307] on td "Rental homes, compact kitchens, budget-friendly apartments" at bounding box center [683, 306] width 582 height 21
drag, startPoint x: 626, startPoint y: 306, endPoint x: 321, endPoint y: 306, distance: 305.3
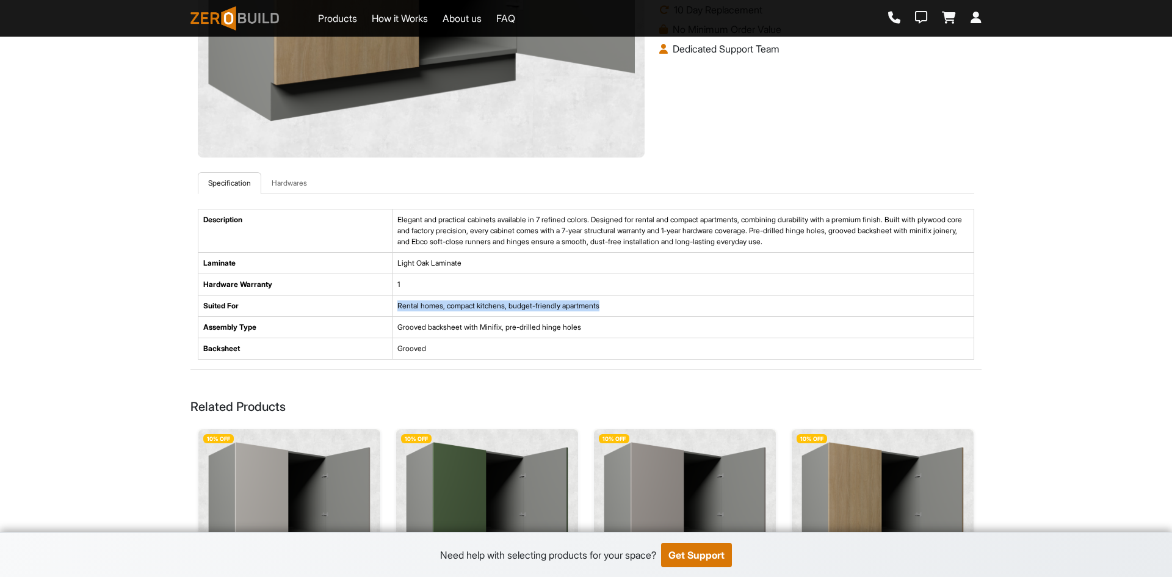
click at [321, 306] on tr "Suited For Rental homes, compact kitchens, budget-friendly apartments" at bounding box center [586, 306] width 776 height 21
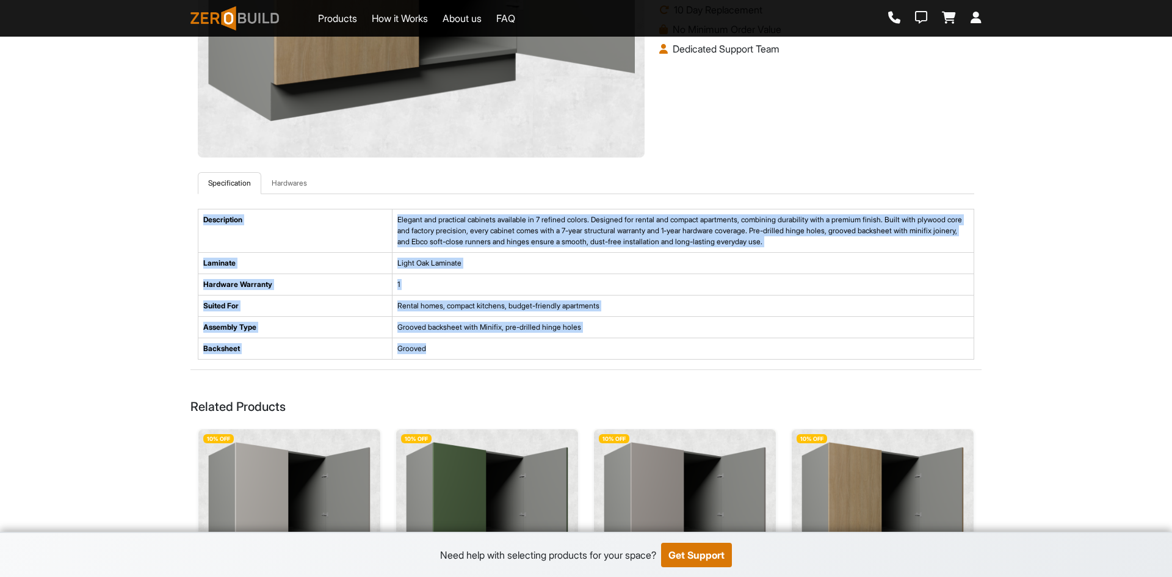
drag, startPoint x: 443, startPoint y: 350, endPoint x: 140, endPoint y: 211, distance: 332.8
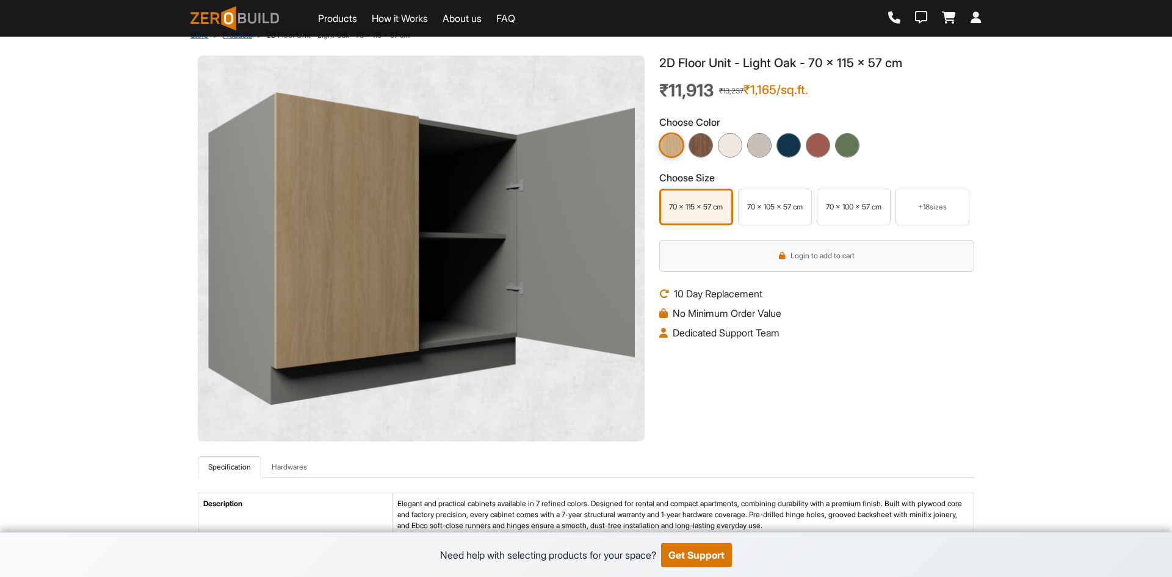
scroll to position [0, 0]
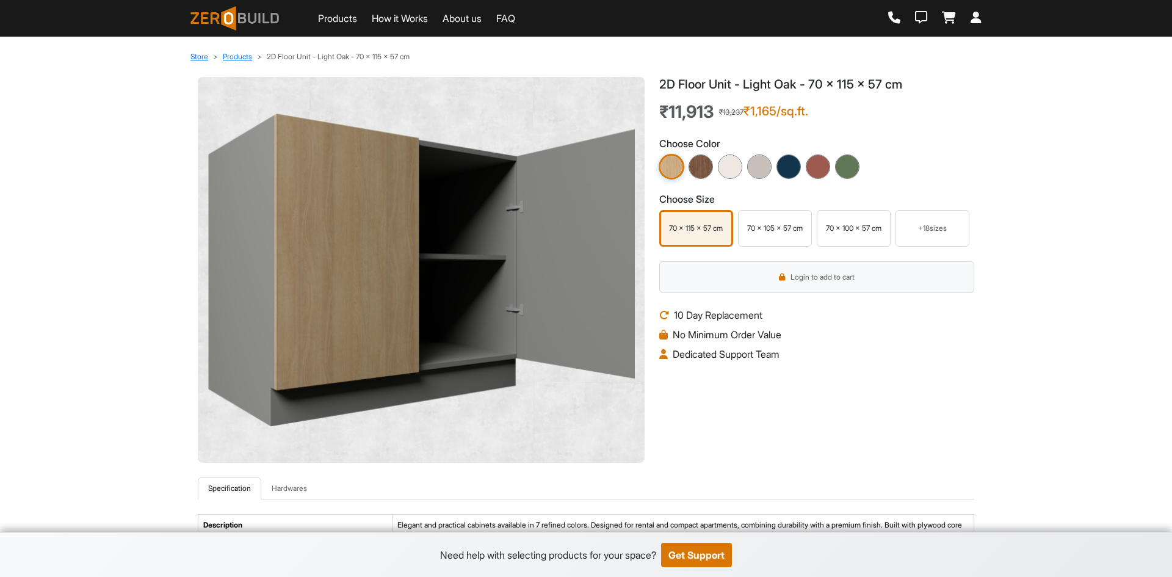
click at [333, 24] on link "Products" at bounding box center [337, 18] width 39 height 15
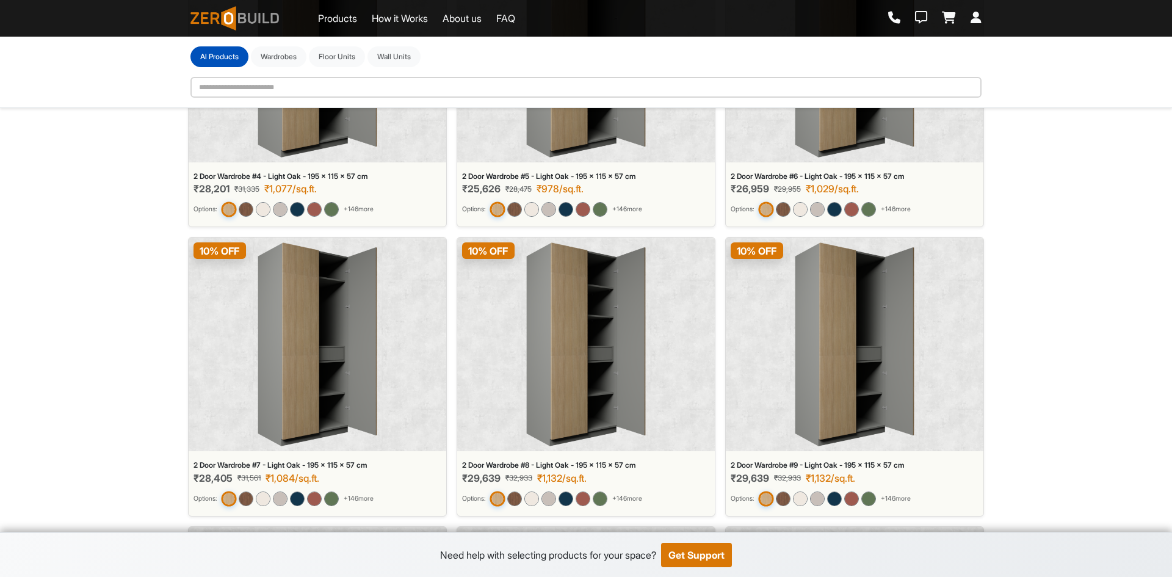
scroll to position [291, 0]
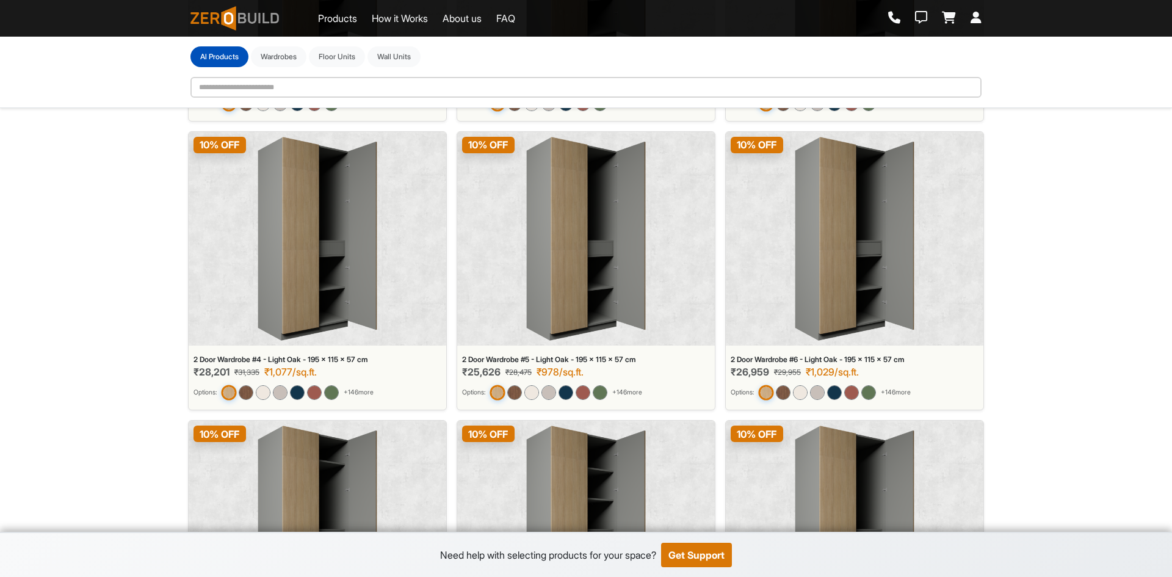
click at [341, 259] on img at bounding box center [318, 239] width 120 height 204
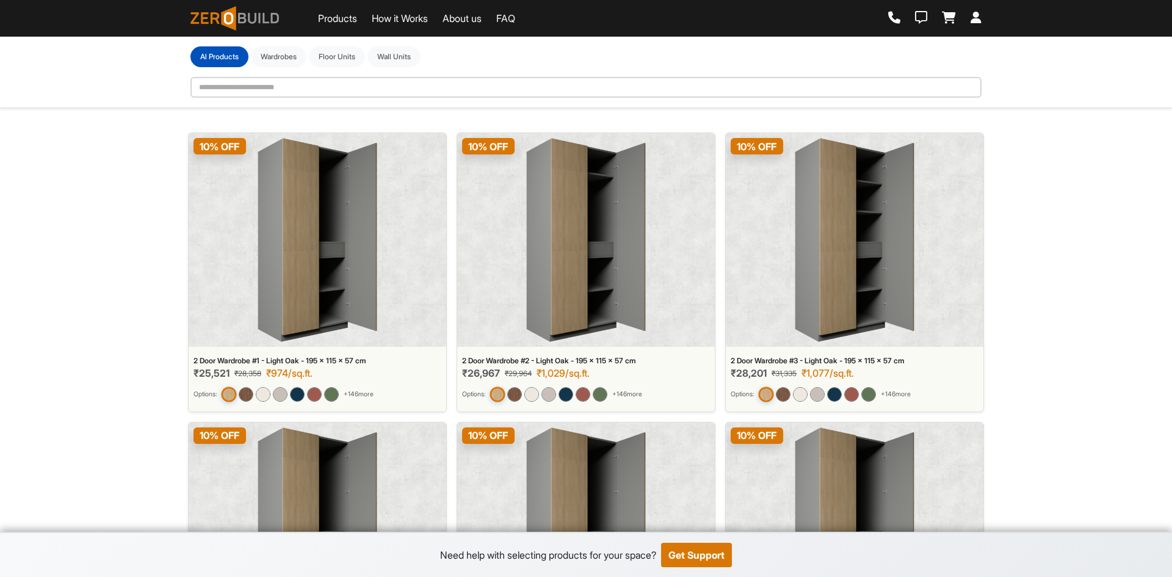
click at [592, 317] on img at bounding box center [586, 240] width 120 height 204
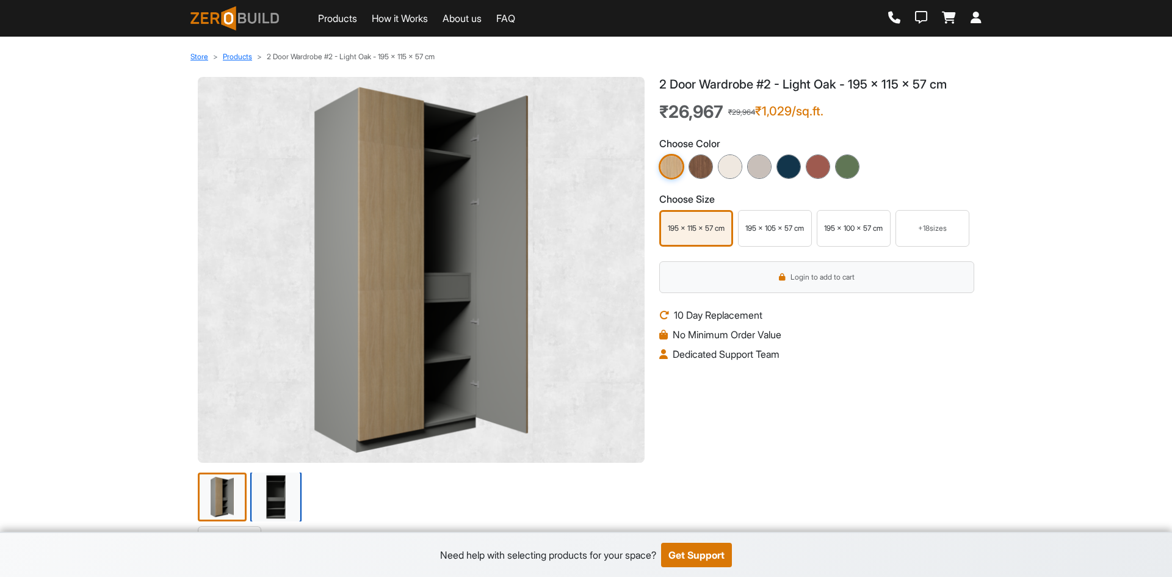
click at [275, 499] on img at bounding box center [275, 496] width 51 height 51
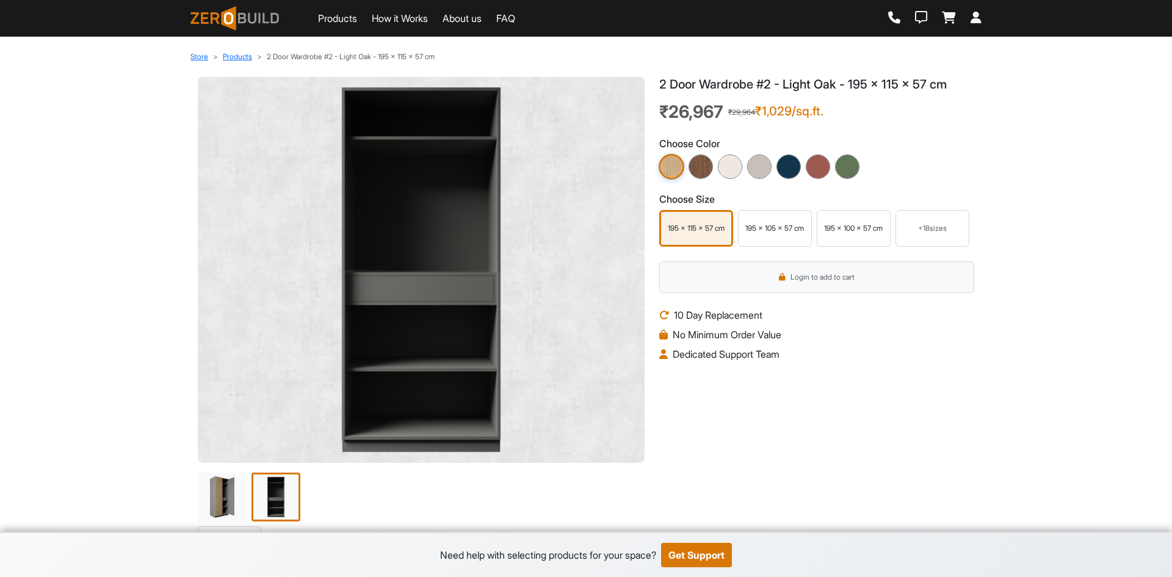
click at [376, 143] on img at bounding box center [421, 270] width 427 height 366
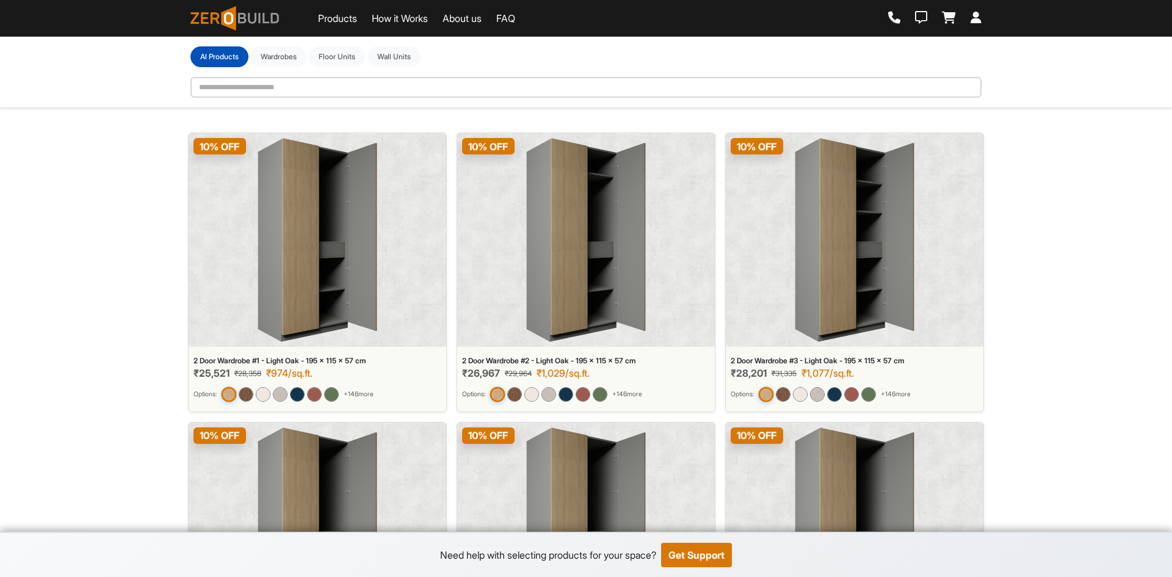
click at [332, 285] on img at bounding box center [318, 240] width 120 height 204
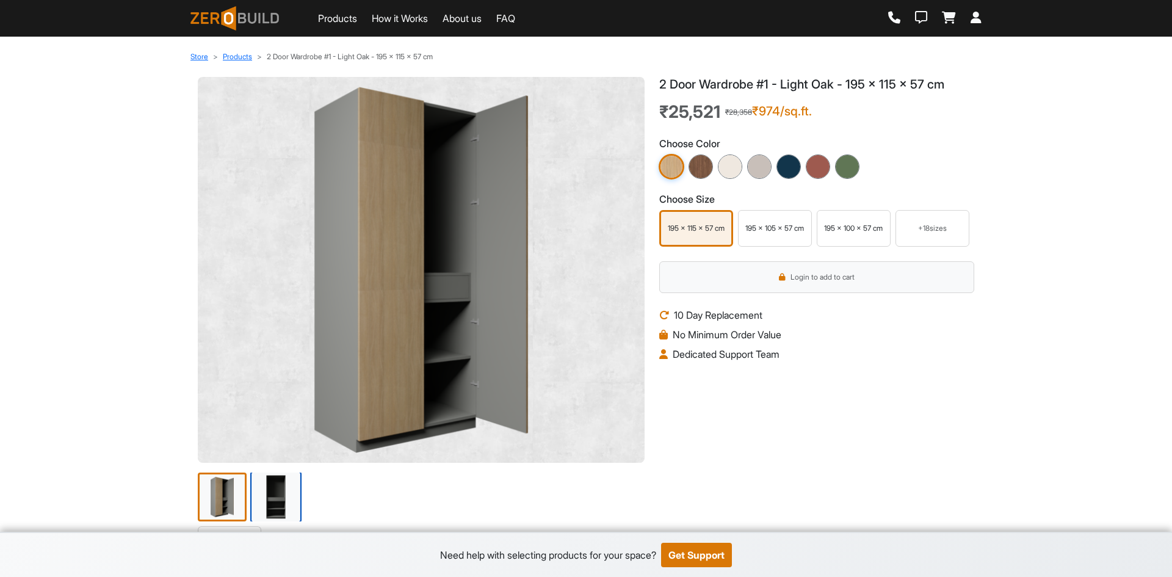
click at [277, 504] on img at bounding box center [275, 496] width 51 height 51
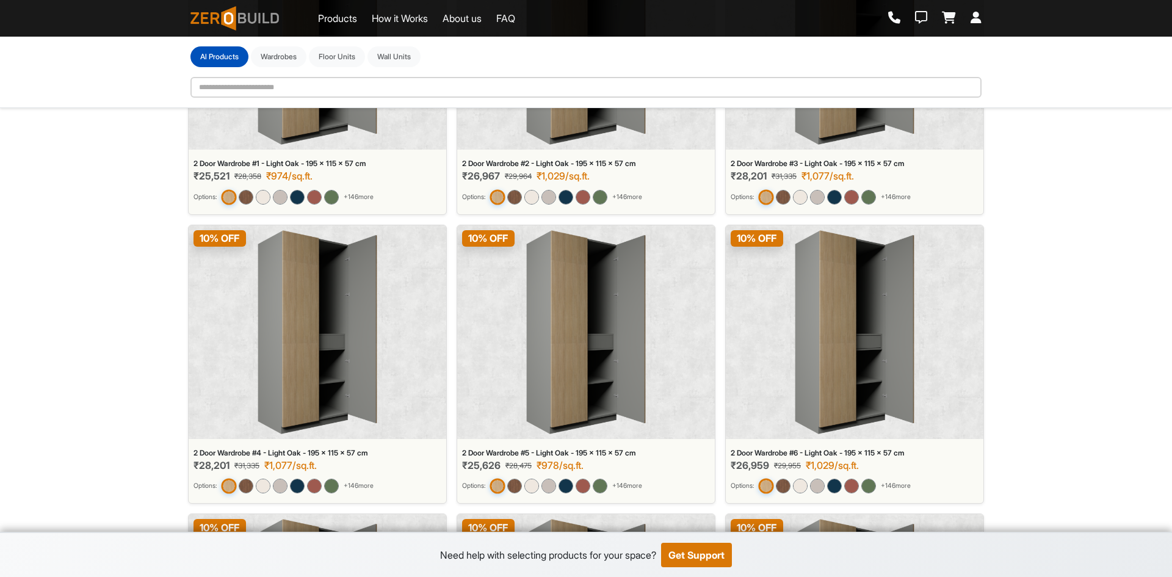
scroll to position [183, 0]
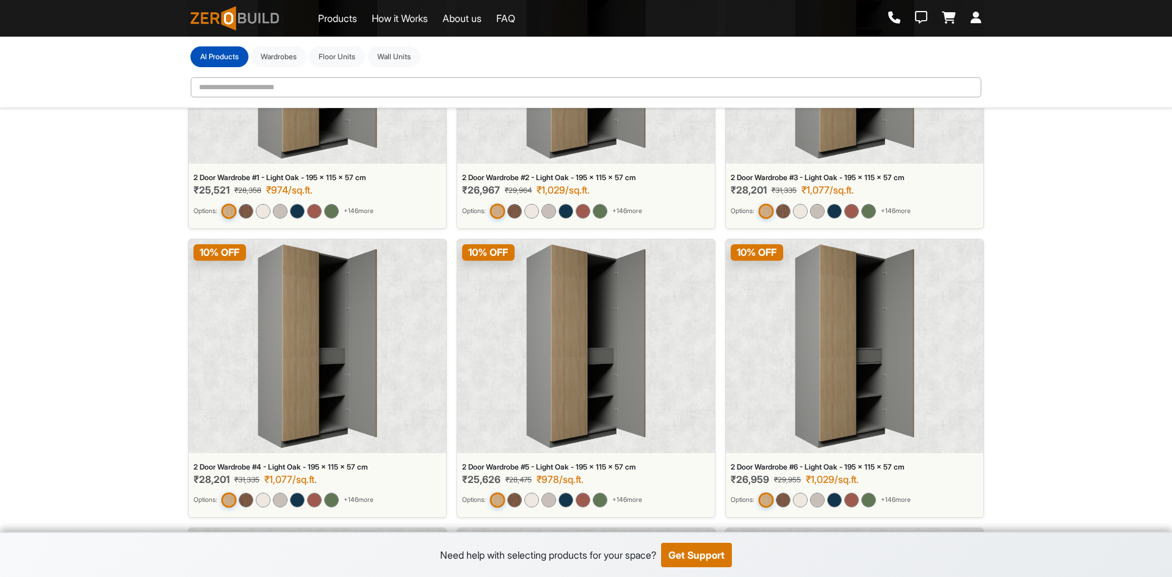
click at [805, 148] on img at bounding box center [855, 57] width 120 height 204
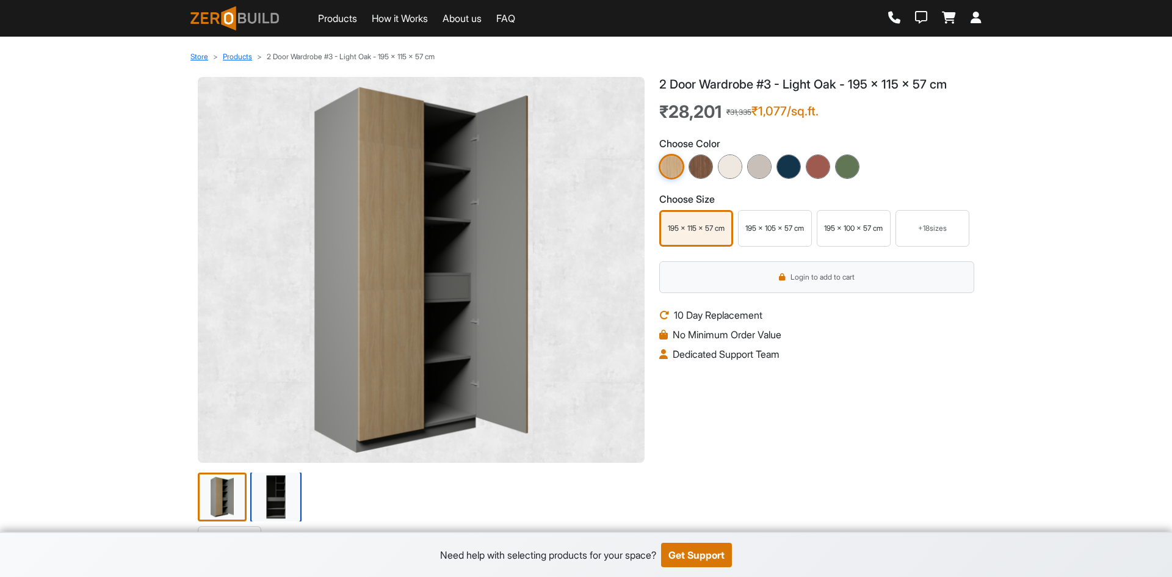
click at [273, 507] on img at bounding box center [275, 496] width 51 height 51
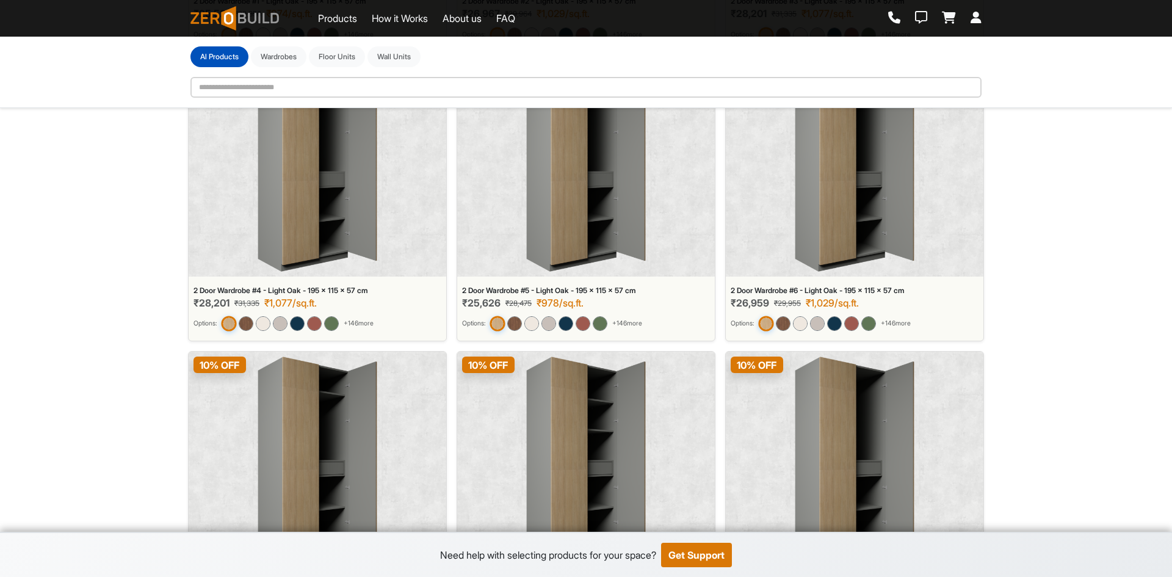
scroll to position [427, 0]
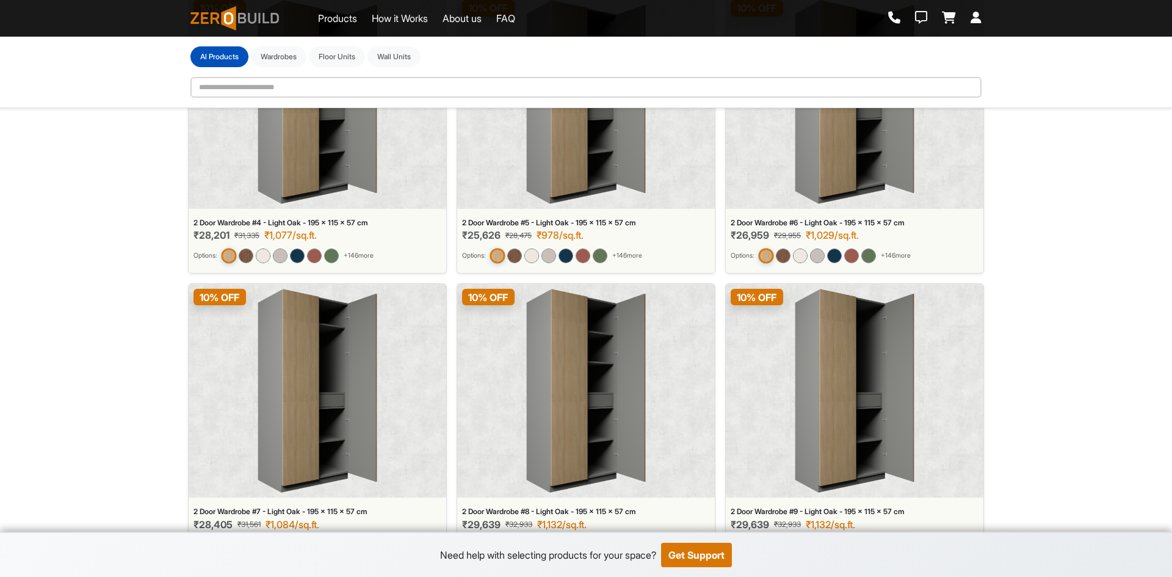
click at [353, 158] on img at bounding box center [318, 102] width 120 height 204
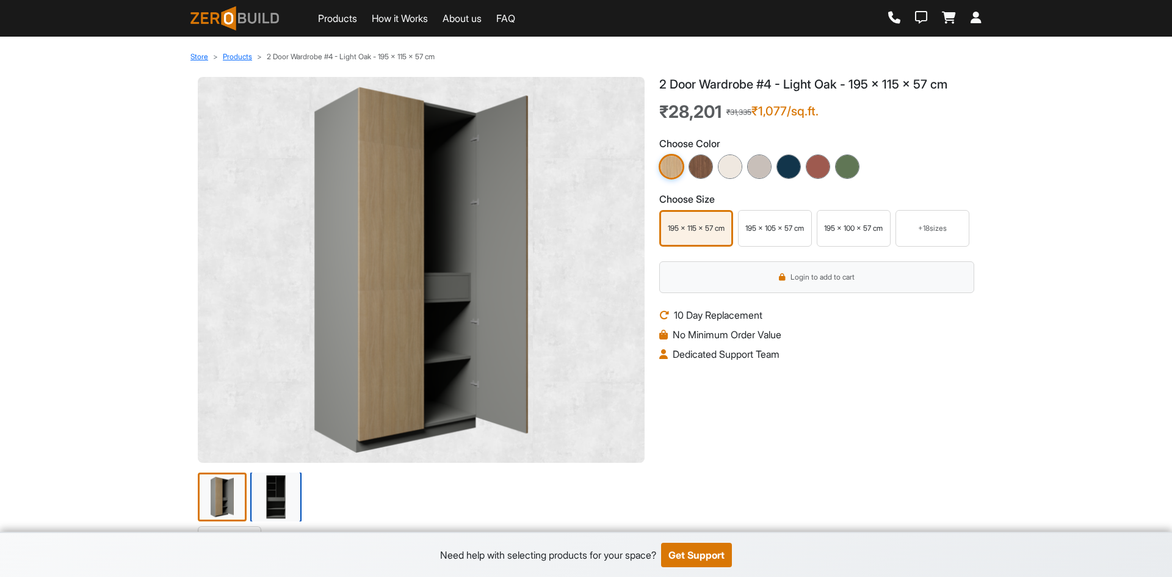
click at [277, 506] on img at bounding box center [275, 496] width 51 height 51
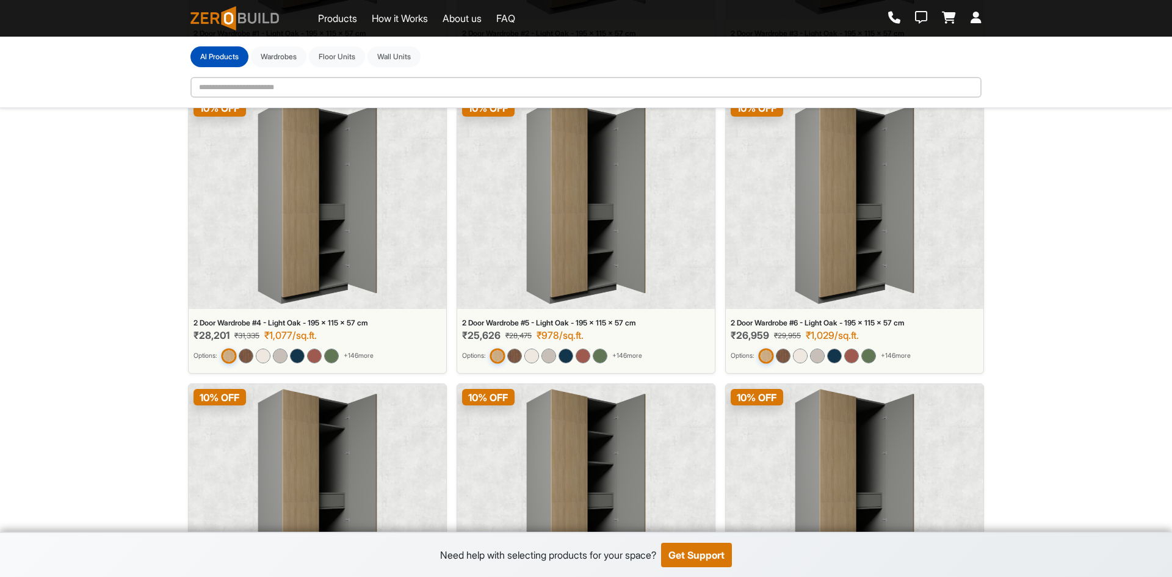
scroll to position [366, 0]
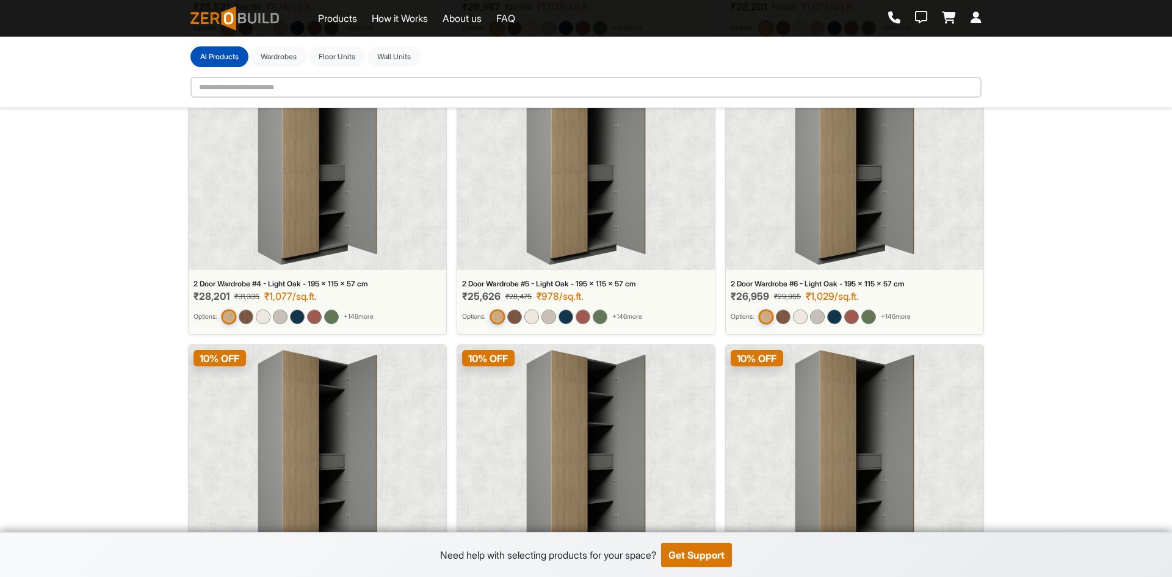
click at [605, 169] on img at bounding box center [586, 163] width 120 height 204
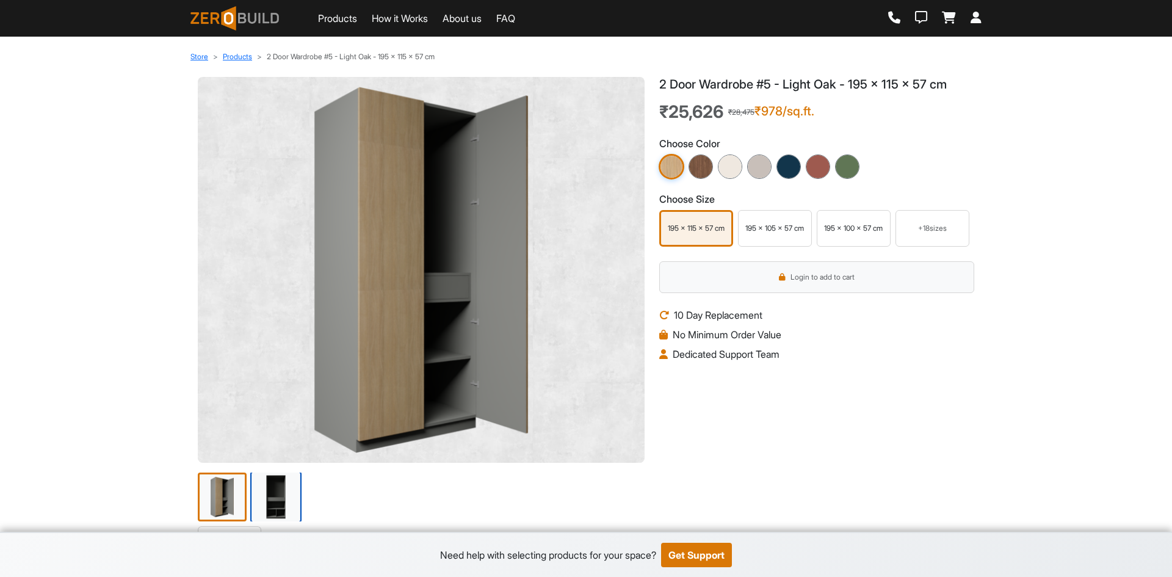
click at [278, 493] on img at bounding box center [275, 496] width 51 height 51
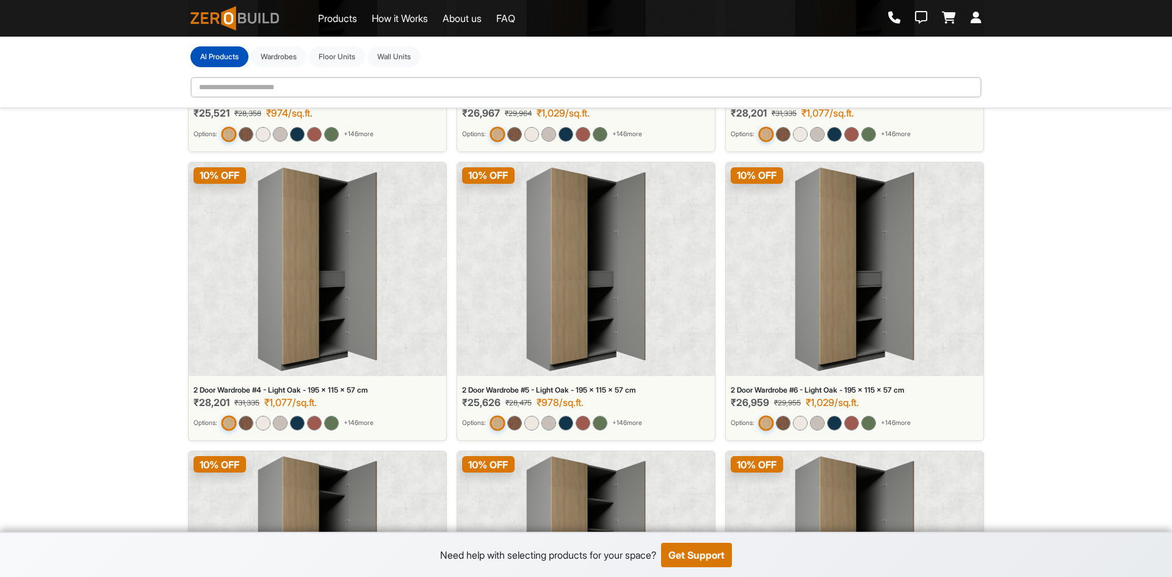
scroll to position [305, 0]
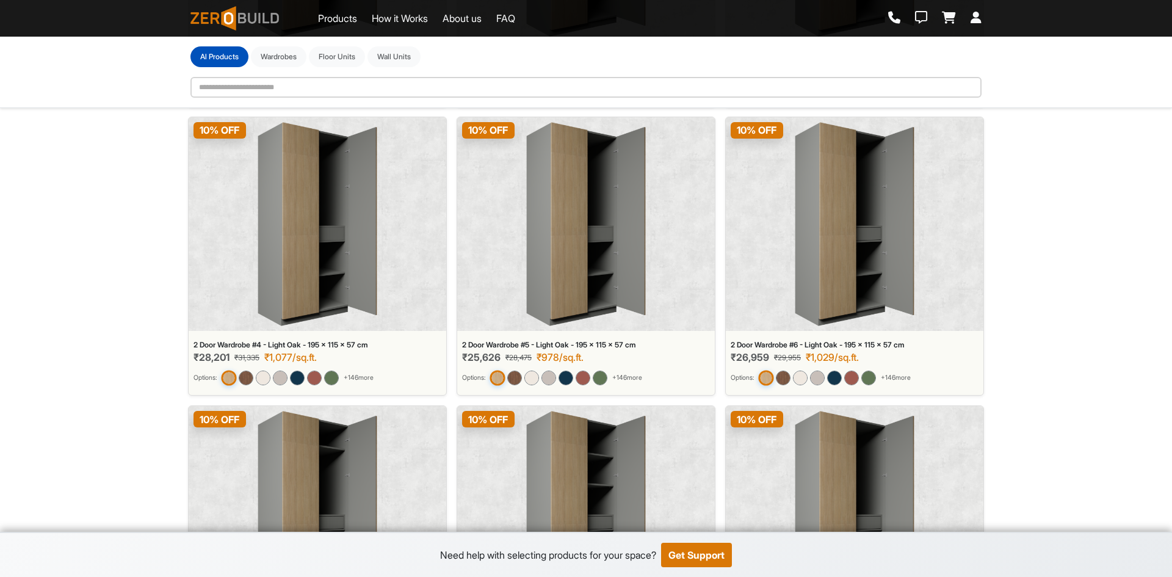
click at [866, 253] on img at bounding box center [855, 224] width 120 height 204
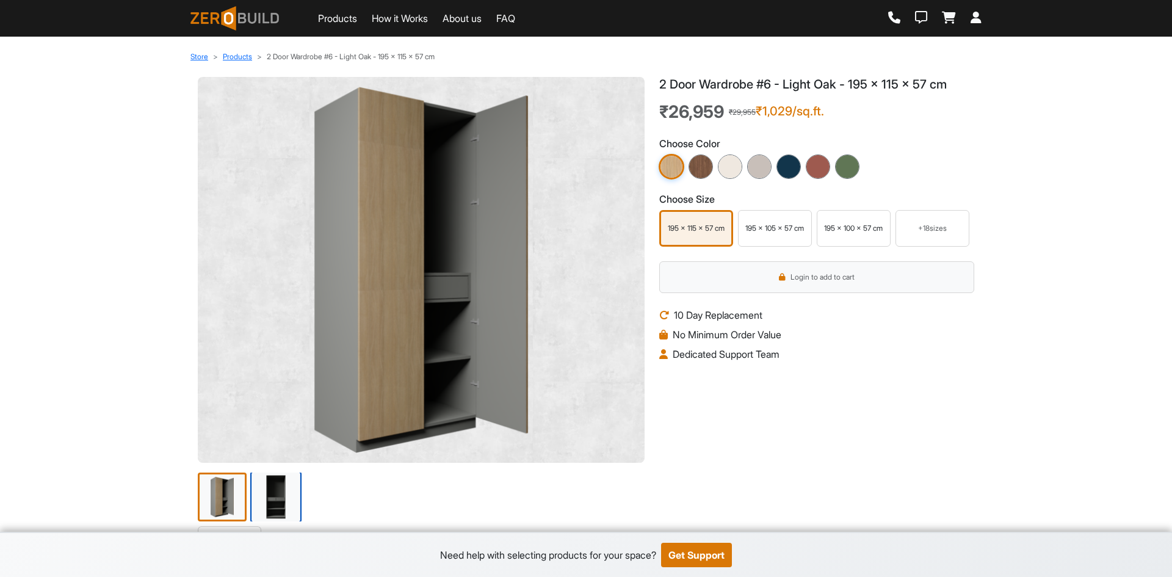
click at [281, 502] on img at bounding box center [275, 496] width 51 height 51
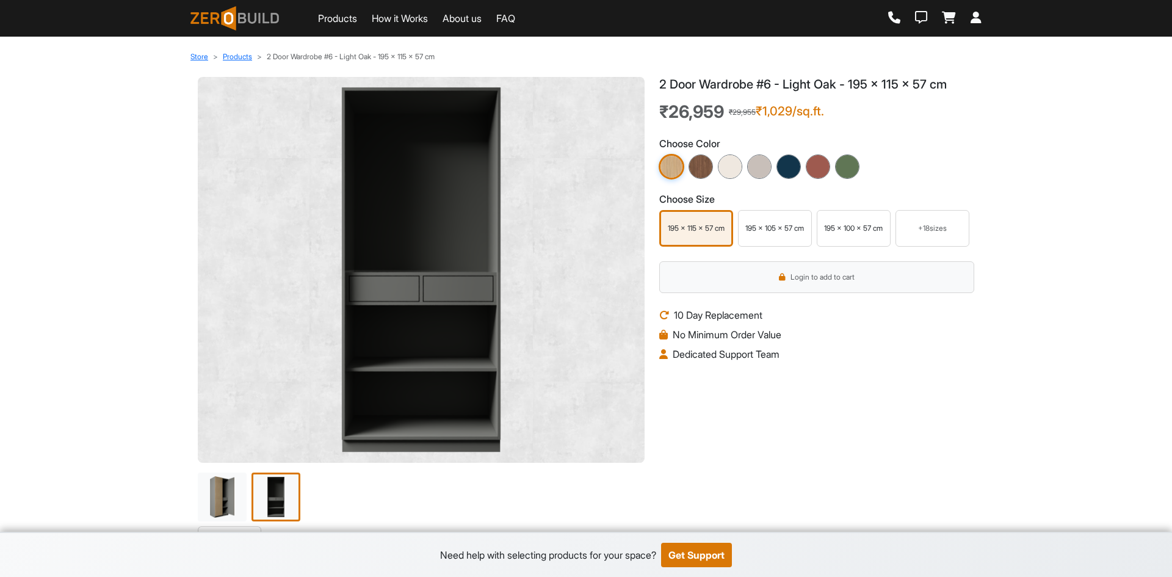
click at [223, 503] on img at bounding box center [222, 496] width 51 height 51
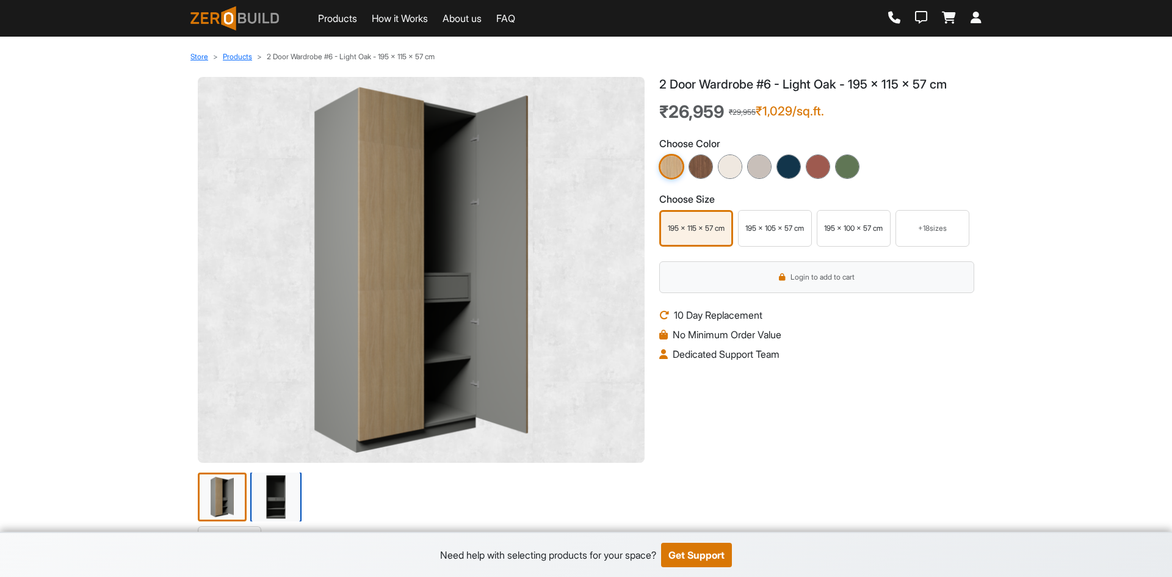
click at [273, 499] on img at bounding box center [275, 496] width 51 height 51
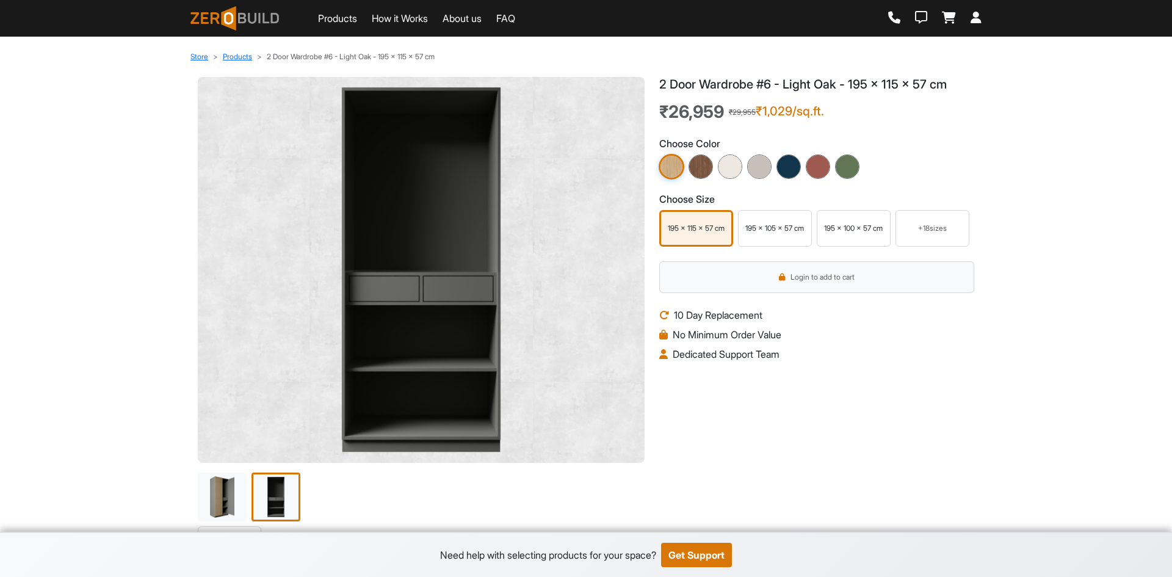
click at [747, 430] on div "2 Door Wardrobe #6 - Light Oak - 195 x 115 x 57 cm ₹26,959 ₹29,955 ₹1,029/sq.ft…" at bounding box center [817, 301] width 330 height 449
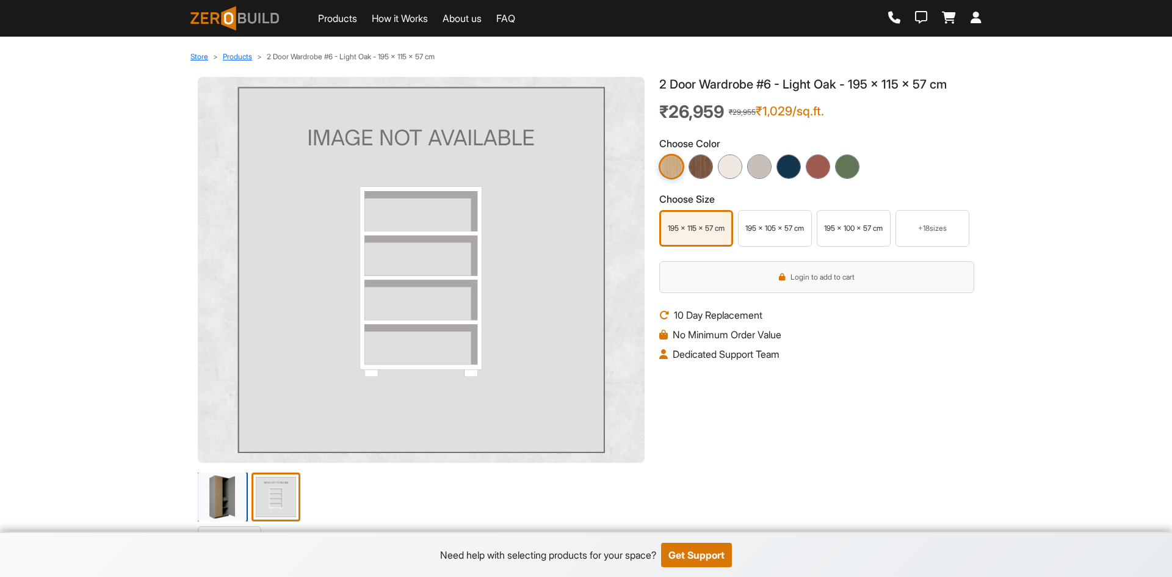
click at [209, 497] on img at bounding box center [222, 496] width 51 height 51
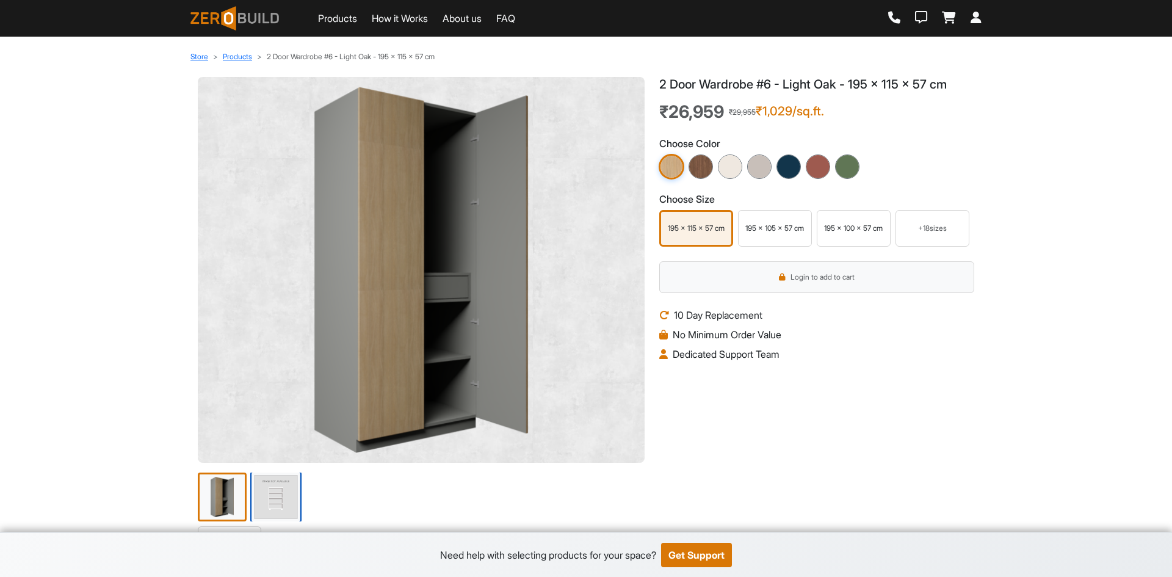
click at [264, 504] on img at bounding box center [275, 496] width 51 height 51
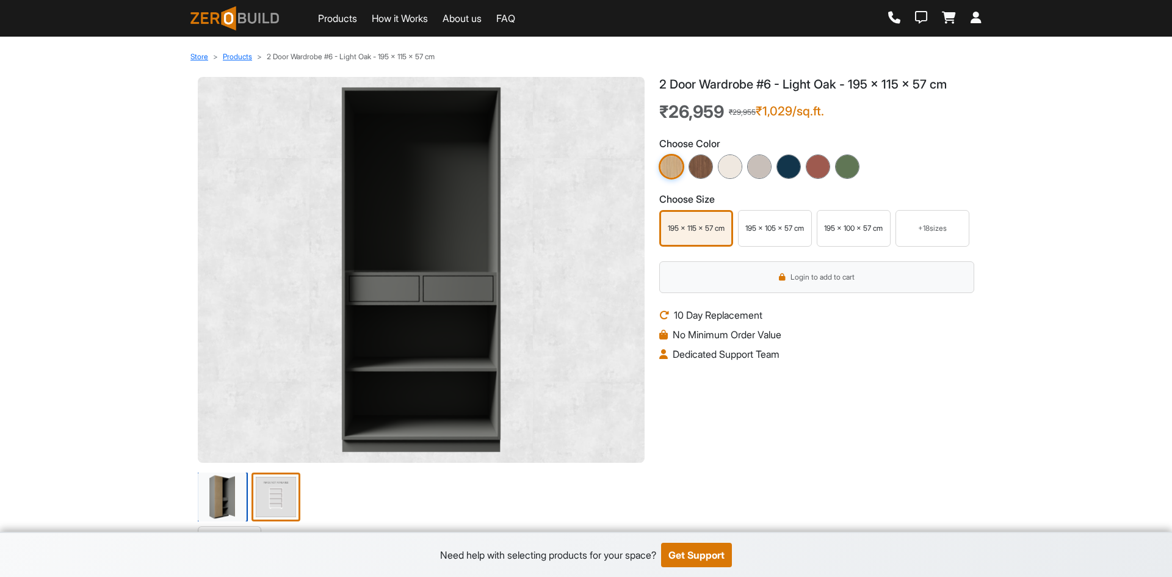
click at [230, 501] on img at bounding box center [222, 496] width 51 height 51
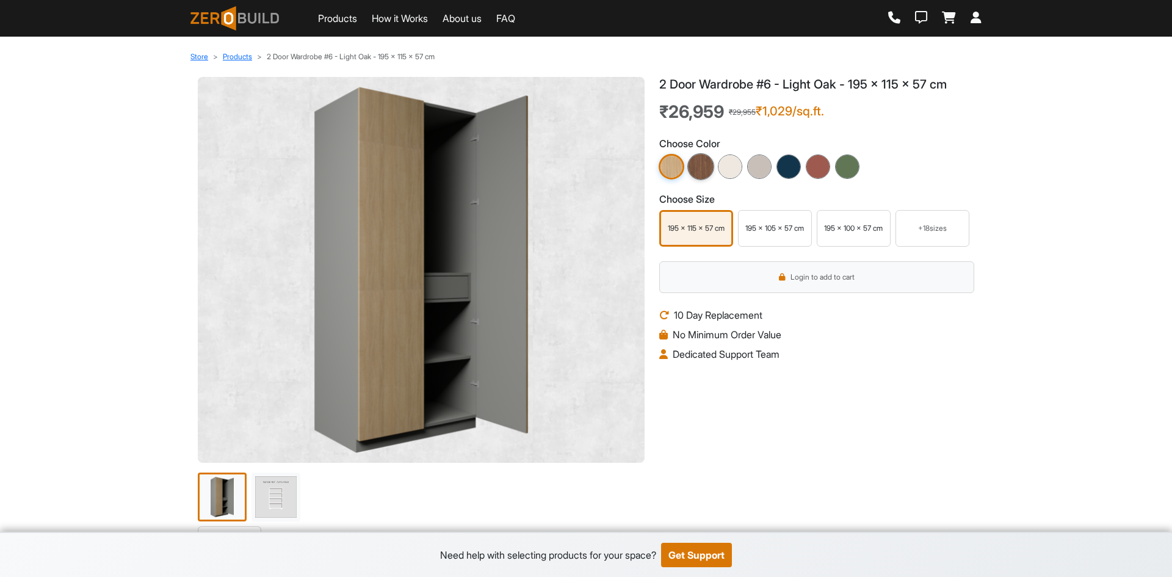
click at [695, 165] on img at bounding box center [701, 166] width 27 height 27
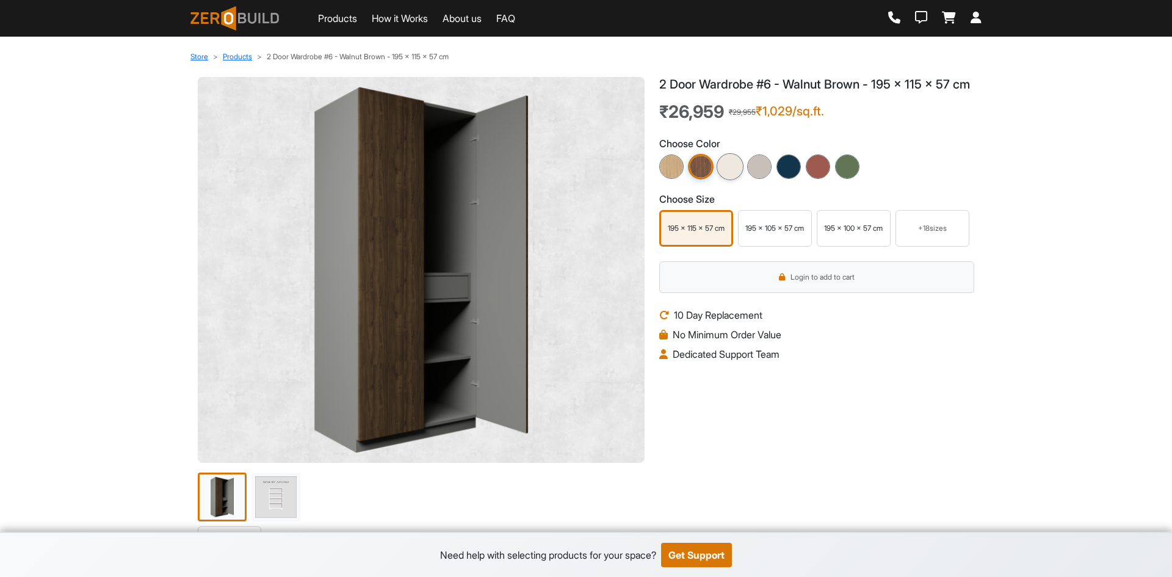
click at [735, 180] on img at bounding box center [730, 166] width 27 height 27
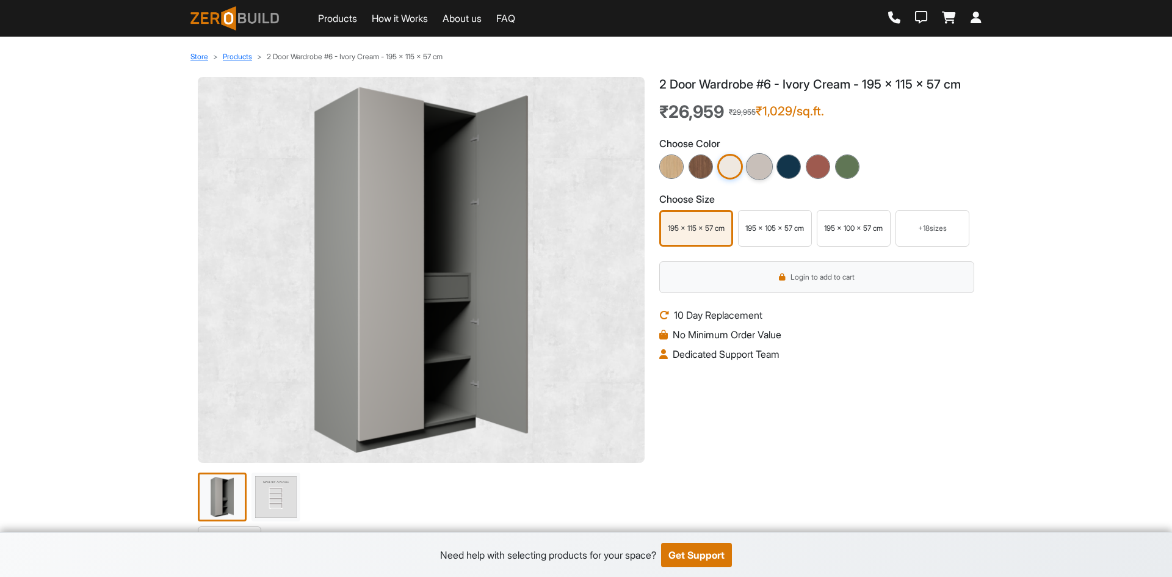
click at [762, 170] on img at bounding box center [759, 166] width 27 height 27
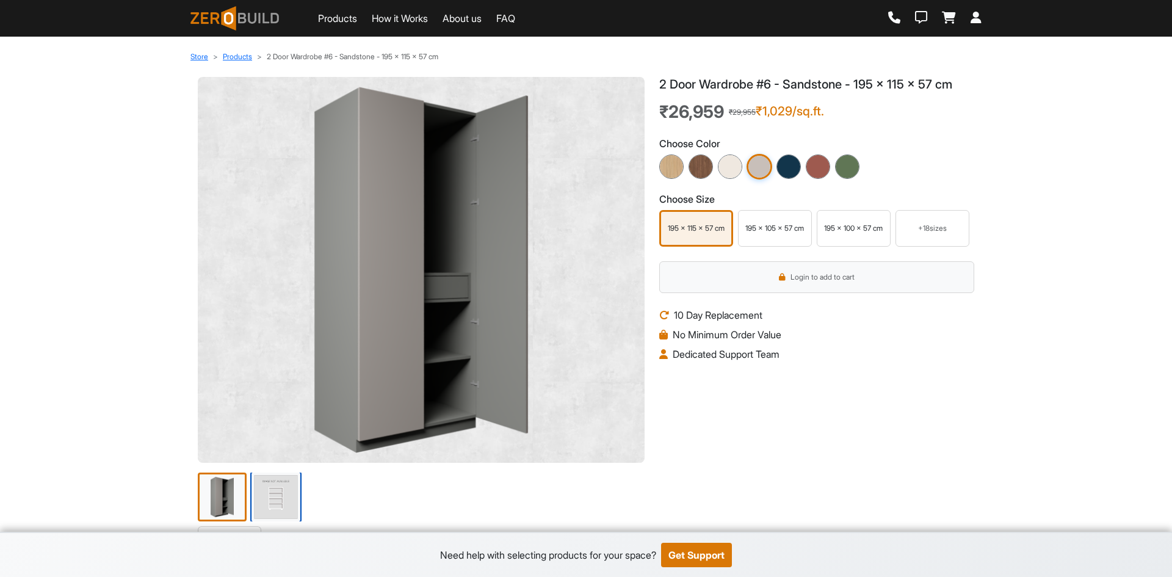
click at [280, 486] on img at bounding box center [275, 496] width 51 height 51
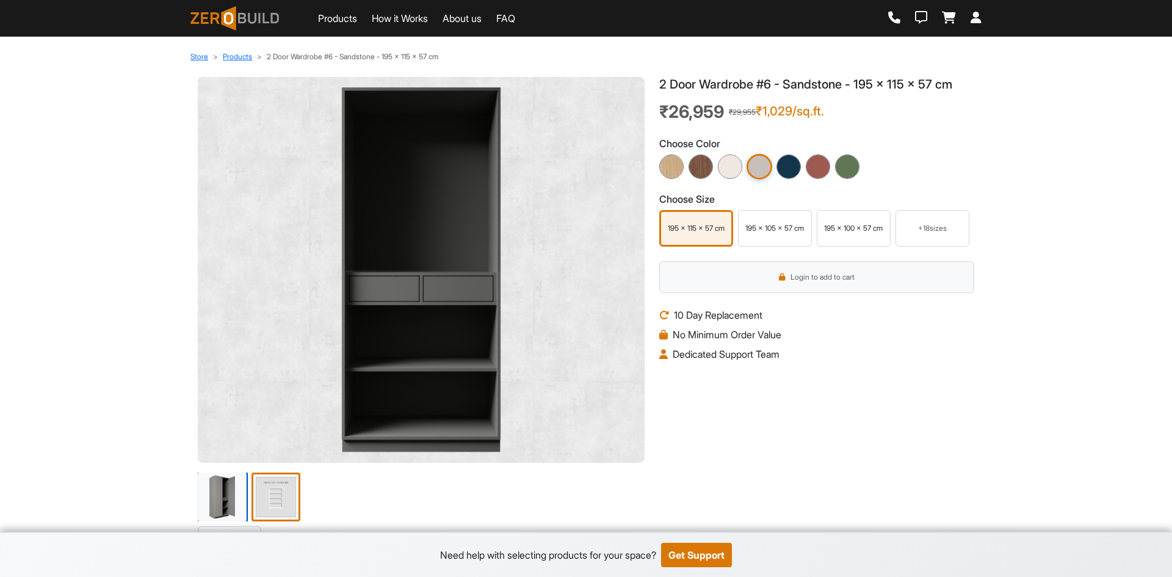
click at [234, 506] on img at bounding box center [222, 496] width 51 height 51
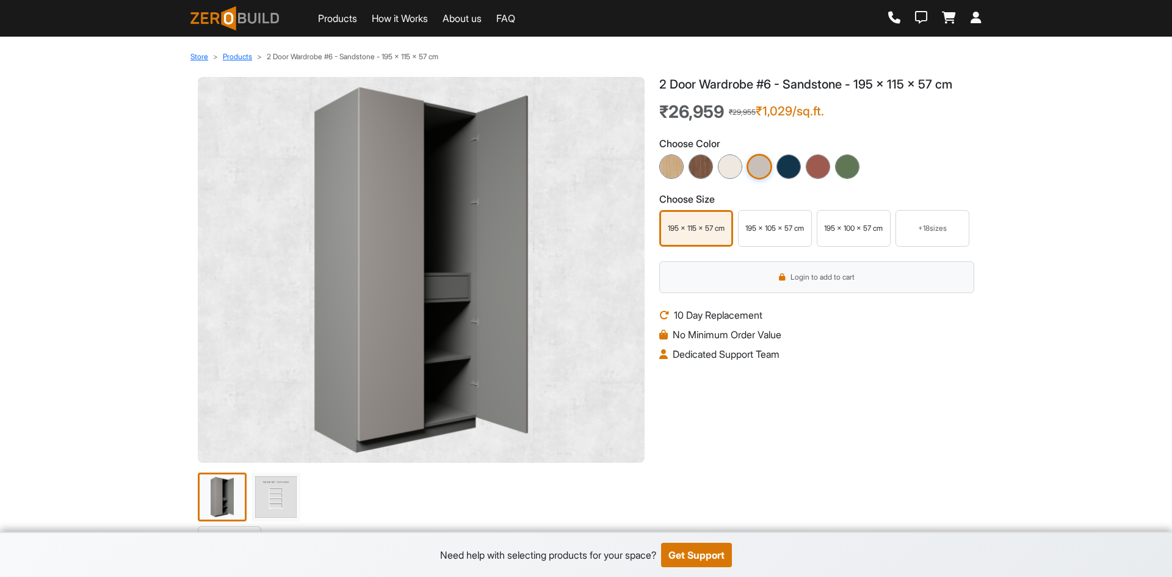
click at [483, 333] on img at bounding box center [421, 270] width 427 height 366
click at [478, 269] on img at bounding box center [421, 270] width 427 height 366
click at [843, 399] on div "2 Door Wardrobe #6 - Sandstone - 195 x 115 x 57 cm ₹26,959 ₹29,955 ₹1,029/sq.ft…" at bounding box center [817, 301] width 330 height 449
drag, startPoint x: 676, startPoint y: 315, endPoint x: 784, endPoint y: 315, distance: 108.1
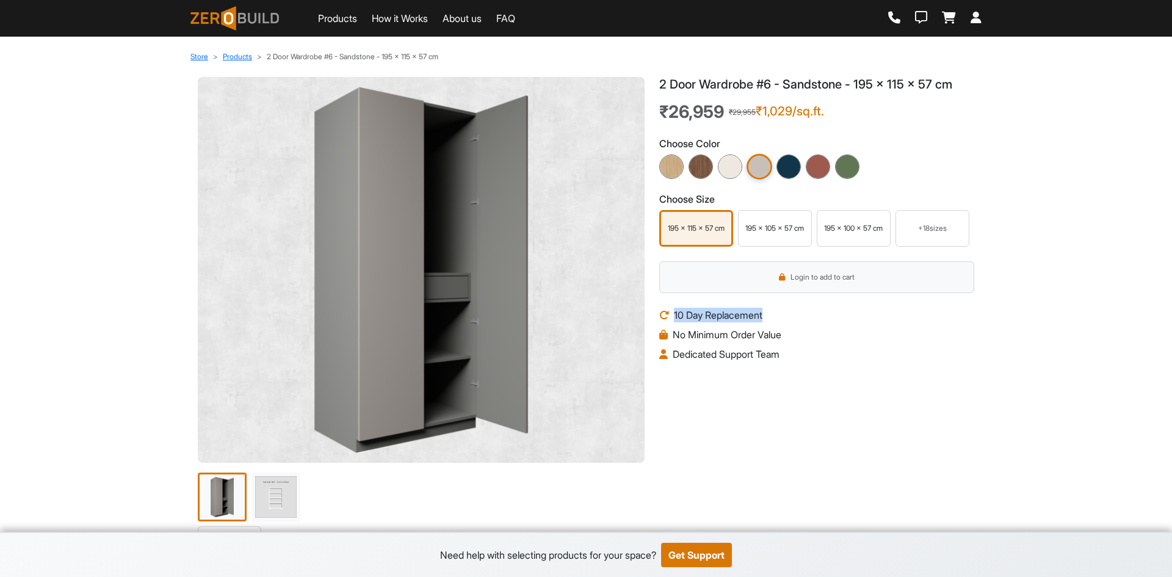
click at [784, 315] on li "10 Day Replacement" at bounding box center [816, 315] width 315 height 15
drag, startPoint x: 675, startPoint y: 333, endPoint x: 808, endPoint y: 333, distance: 133.1
click at [808, 333] on li "No Minimum Order Value" at bounding box center [816, 334] width 315 height 15
drag, startPoint x: 785, startPoint y: 357, endPoint x: 848, endPoint y: 357, distance: 62.9
click at [848, 357] on li "Dedicated Support Team" at bounding box center [816, 354] width 315 height 15
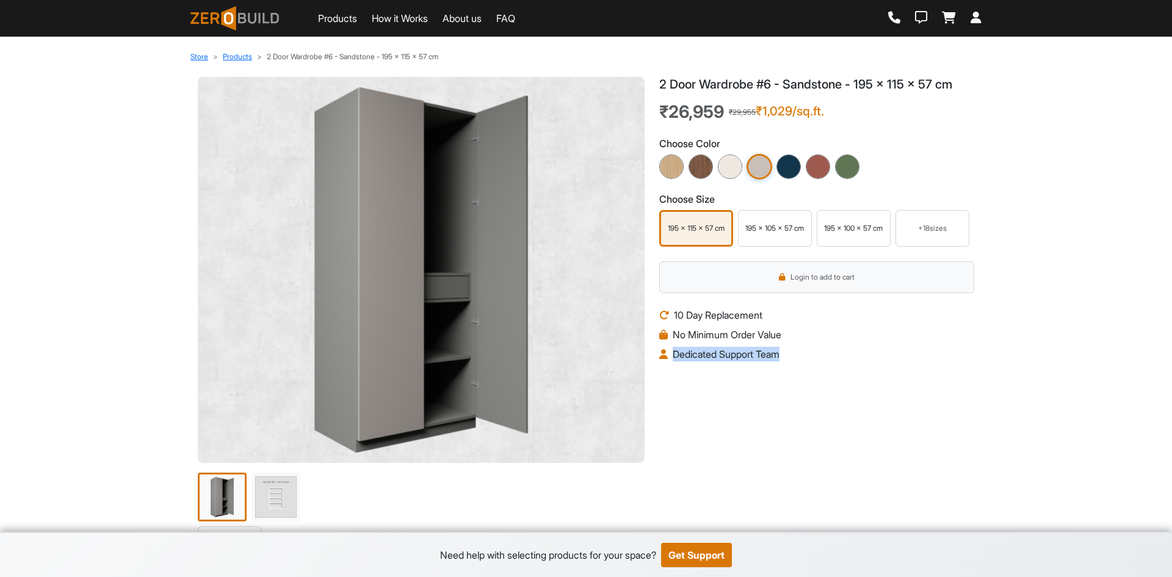
click at [863, 363] on div "2 Door Wardrobe #6 - Sandstone - 195 x 115 x 57 cm ₹26,959 ₹29,955 ₹1,029/sq.ft…" at bounding box center [817, 301] width 330 height 449
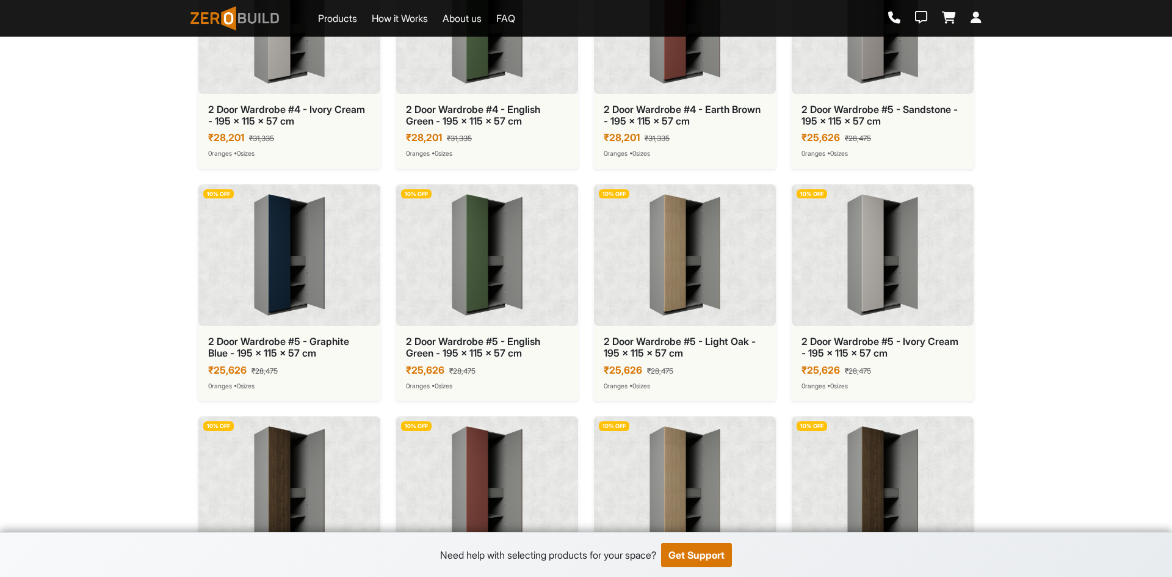
scroll to position [2710, 0]
click at [478, 485] on img at bounding box center [487, 487] width 162 height 122
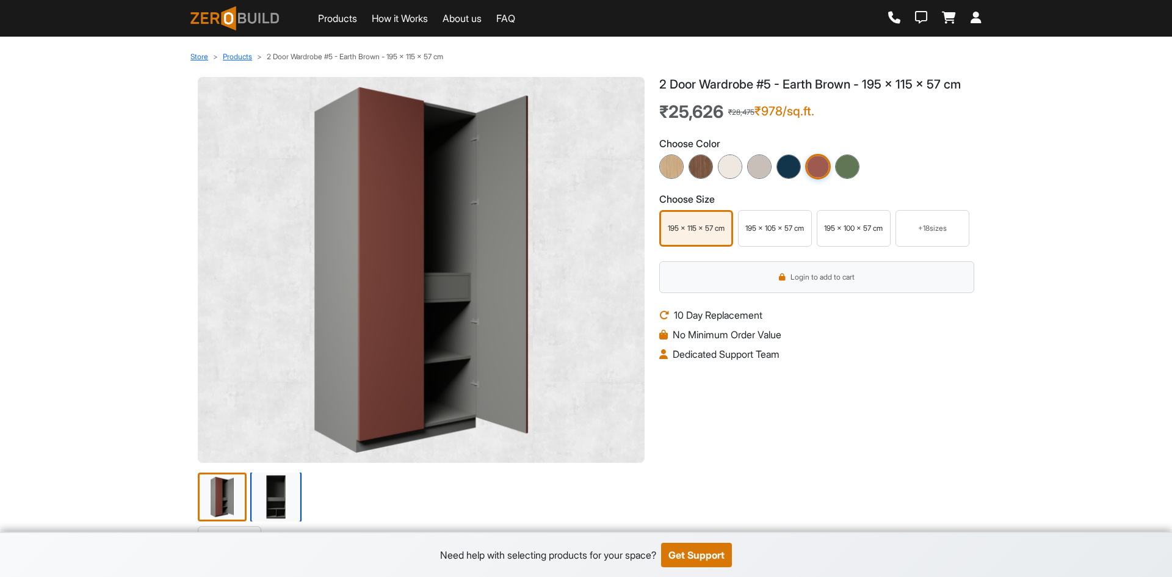
click at [283, 501] on img at bounding box center [275, 496] width 51 height 51
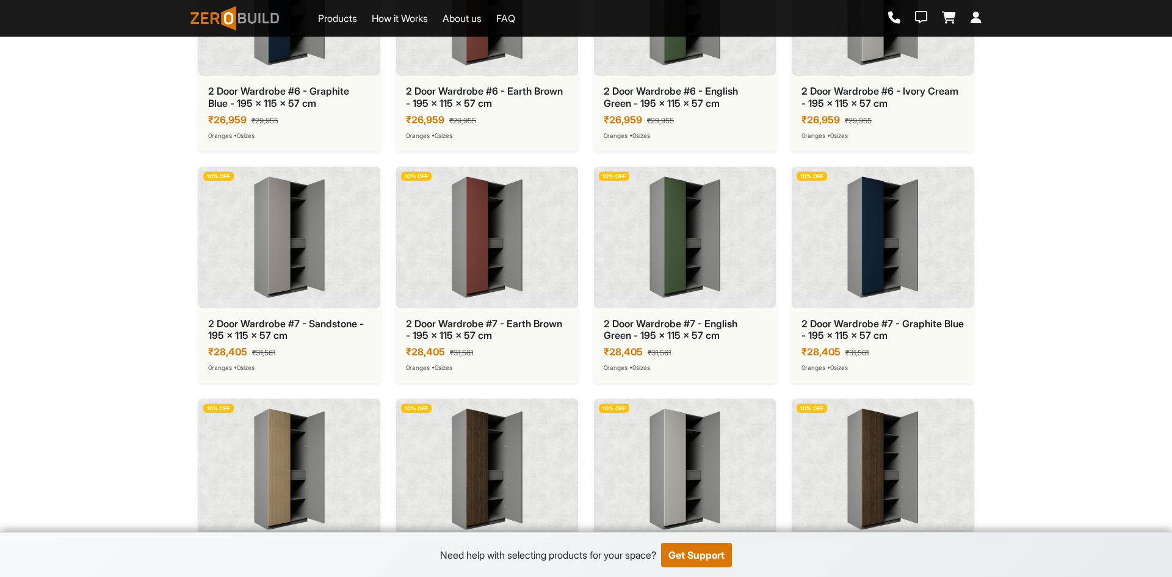
scroll to position [3442, 0]
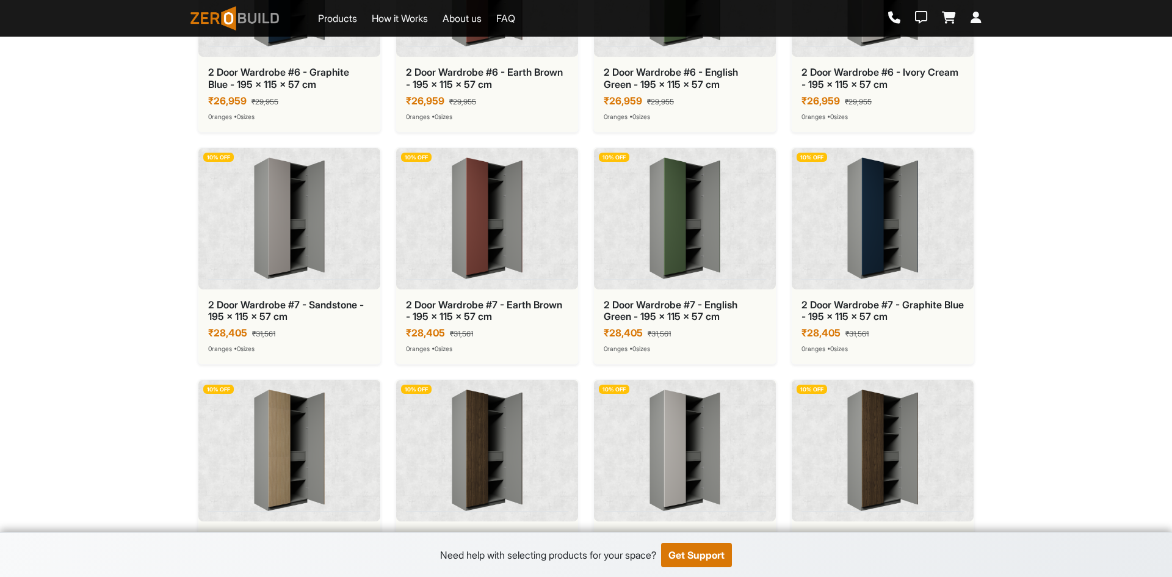
click at [468, 249] on img at bounding box center [487, 219] width 162 height 122
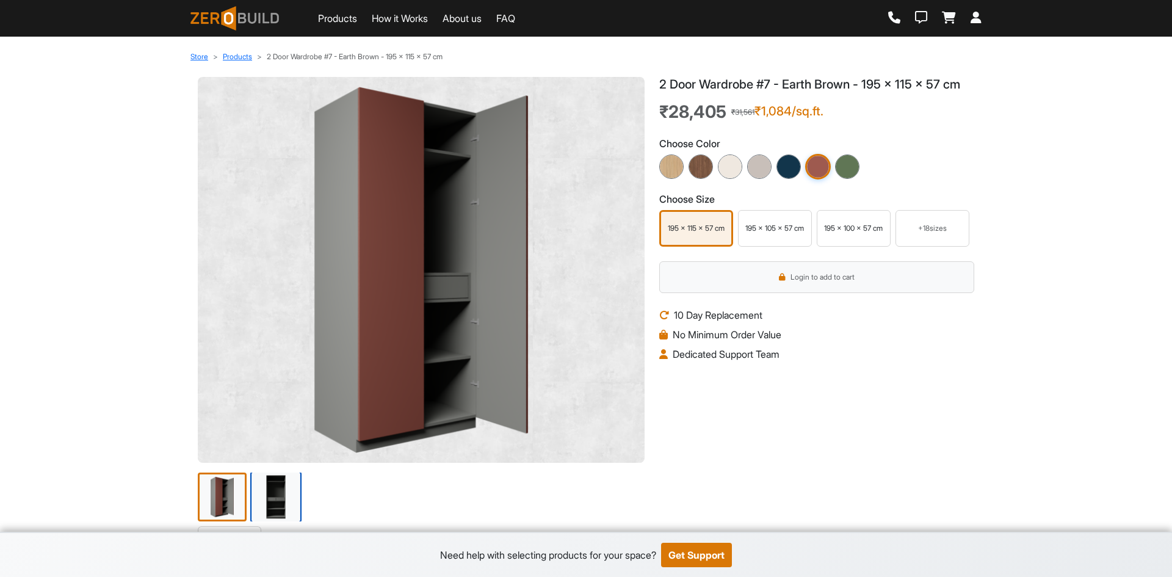
click at [264, 495] on img at bounding box center [275, 496] width 51 height 51
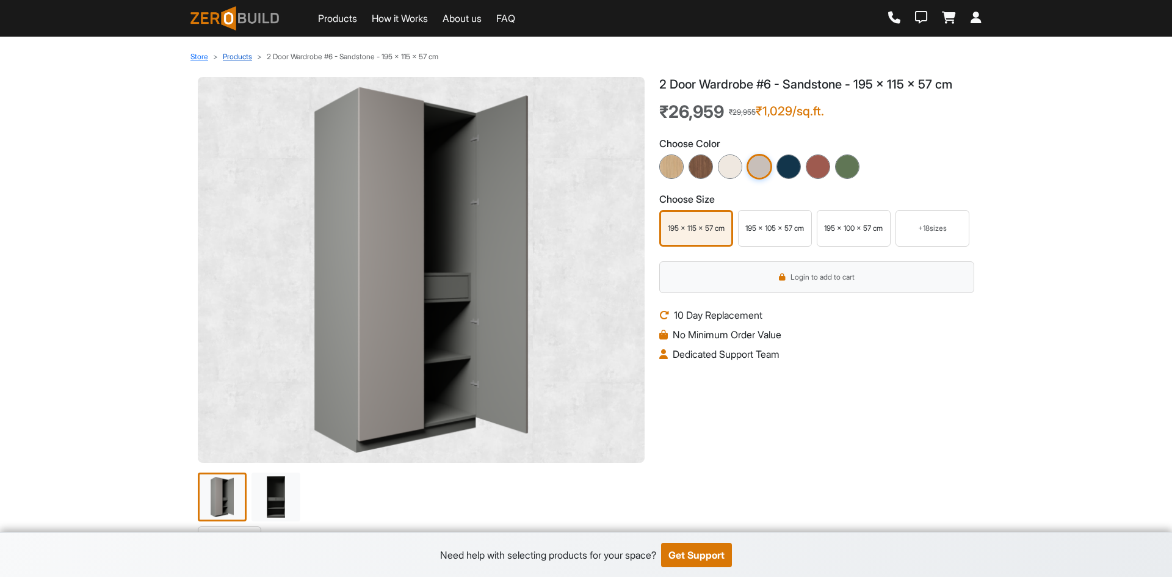
click at [241, 58] on link "Products" at bounding box center [237, 56] width 29 height 9
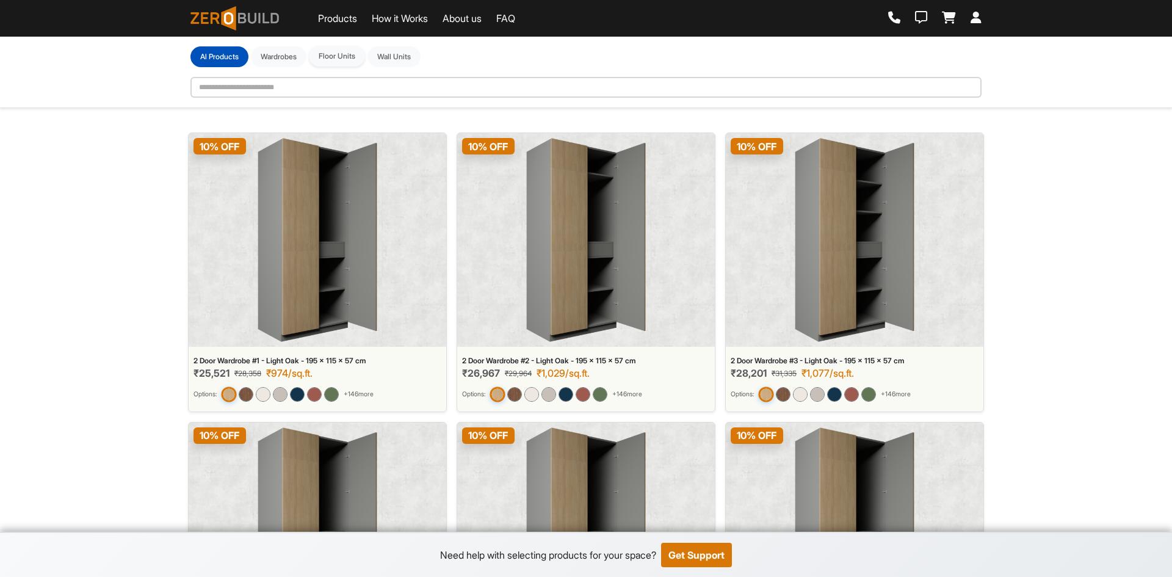
click at [330, 59] on button "Floor Units" at bounding box center [337, 56] width 56 height 21
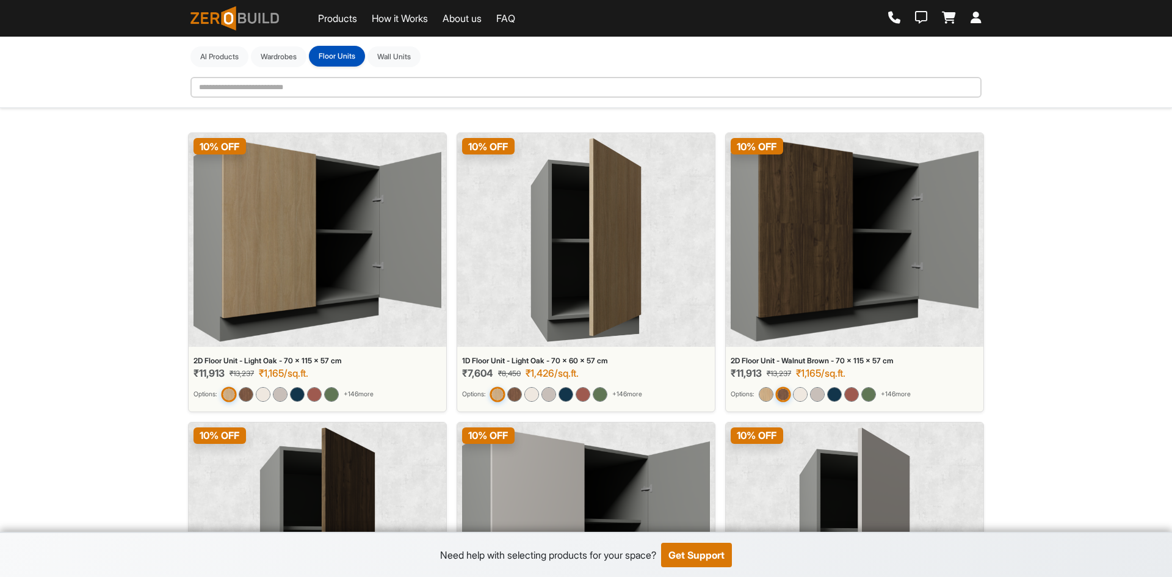
click at [345, 56] on button "Floor Units" at bounding box center [337, 56] width 56 height 21
click at [346, 54] on button "Floor Units" at bounding box center [337, 56] width 56 height 21
click at [407, 57] on button "Wall Units" at bounding box center [394, 56] width 53 height 21
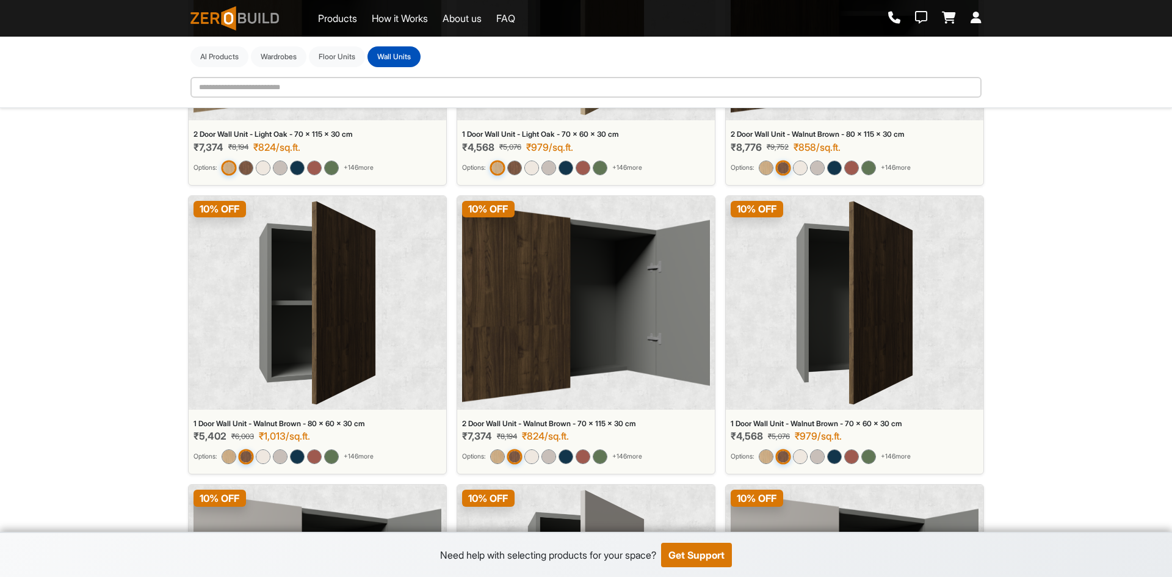
scroll to position [794, 0]
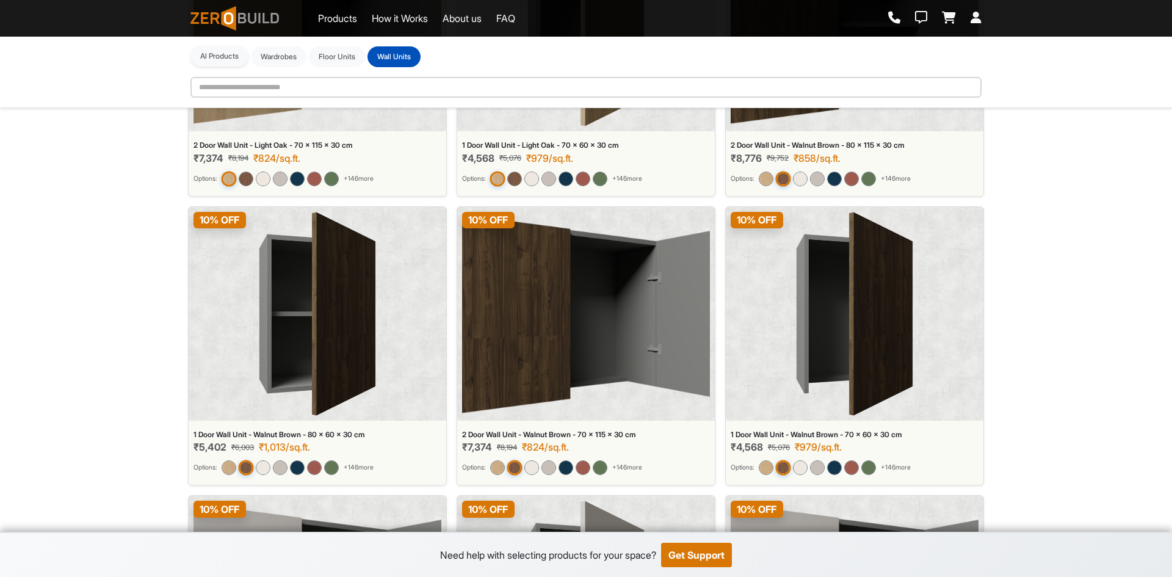
click at [214, 53] on button "Al Products" at bounding box center [220, 56] width 58 height 21
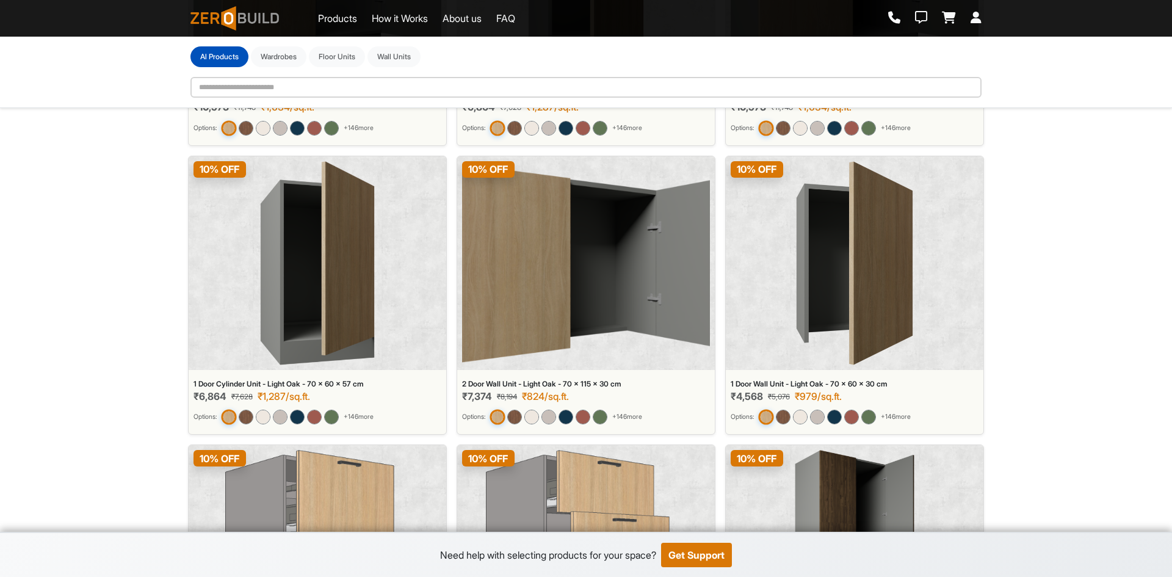
scroll to position [2022, 0]
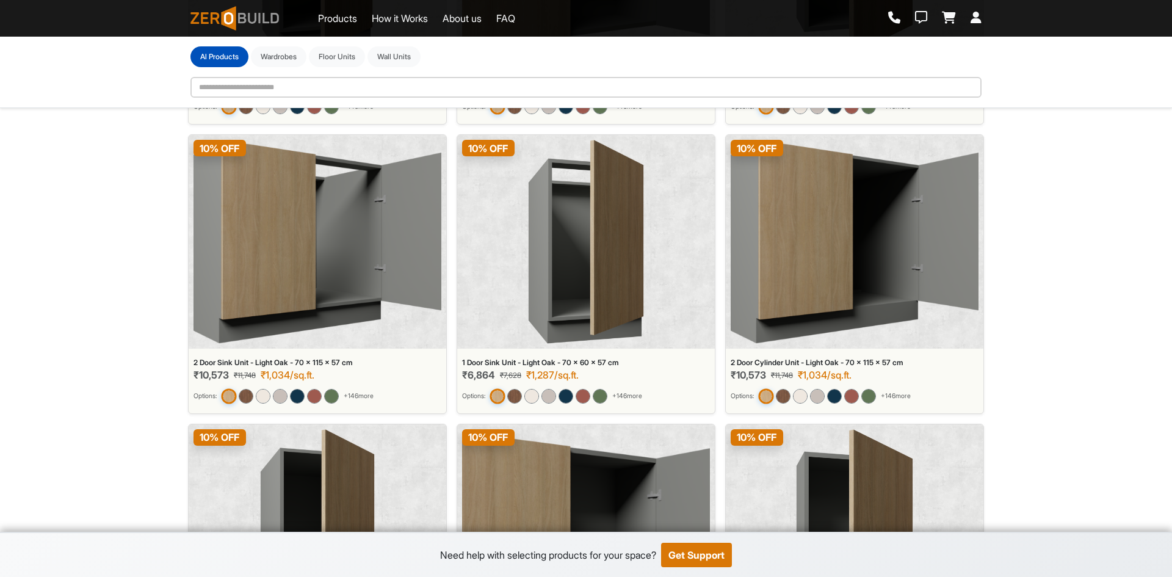
click at [810, 355] on div "2 Door Cylinder Unit - Light Oak - 70 x 115 x 57 cm ₹10,573 ₹11,748 ₹1,034/sq.f…" at bounding box center [855, 384] width 258 height 60
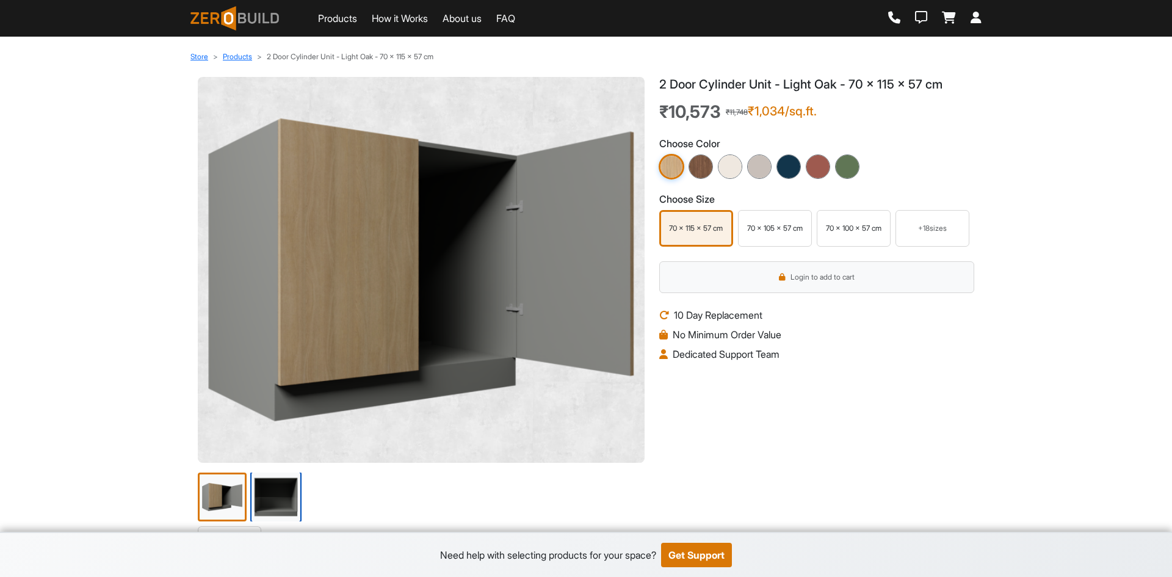
click at [267, 501] on img at bounding box center [275, 496] width 51 height 51
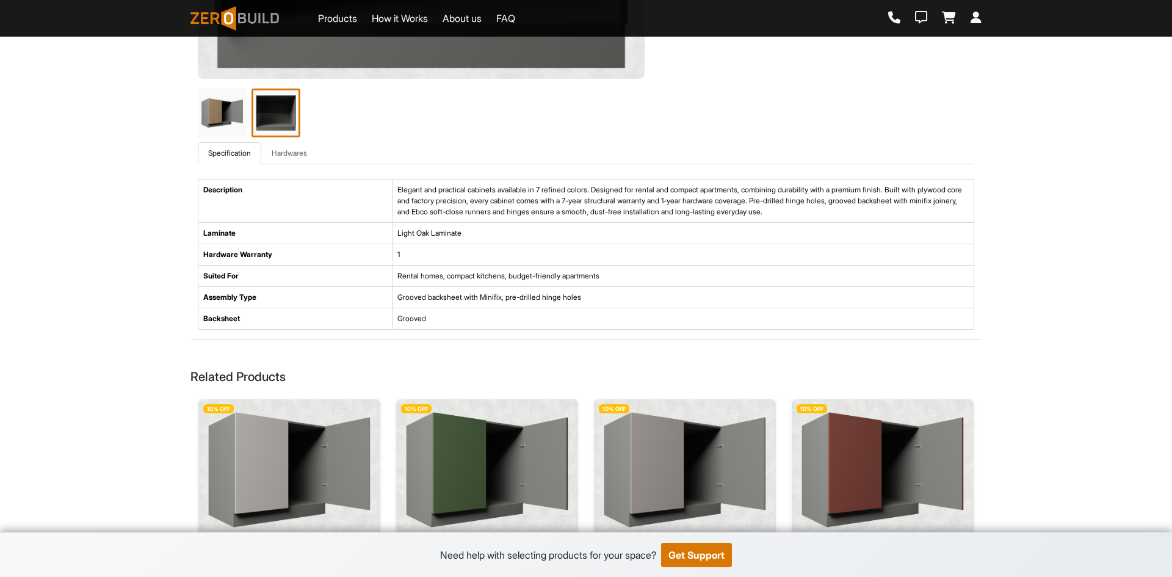
scroll to position [427, 0]
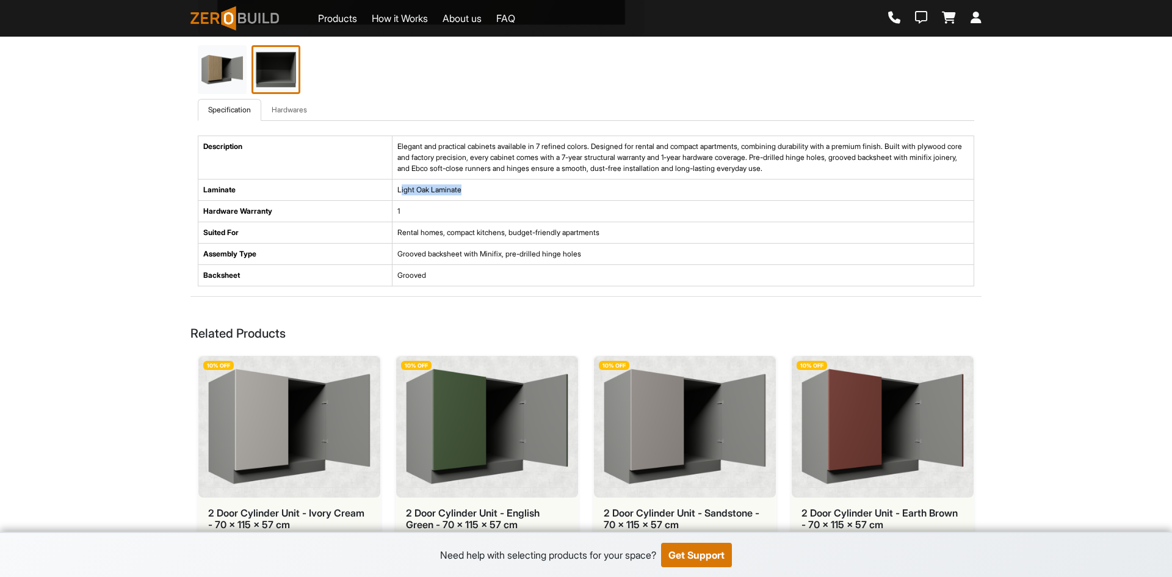
drag, startPoint x: 400, startPoint y: 192, endPoint x: 472, endPoint y: 192, distance: 72.1
click at [472, 192] on td "Light Oak Laminate" at bounding box center [683, 190] width 582 height 21
drag, startPoint x: 675, startPoint y: 171, endPoint x: 855, endPoint y: 170, distance: 180.1
click at [855, 170] on td "Elegant and practical cabinets available in 7 refined colors. Designed for rent…" at bounding box center [683, 157] width 582 height 43
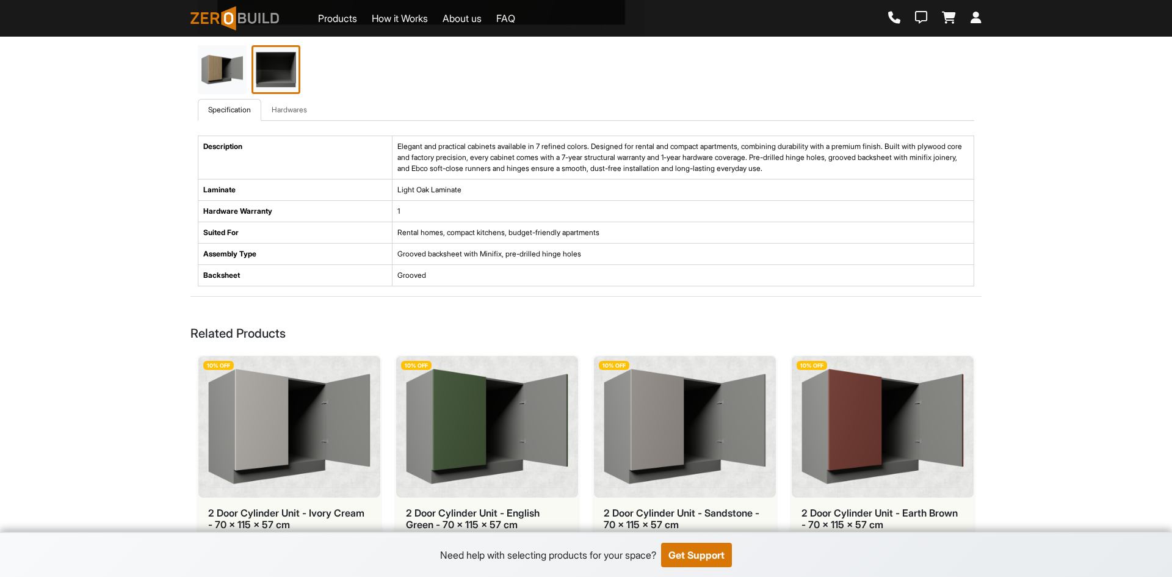
click at [599, 161] on td "Elegant and practical cabinets available in 7 refined colors. Designed for rent…" at bounding box center [683, 157] width 582 height 43
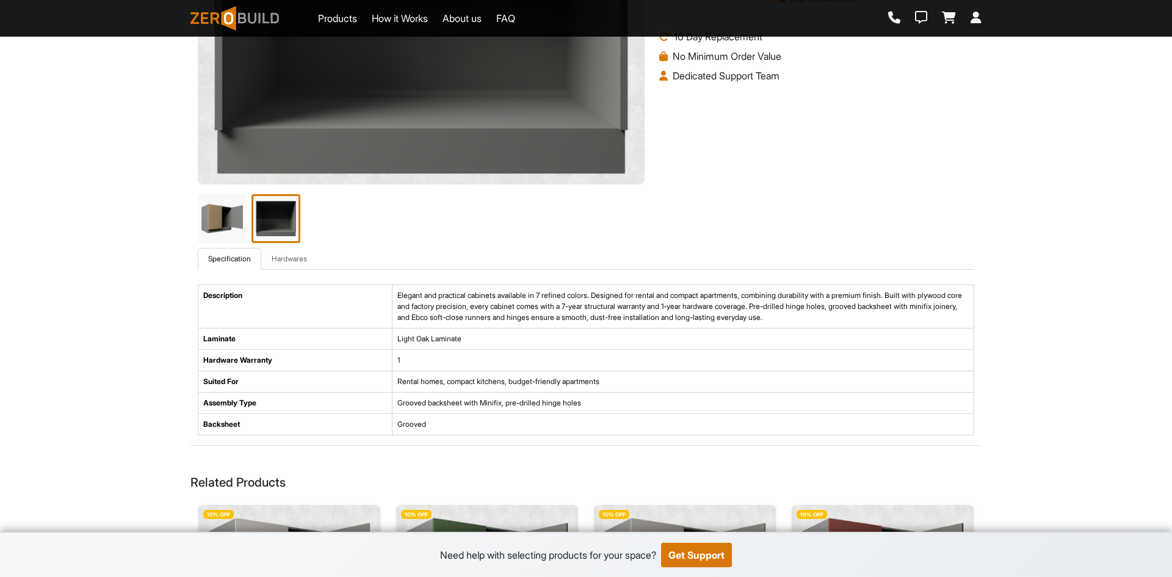
scroll to position [244, 0]
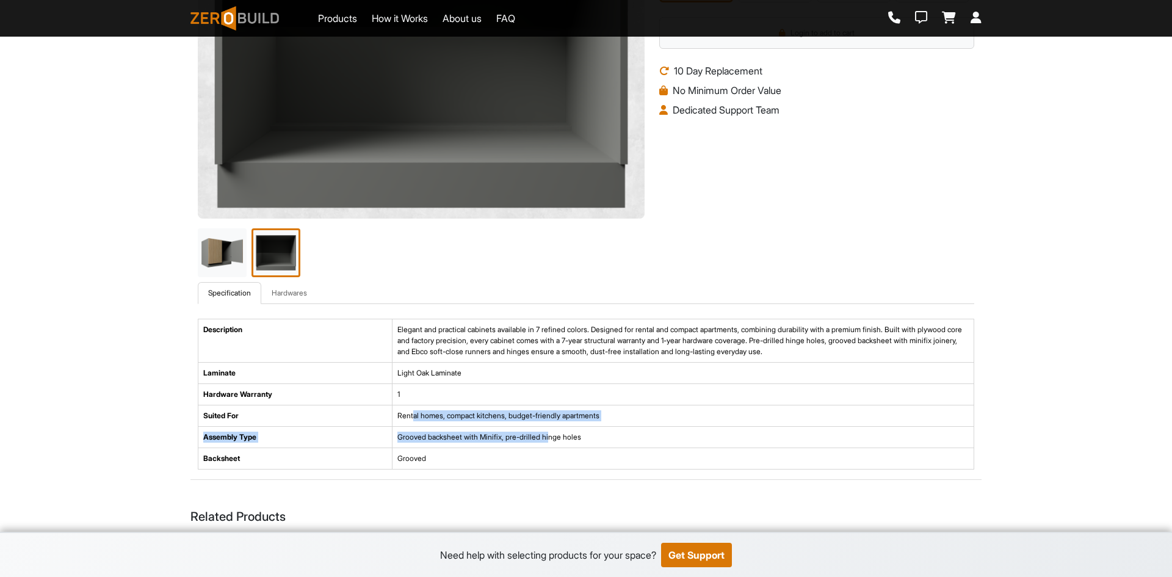
drag, startPoint x: 414, startPoint y: 421, endPoint x: 555, endPoint y: 437, distance: 141.9
click at [555, 437] on tbody "Description Elegant and practical cabinets available in 7 refined colors. Desig…" at bounding box center [586, 394] width 776 height 150
click at [557, 446] on td "Grooved backsheet with Minifix, pre-drilled hinge holes" at bounding box center [683, 437] width 582 height 21
